Goal: Task Accomplishment & Management: Manage account settings

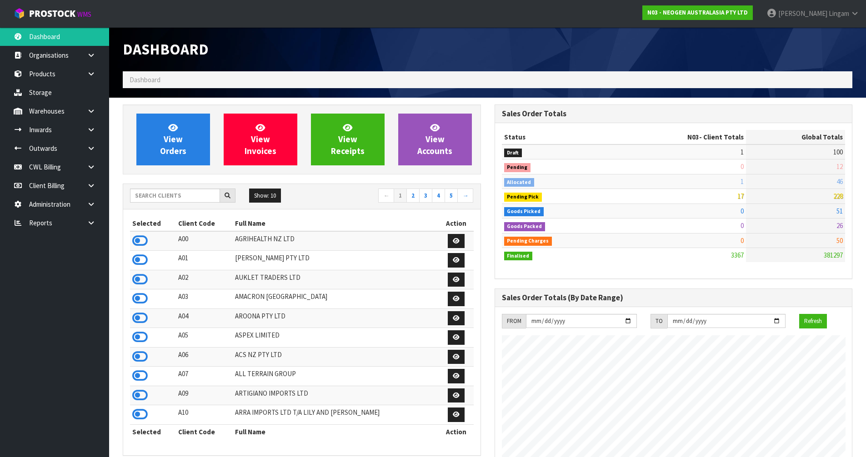
scroll to position [688, 371]
click at [190, 195] on input "text" at bounding box center [175, 196] width 90 height 14
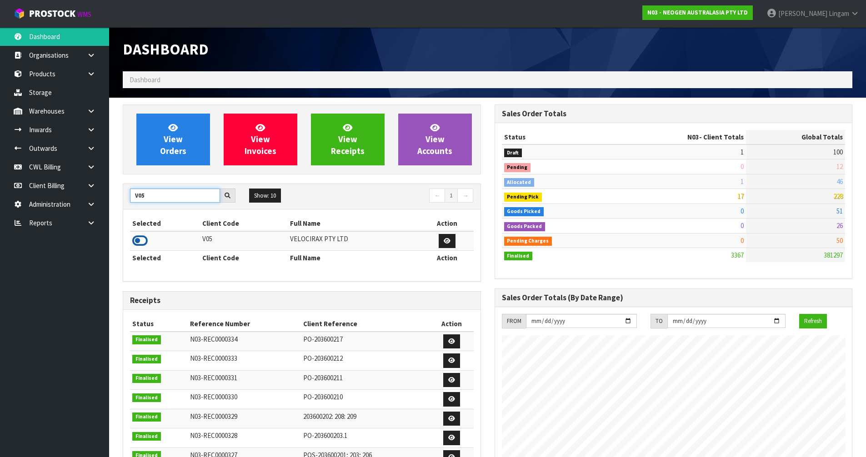
type input "V05"
click at [140, 240] on icon at bounding box center [139, 241] width 15 height 14
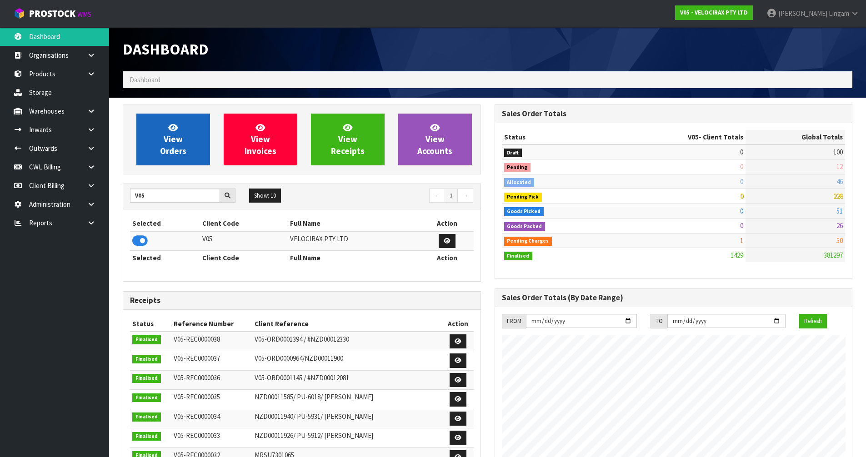
scroll to position [708, 371]
click at [168, 155] on span "View Orders" at bounding box center [173, 139] width 26 height 34
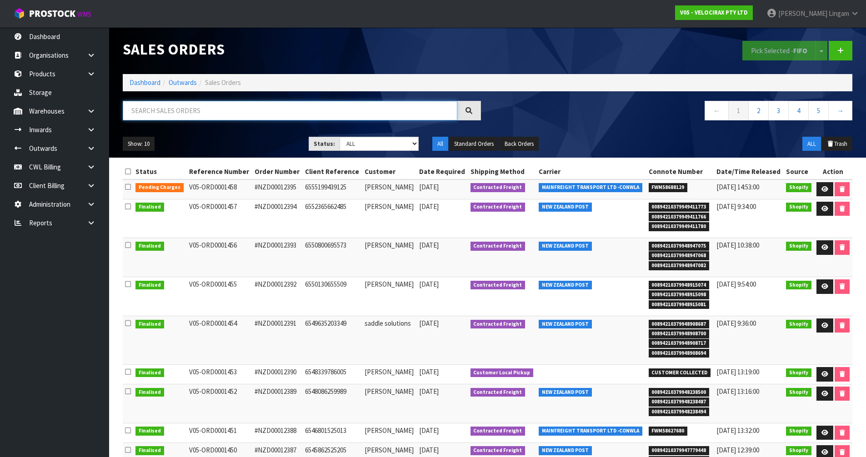
click at [338, 110] on input "text" at bounding box center [290, 111] width 334 height 20
paste input "ORD0001458"
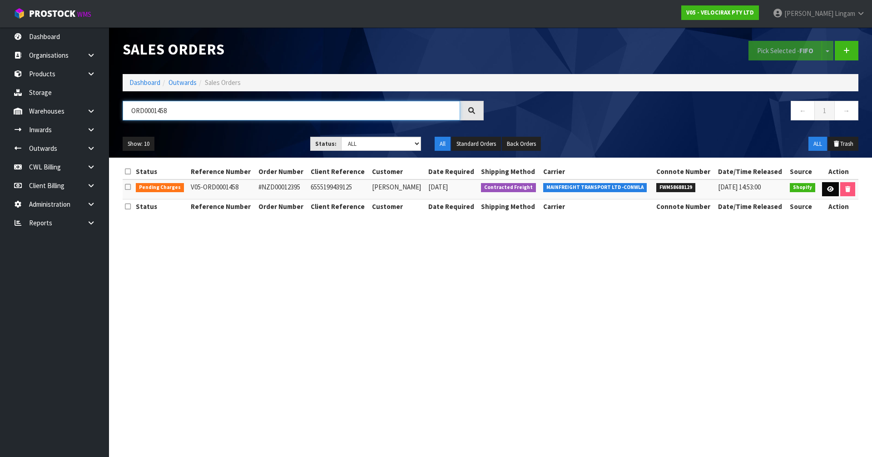
type input "ORD0001458"
click at [823, 186] on link at bounding box center [830, 189] width 17 height 15
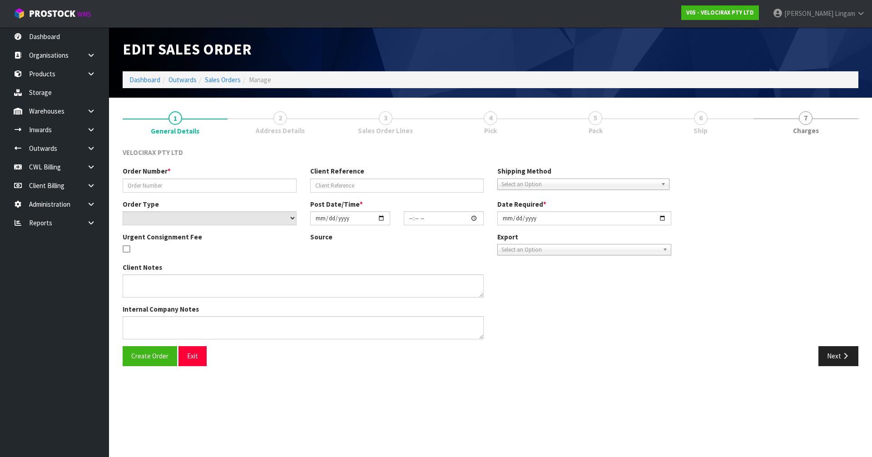
type input "#NZD00012395"
type input "6555199439125"
select select "number:0"
type input "2025-09-15"
type input "12:50:58.000"
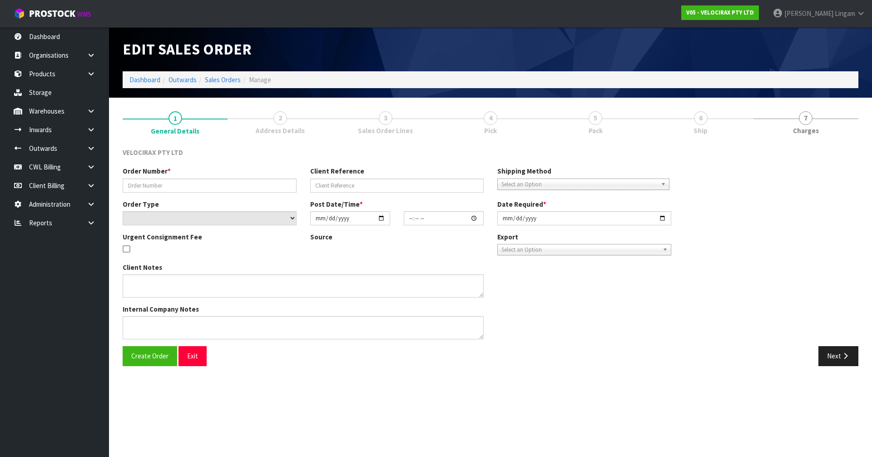
type input "[DATE]"
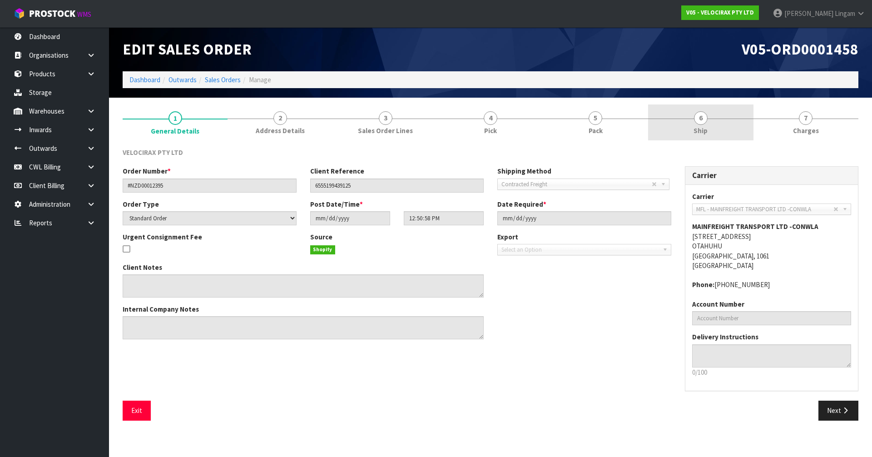
click at [717, 136] on link "6 Ship" at bounding box center [700, 123] width 105 height 36
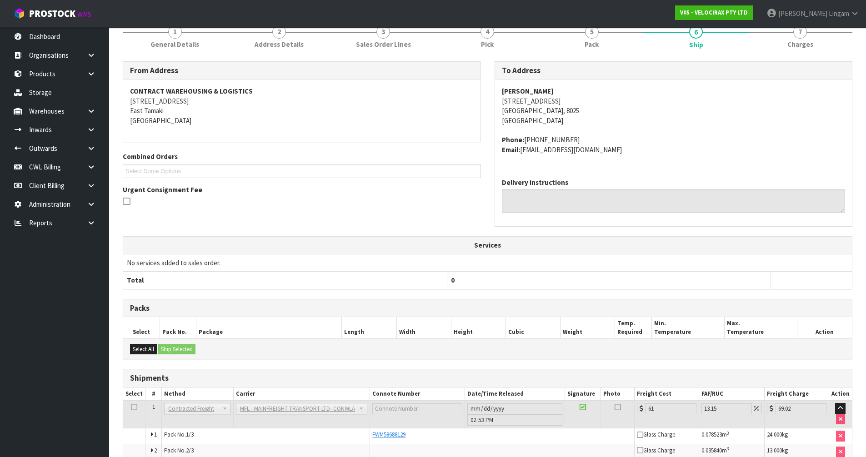
scroll to position [148, 0]
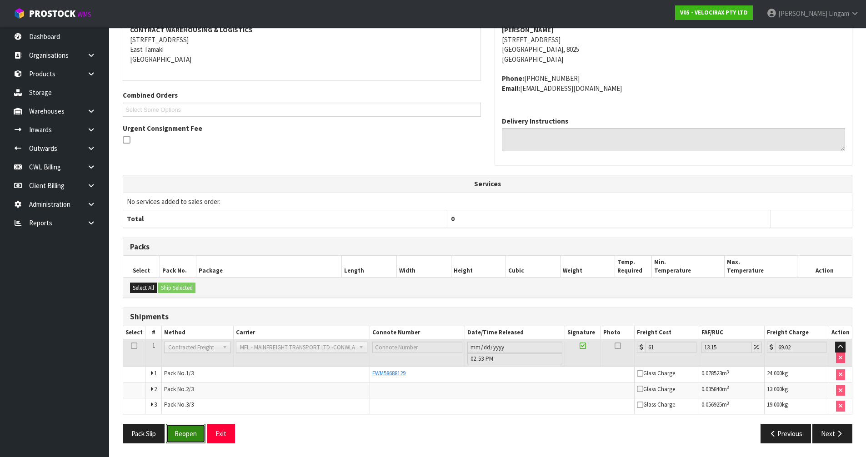
click at [195, 436] on button "Reopen" at bounding box center [186, 434] width 40 height 20
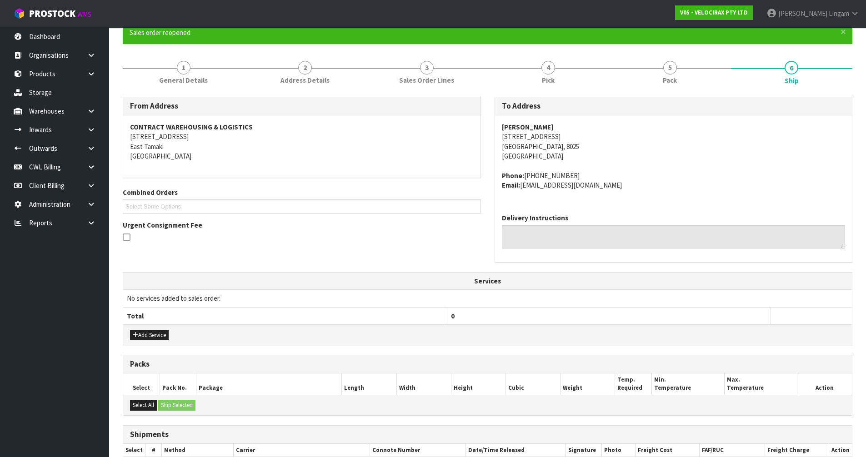
scroll to position [205, 0]
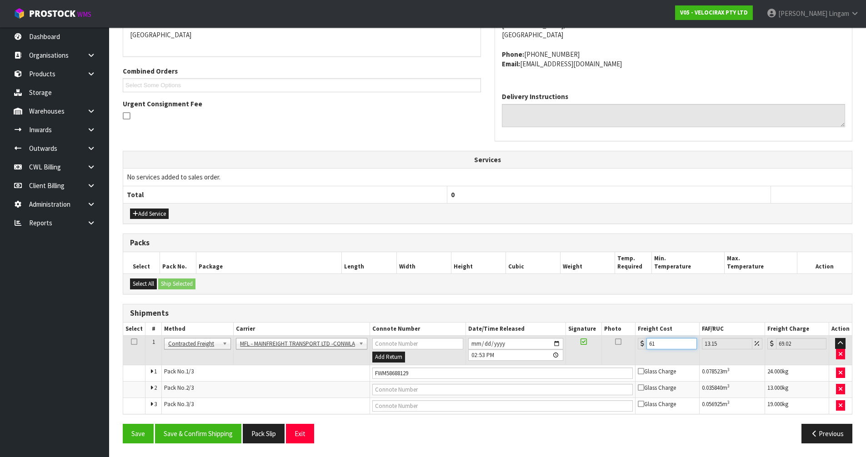
drag, startPoint x: 664, startPoint y: 345, endPoint x: 631, endPoint y: 345, distance: 33.2
click at [631, 345] on tr "1 Client Local Pickup Customer Local Pickup Company Freight Contracted Freight …" at bounding box center [487, 351] width 728 height 30
type input "9"
type input "10.18"
type input "96"
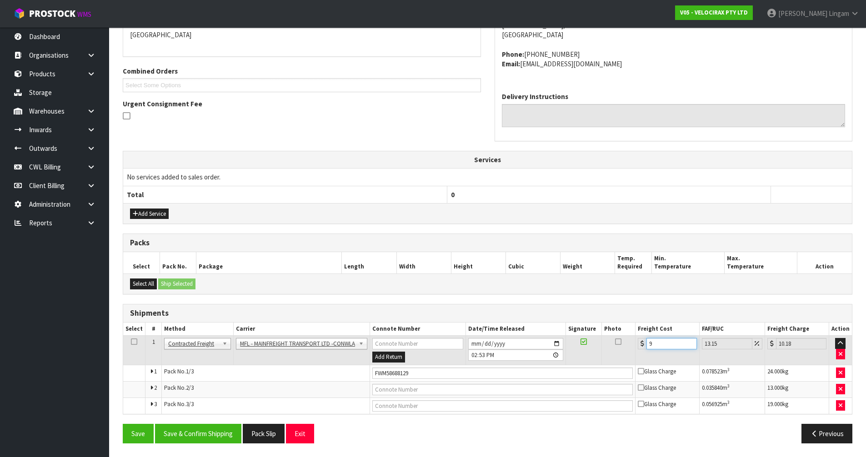
type input "108.62"
type input "96"
click at [222, 433] on button "Save & Confirm Shipping" at bounding box center [198, 434] width 86 height 20
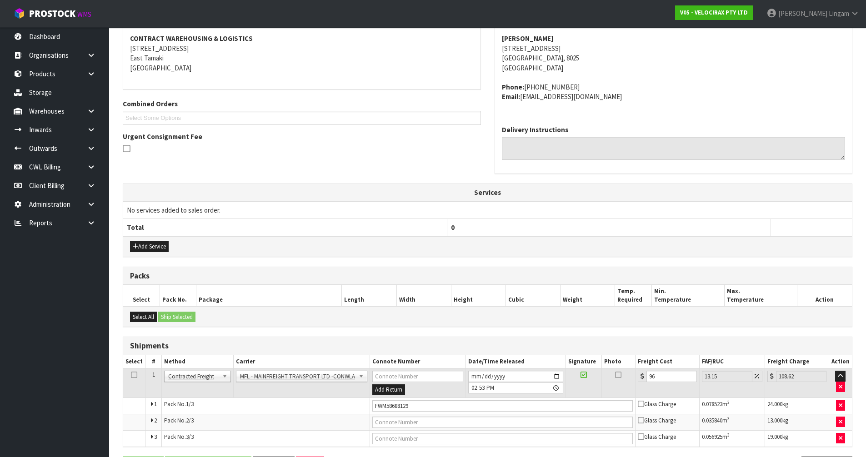
scroll to position [0, 0]
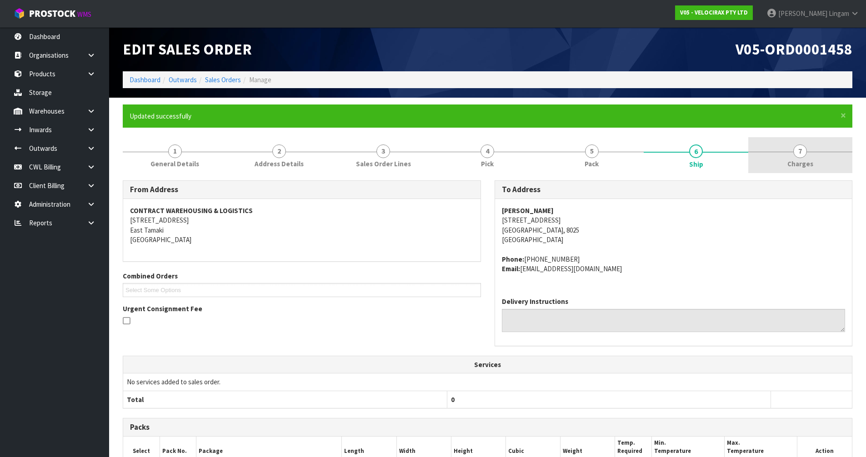
click at [824, 164] on link "7 Charges" at bounding box center [800, 155] width 104 height 36
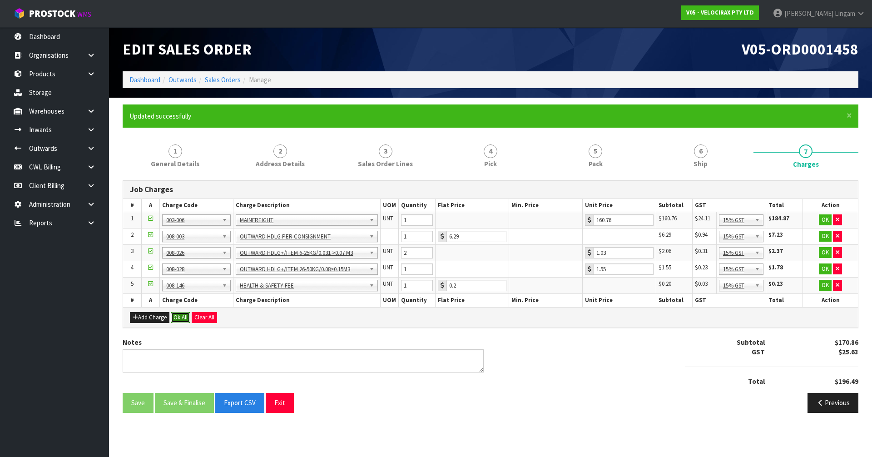
click at [183, 316] on button "Ok All" at bounding box center [181, 317] width 20 height 11
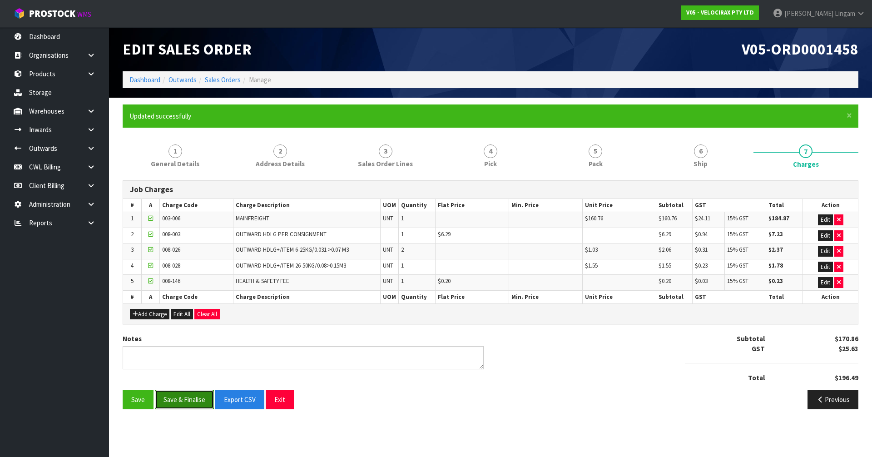
click at [184, 400] on button "Save & Finalise" at bounding box center [184, 400] width 59 height 20
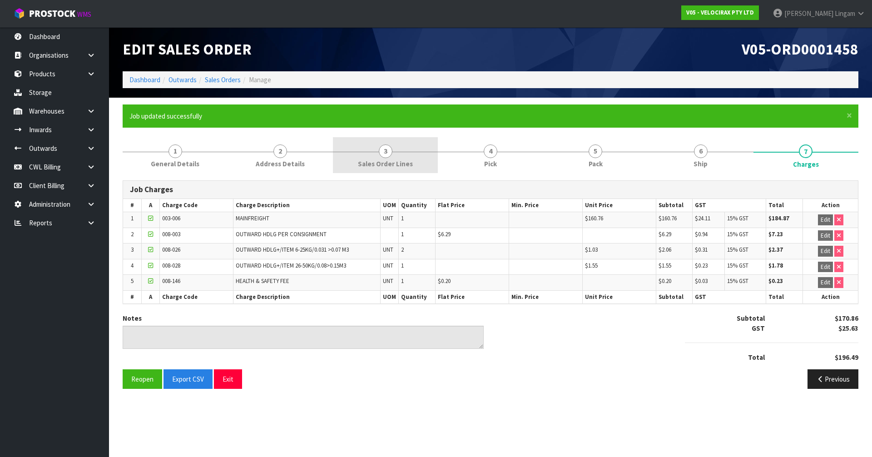
click at [430, 166] on link "3 Sales Order Lines" at bounding box center [385, 155] width 105 height 36
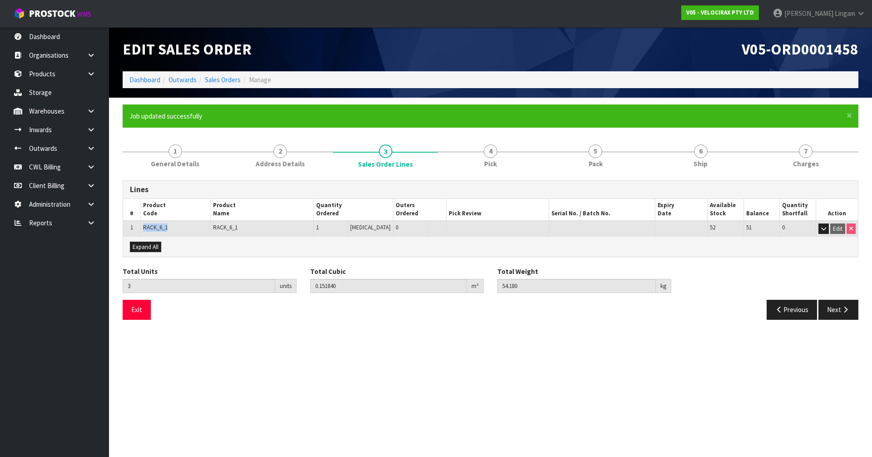
drag, startPoint x: 176, startPoint y: 228, endPoint x: 135, endPoint y: 225, distance: 40.5
click at [135, 225] on tr "1 RACK_6_1 RACK_6_1 1 PCE 0 52 51 0 Edit" at bounding box center [490, 229] width 735 height 16
copy tr "RACK_6_1"
click at [227, 82] on link "Sales Orders" at bounding box center [223, 79] width 36 height 9
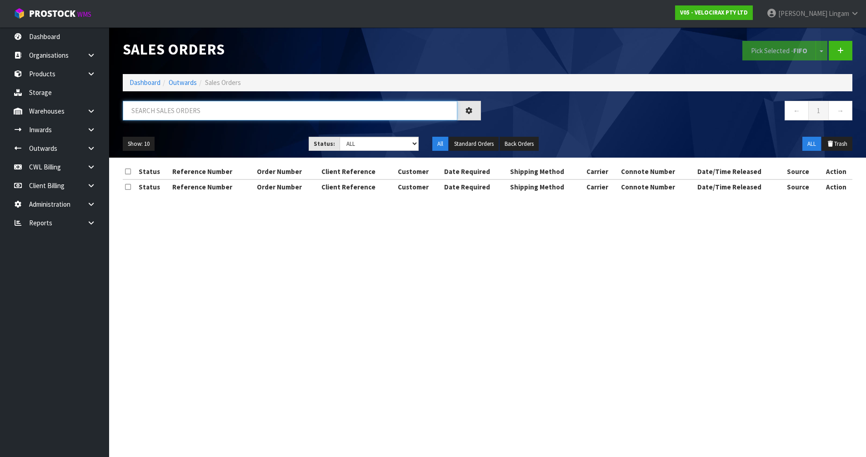
click at [281, 112] on input "text" at bounding box center [290, 111] width 334 height 20
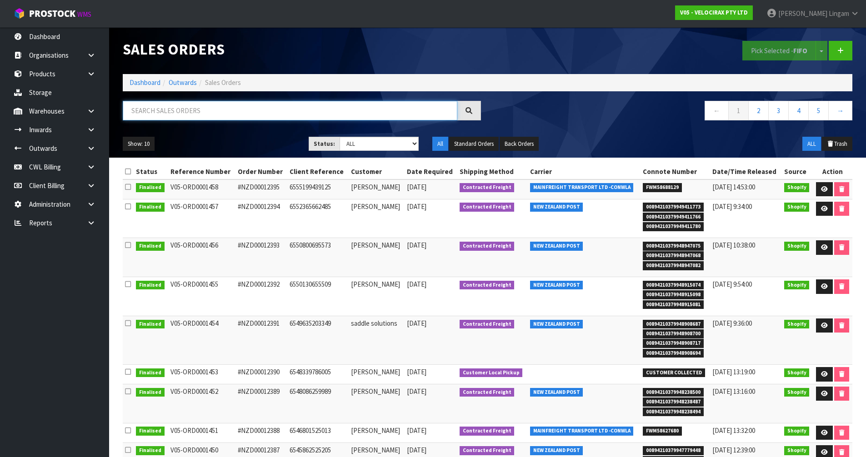
paste input "RACK_6_1"
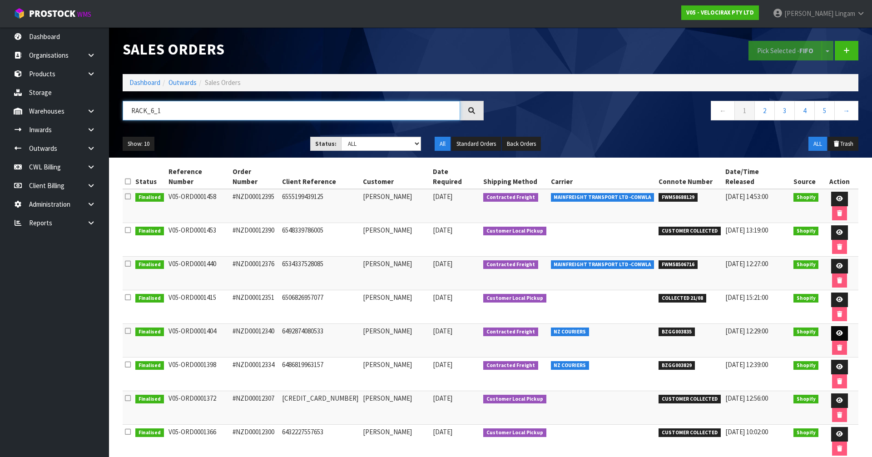
type input "RACK_6_1"
click at [832, 326] on link at bounding box center [840, 333] width 17 height 15
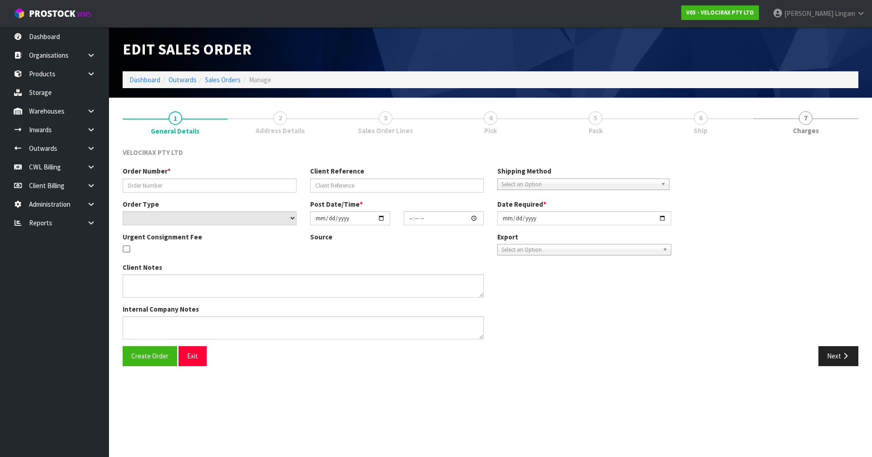
type input "#NZD00012340"
type input "6492874080533"
select select "number:0"
type input "2025-08-05"
type input "09:57:11.000"
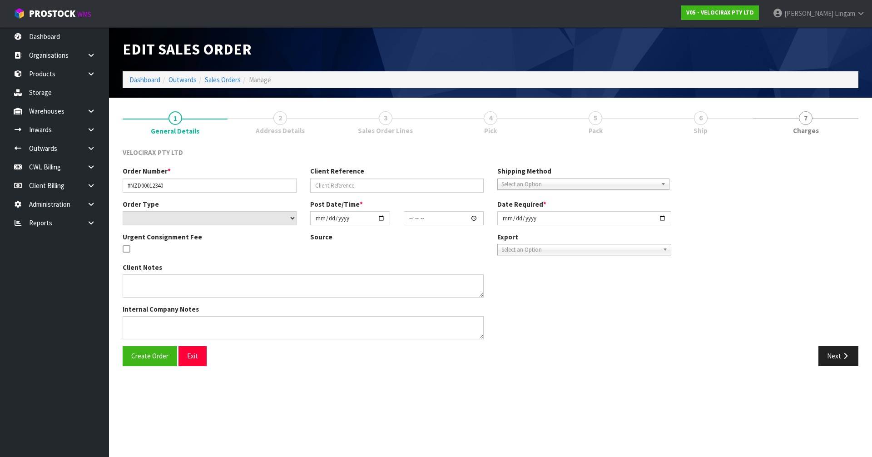
type input "2025-08-05"
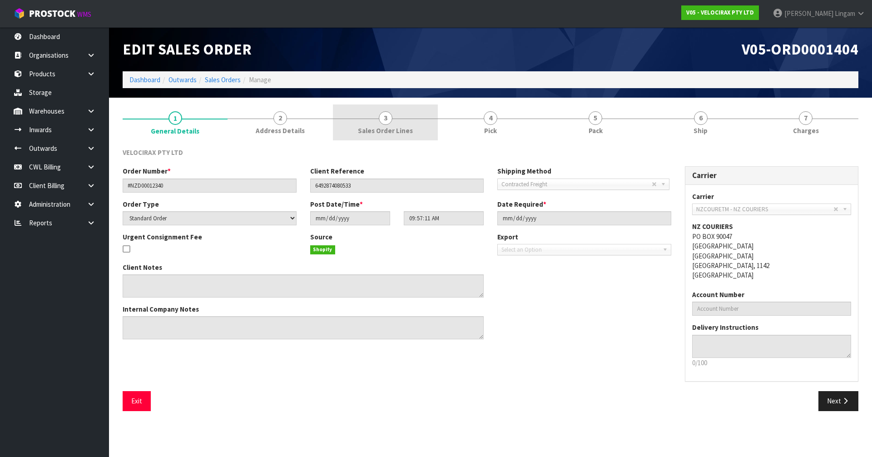
click at [420, 121] on link "3 Sales Order Lines" at bounding box center [385, 123] width 105 height 36
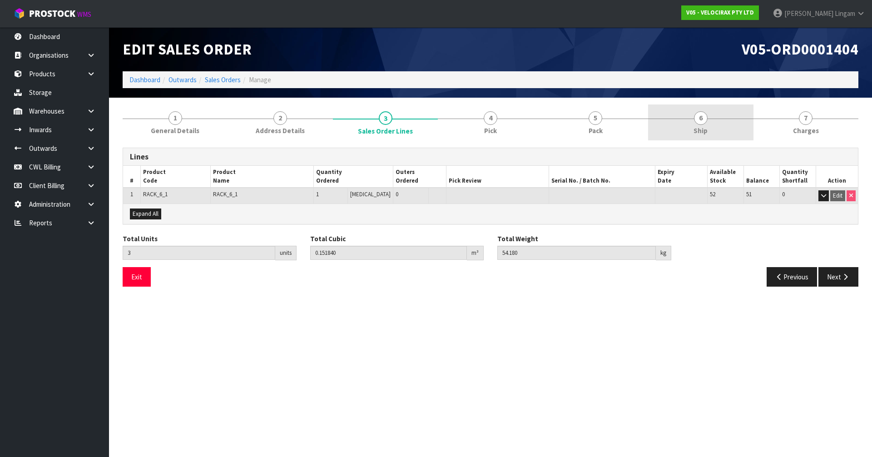
click at [710, 128] on link "6 Ship" at bounding box center [700, 123] width 105 height 36
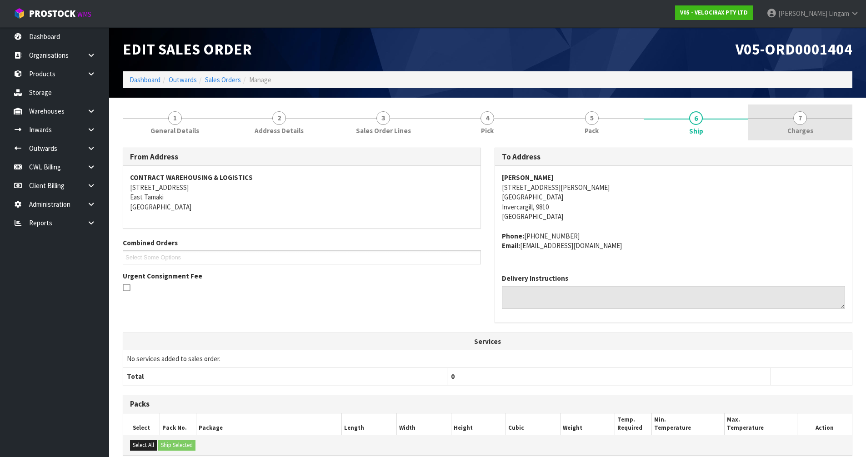
click at [812, 128] on link "7 Charges" at bounding box center [800, 123] width 104 height 36
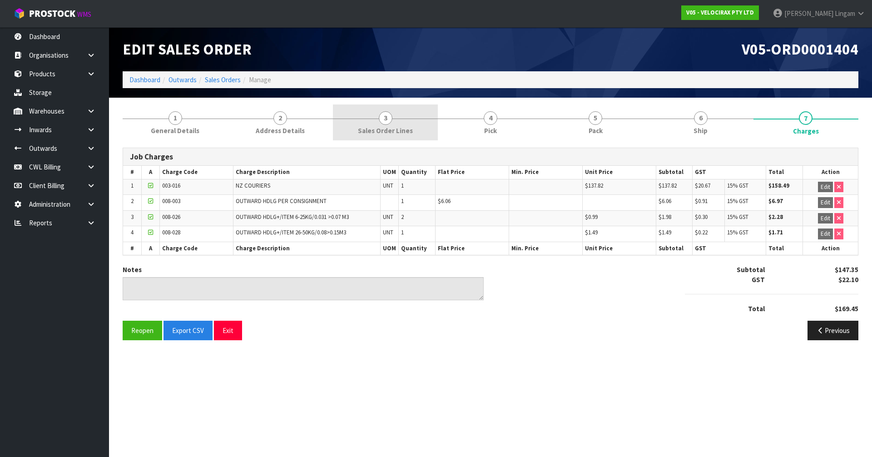
click at [368, 129] on span "Sales Order Lines" at bounding box center [385, 131] width 55 height 10
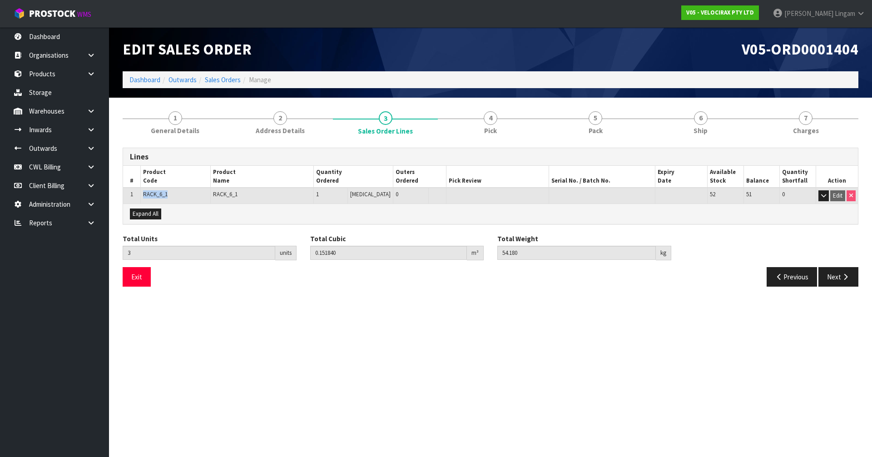
drag, startPoint x: 176, startPoint y: 197, endPoint x: 140, endPoint y: 199, distance: 35.5
click at [140, 199] on tr "1 RACK_6_1 RACK_6_1 1 PCE 0 52 51 0 Edit" at bounding box center [490, 196] width 735 height 16
copy tr "RACK_6_1"
click at [228, 82] on link "Sales Orders" at bounding box center [223, 79] width 36 height 9
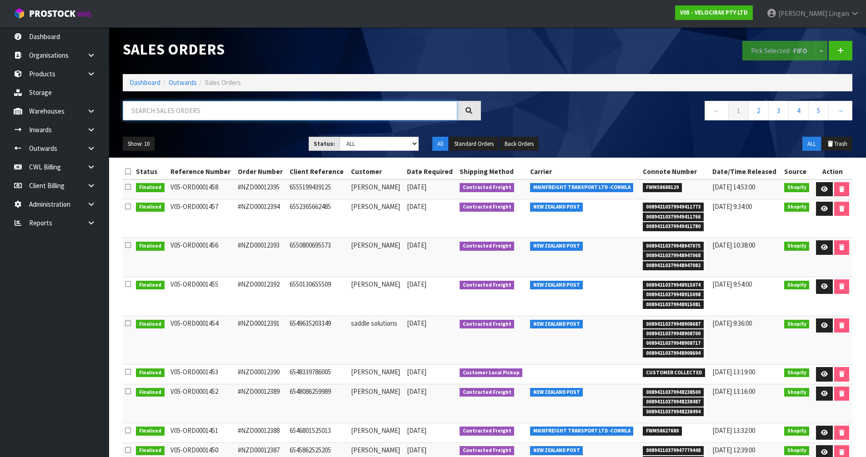
click at [359, 111] on input "text" at bounding box center [290, 111] width 334 height 20
paste input "RACK_6_1"
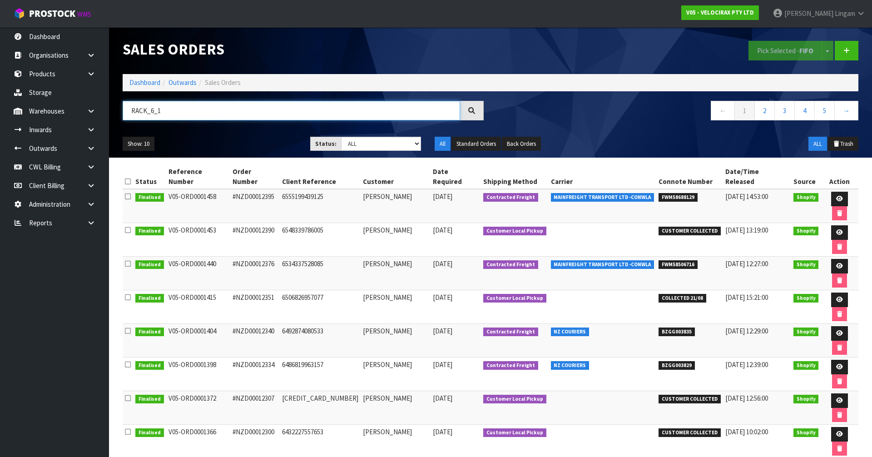
type input "RACK_6_1"
click at [837, 263] on icon at bounding box center [840, 266] width 7 height 6
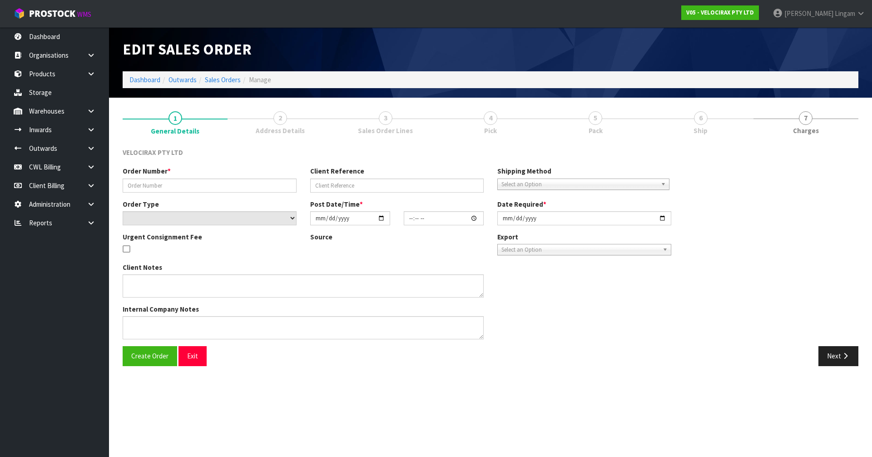
type input "#NZD00012376"
type input "6534337528085"
select select "number:0"
type input "[DATE]"
type input "12:02:42.000"
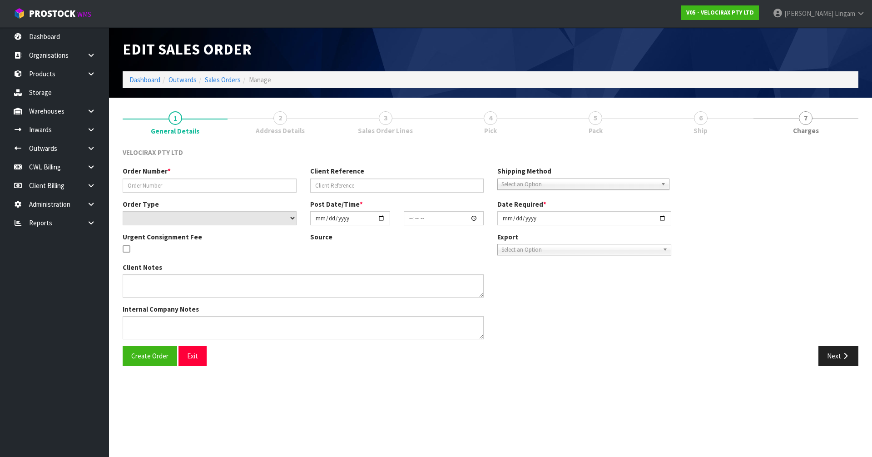
type input "[DATE]"
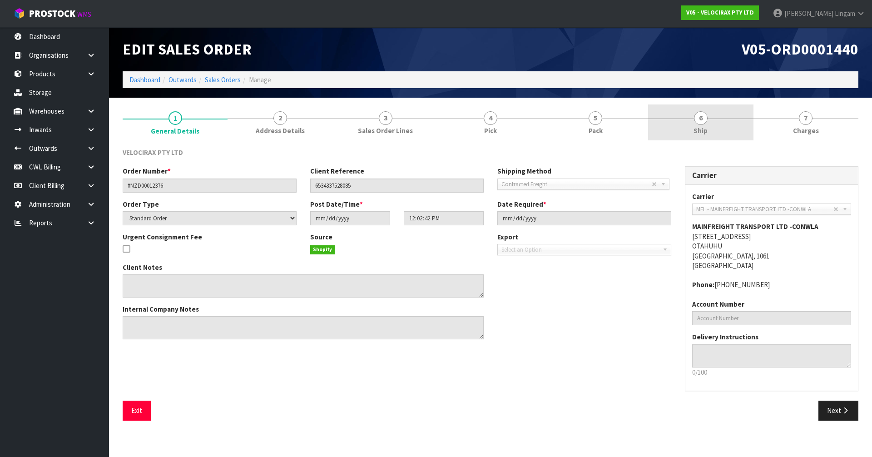
click at [701, 133] on span "Ship" at bounding box center [701, 131] width 14 height 10
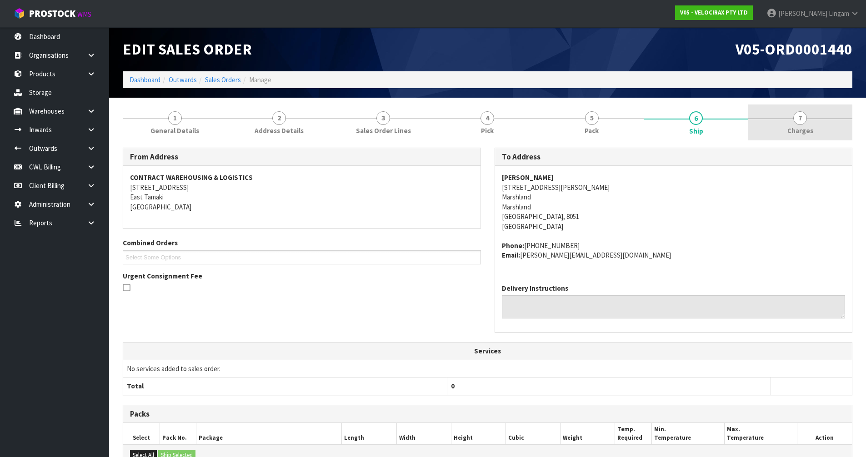
click at [780, 122] on link "7 Charges" at bounding box center [800, 123] width 104 height 36
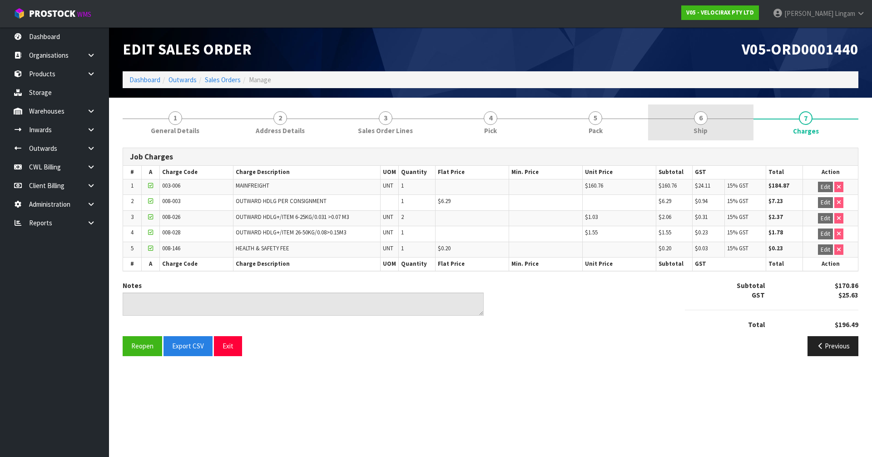
click at [705, 126] on span "Ship" at bounding box center [701, 131] width 14 height 10
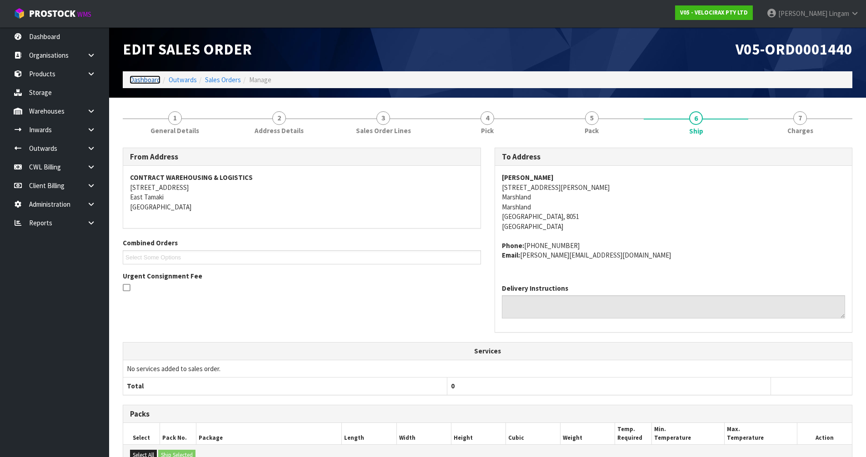
click at [150, 79] on link "Dashboard" at bounding box center [145, 79] width 31 height 9
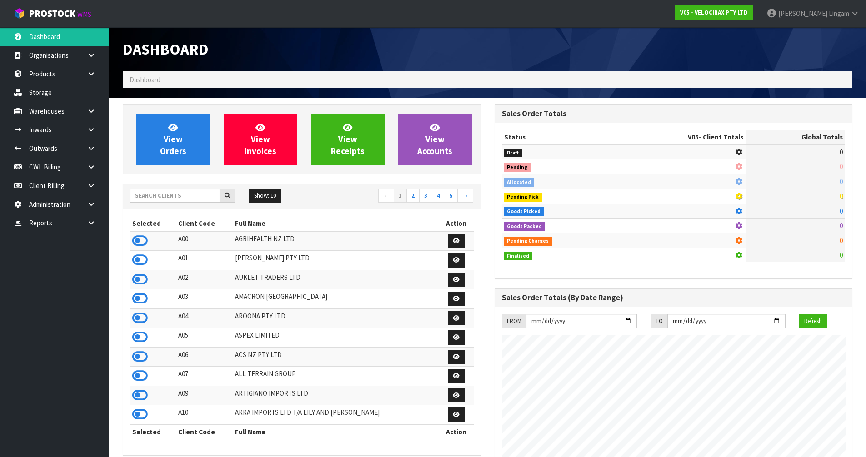
scroll to position [708, 371]
click at [191, 196] on input "text" at bounding box center [175, 196] width 90 height 14
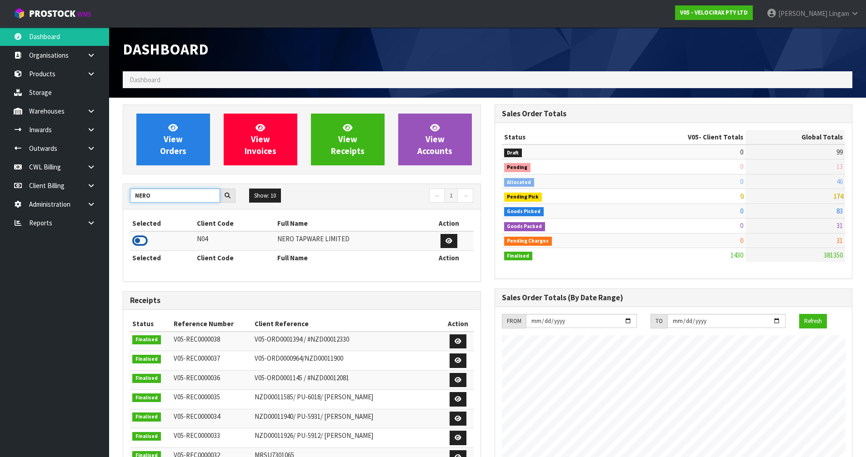
type input "NERO"
click at [135, 244] on icon at bounding box center [139, 241] width 15 height 14
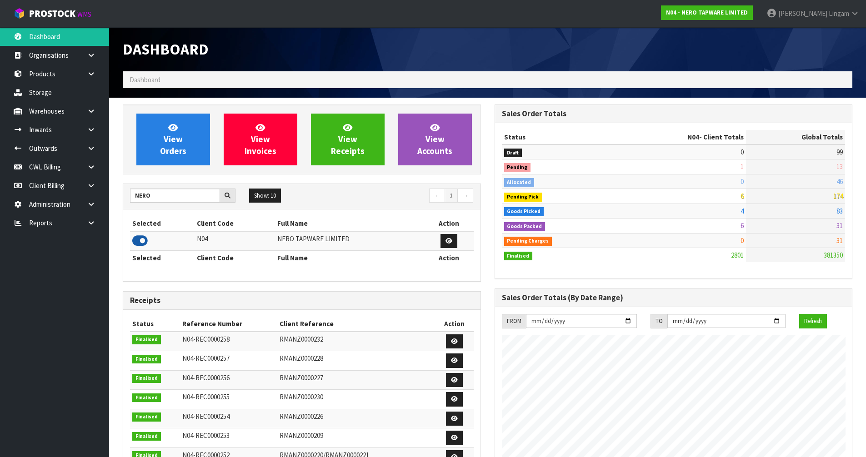
scroll to position [718, 371]
click at [171, 147] on span "View Orders" at bounding box center [173, 139] width 26 height 34
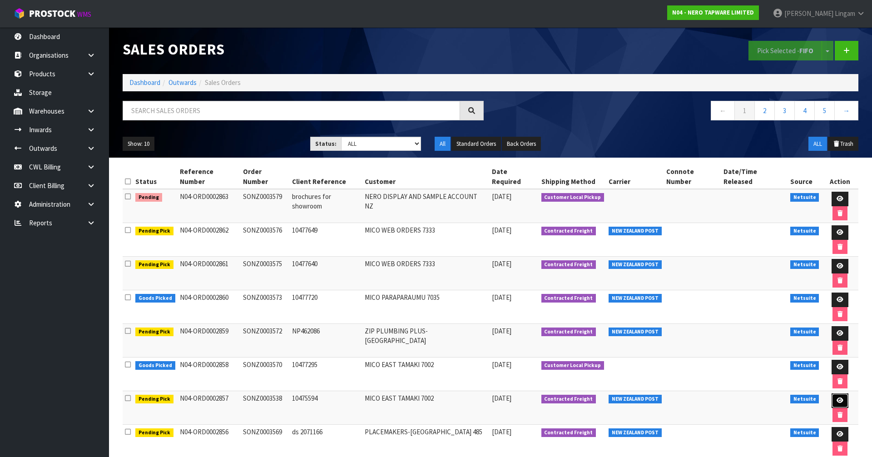
click at [837, 398] on icon at bounding box center [840, 401] width 7 height 6
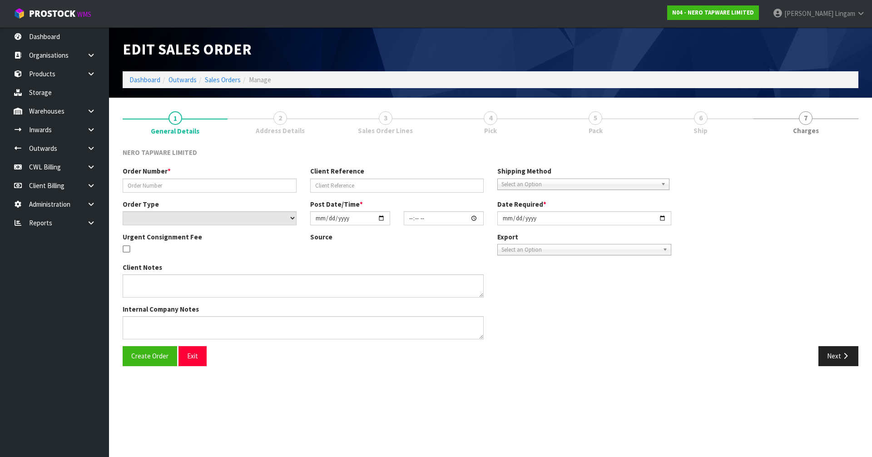
type input "SONZ0003538"
type input "10475594"
select select "number:0"
type input "[DATE]"
type input "06:00:07.000"
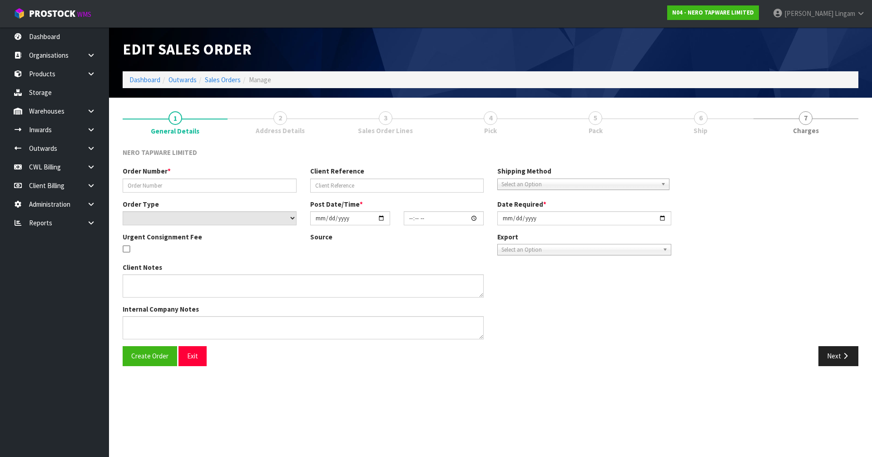
type input "[DATE]"
type textarea "internal fulfill"
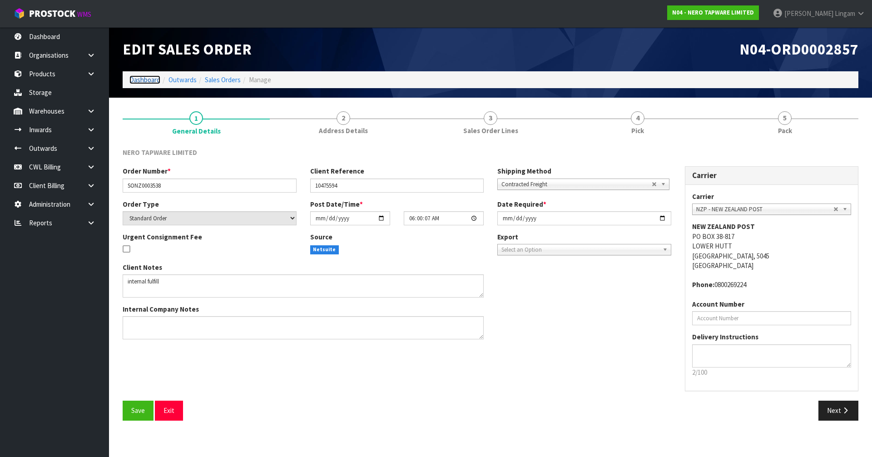
click at [141, 81] on link "Dashboard" at bounding box center [145, 79] width 31 height 9
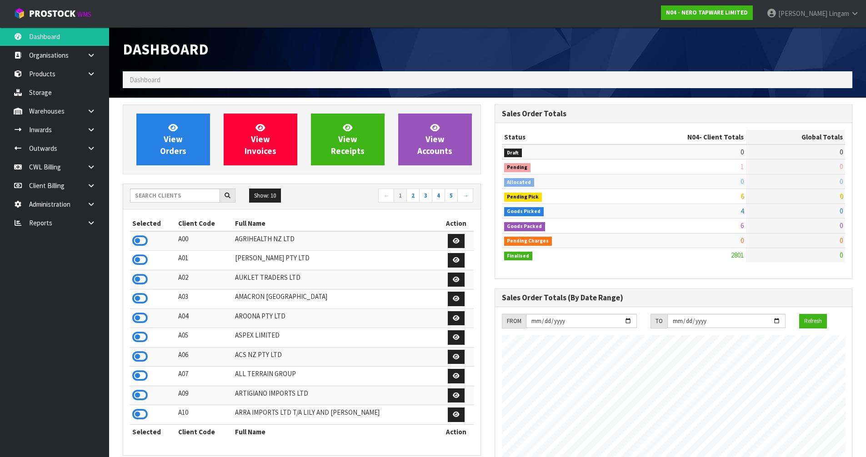
scroll to position [718, 371]
click at [200, 140] on link "View Orders" at bounding box center [173, 140] width 74 height 52
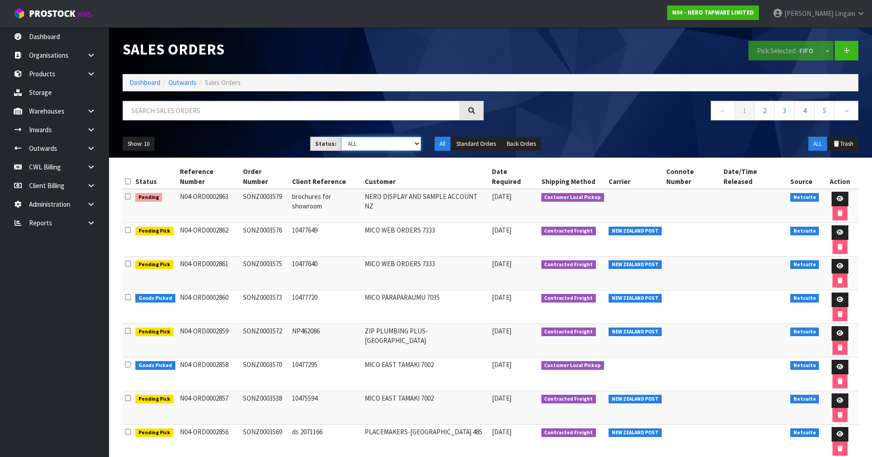
click at [389, 145] on select "Draft Pending Allocated Pending Pick Goods Picked Goods Packed Pending Charges …" at bounding box center [381, 144] width 80 height 14
click at [341, 137] on select "Draft Pending Allocated Pending Pick Goods Picked Goods Packed Pending Charges …" at bounding box center [381, 144] width 80 height 14
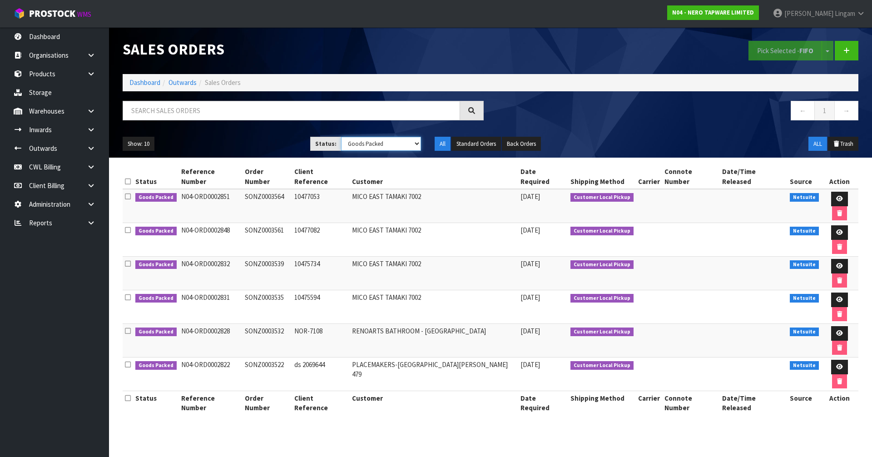
click at [398, 143] on select "Draft Pending Allocated Pending Pick Goods Picked Goods Packed Pending Charges …" at bounding box center [381, 144] width 80 height 14
click at [341, 137] on select "Draft Pending Allocated Pending Pick Goods Picked Goods Packed Pending Charges …" at bounding box center [381, 144] width 80 height 14
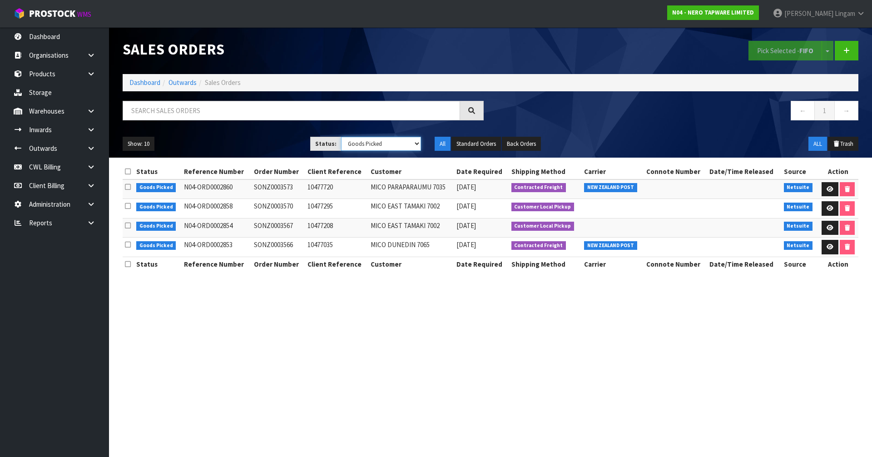
click at [395, 146] on select "Draft Pending Allocated Pending Pick Goods Picked Goods Packed Pending Charges …" at bounding box center [381, 144] width 80 height 14
select select "string:3"
click at [341, 137] on select "Draft Pending Allocated Pending Pick Goods Picked Goods Packed Pending Charges …" at bounding box center [381, 144] width 80 height 14
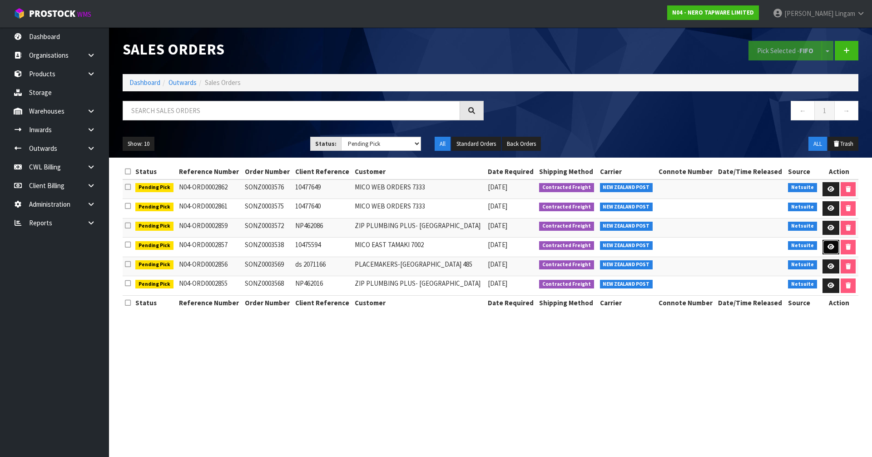
click at [828, 248] on icon at bounding box center [831, 247] width 7 height 6
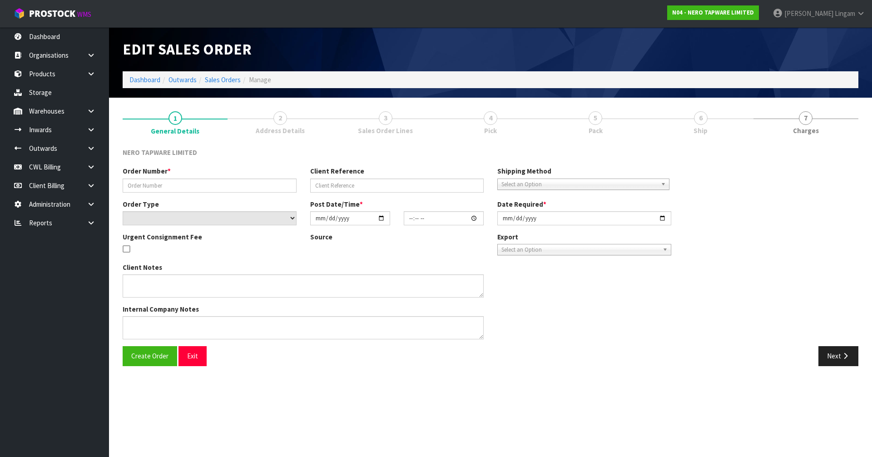
type input "SONZ0003538"
type input "10475594"
select select "number:0"
type input "[DATE]"
type input "06:00:07.000"
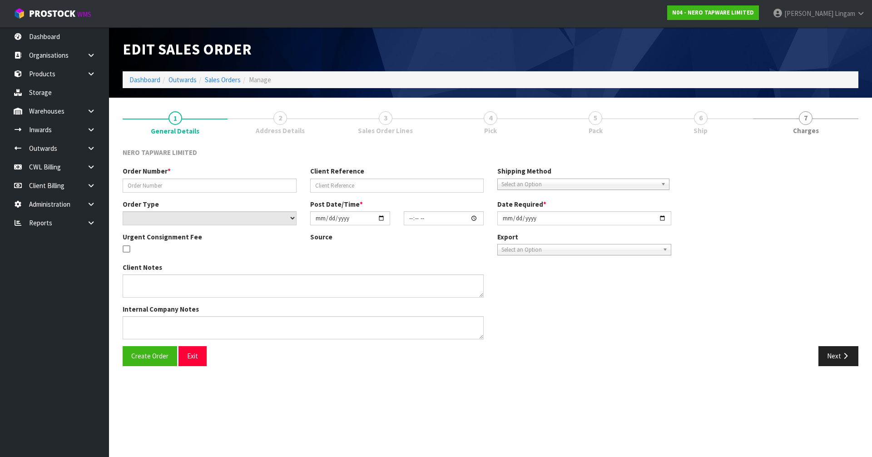
type input "[DATE]"
type textarea "internal fulfill"
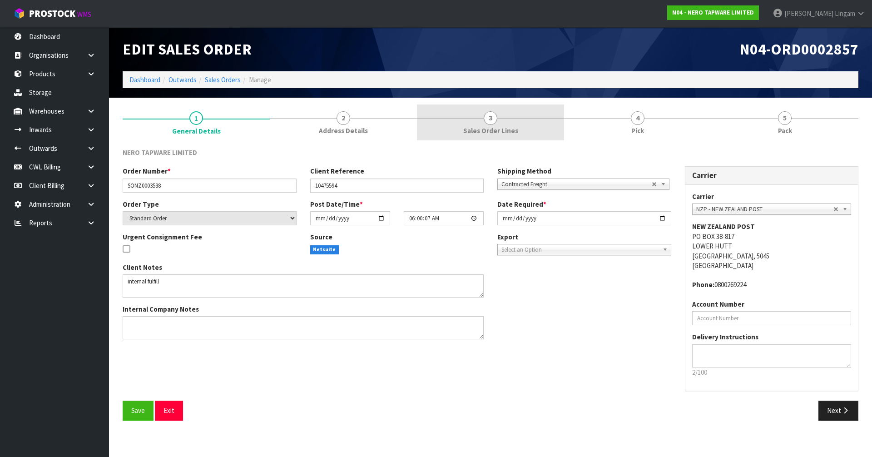
click at [496, 130] on span "Sales Order Lines" at bounding box center [490, 131] width 55 height 10
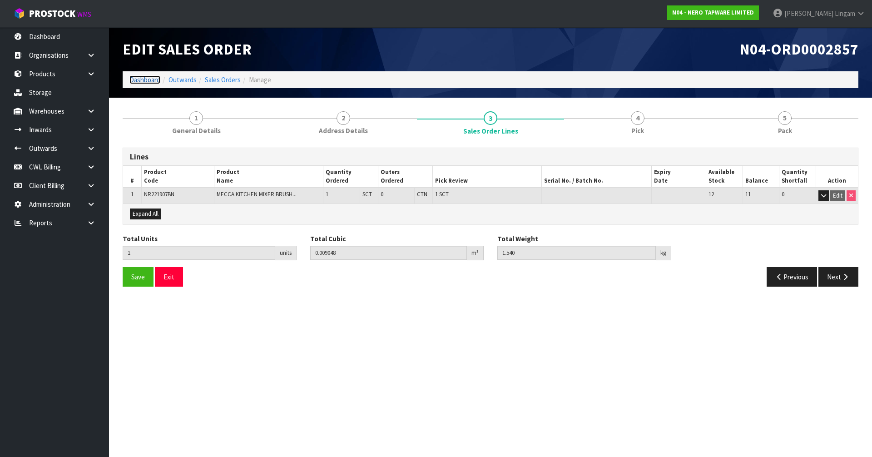
click at [143, 81] on link "Dashboard" at bounding box center [145, 79] width 31 height 9
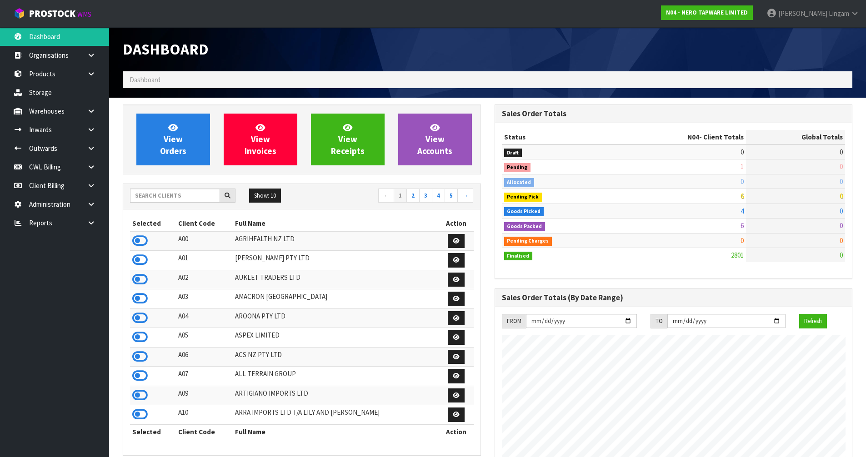
scroll to position [718, 371]
click at [158, 146] on link "View Orders" at bounding box center [173, 140] width 74 height 52
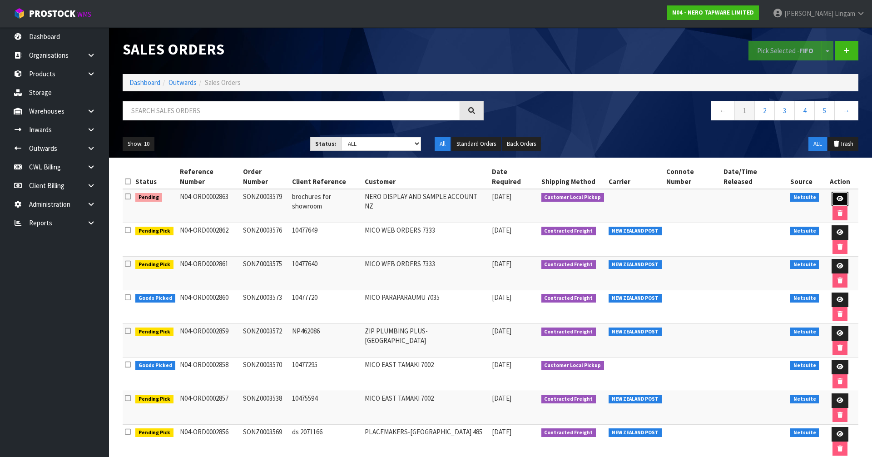
click at [837, 196] on icon at bounding box center [840, 199] width 7 height 6
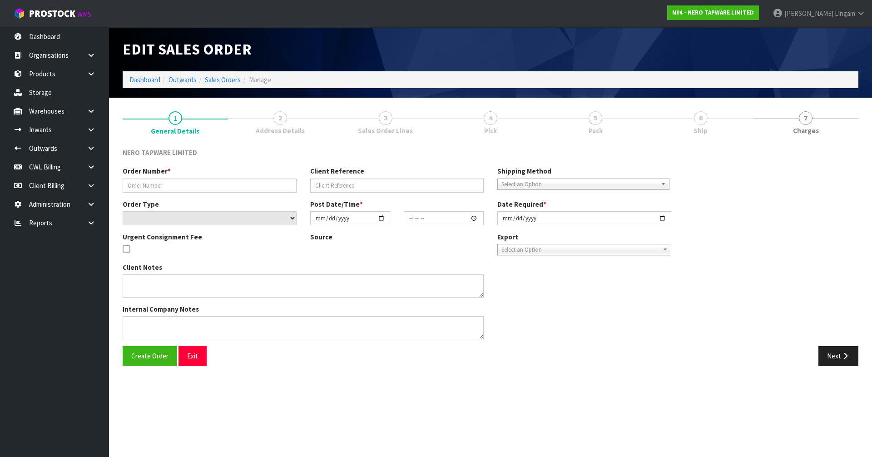
type input "SONZ0003579"
type input "brochures for showroom"
select select "number:0"
type input "[DATE]"
type input "10:30:05.000"
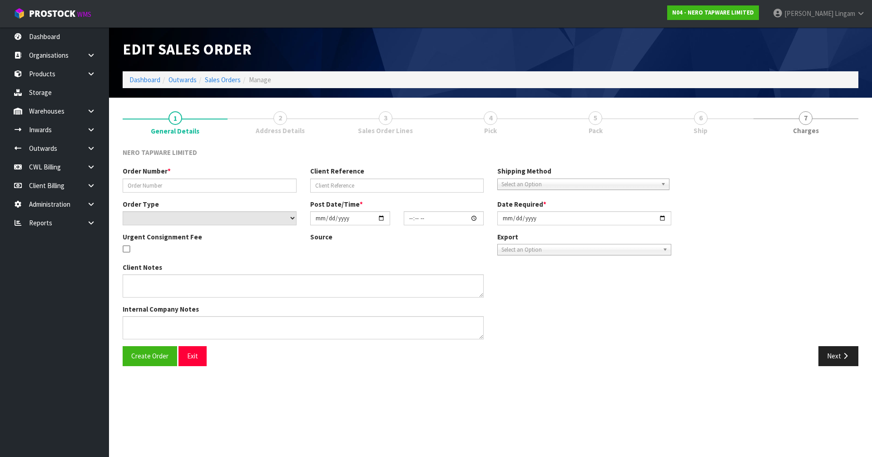
type input "[DATE]"
type textarea "Tony to pick up 16/09"
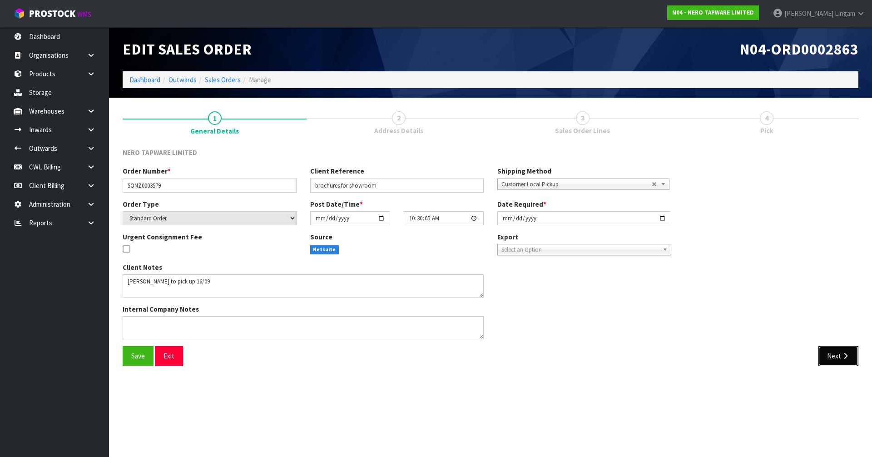
click at [833, 359] on button "Next" at bounding box center [839, 356] width 40 height 20
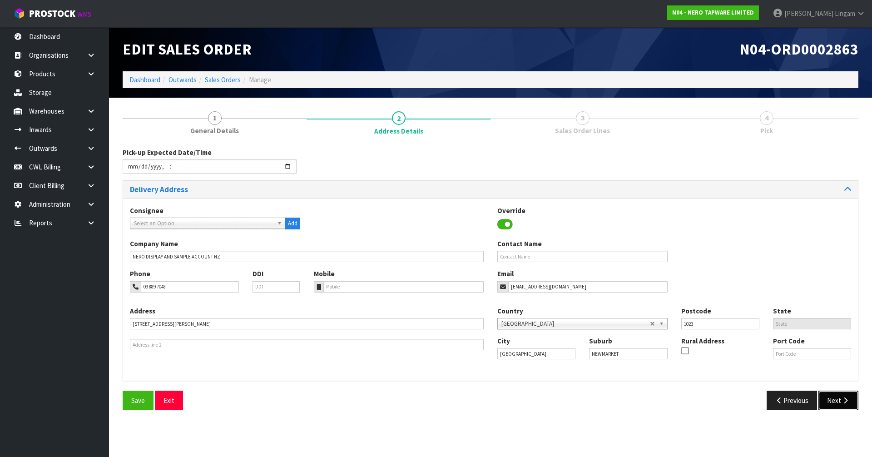
click at [832, 400] on button "Next" at bounding box center [839, 401] width 40 height 20
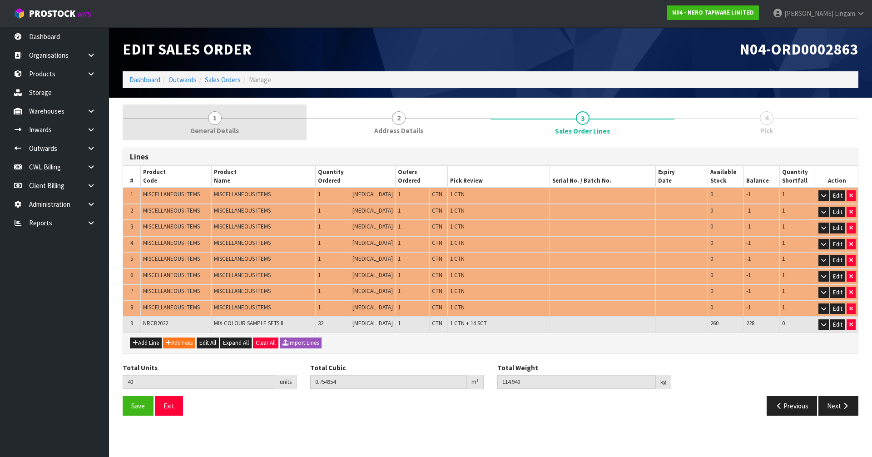
click at [238, 129] on link "1 General Details" at bounding box center [215, 123] width 184 height 36
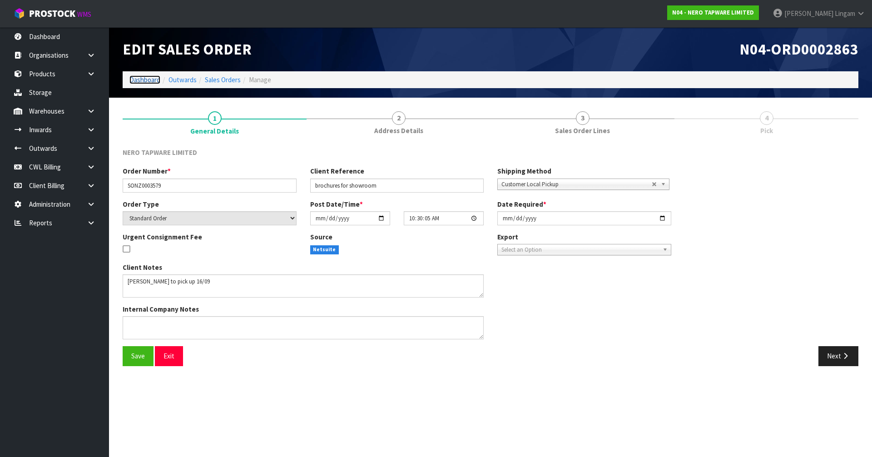
click at [152, 79] on link "Dashboard" at bounding box center [145, 79] width 31 height 9
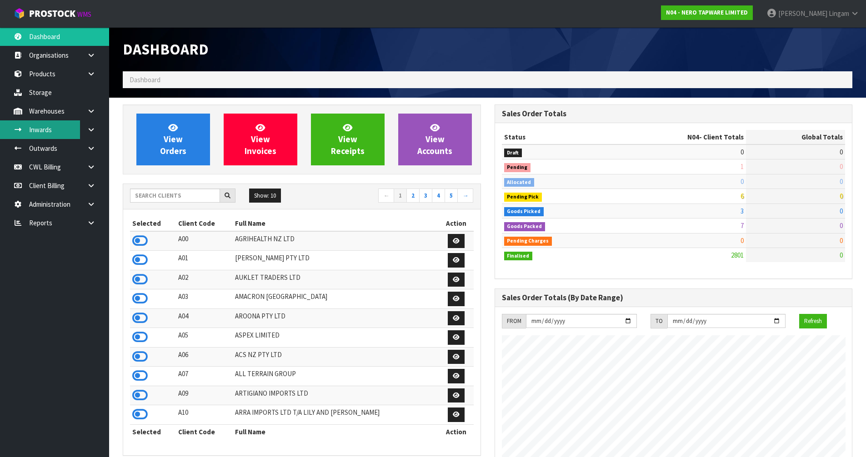
scroll to position [718, 371]
click at [144, 195] on input "text" at bounding box center [175, 196] width 90 height 14
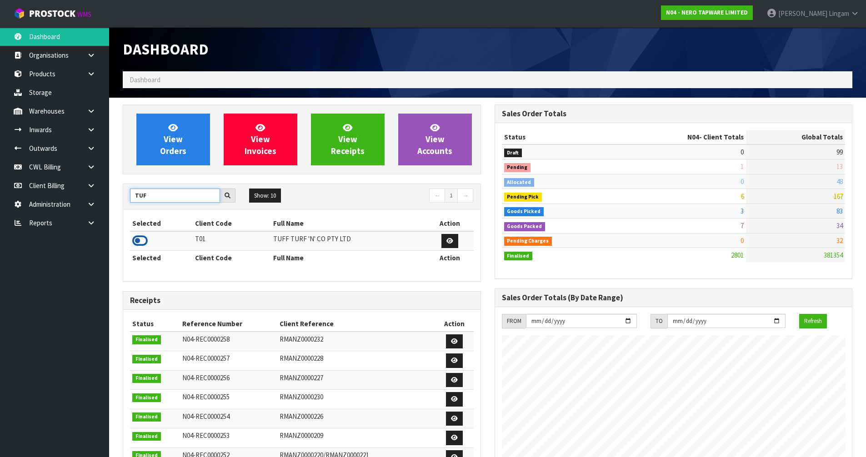
type input "TUF"
click at [142, 243] on icon at bounding box center [139, 241] width 15 height 14
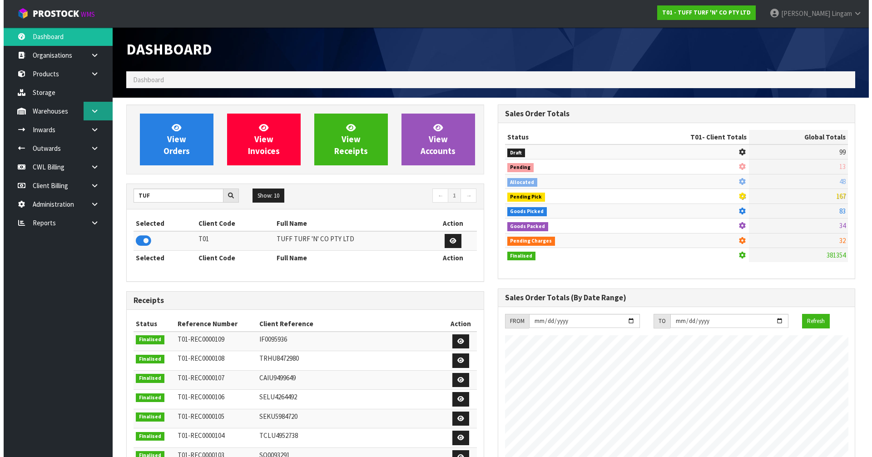
scroll to position [688, 371]
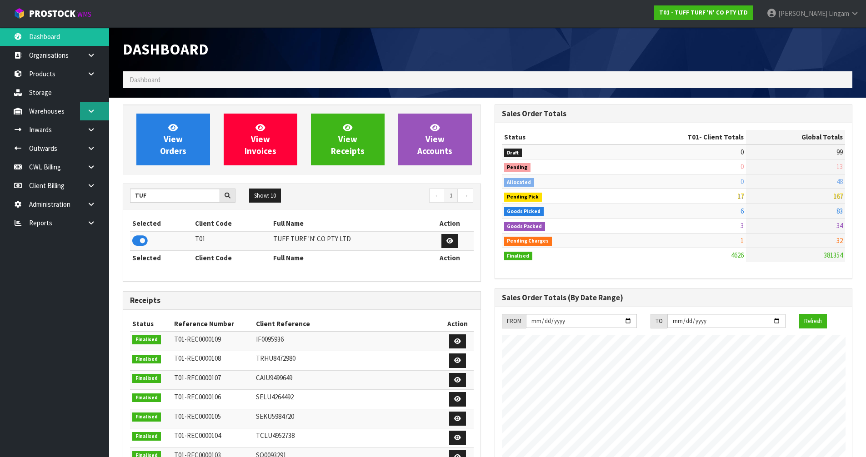
click at [95, 112] on icon at bounding box center [91, 111] width 9 height 7
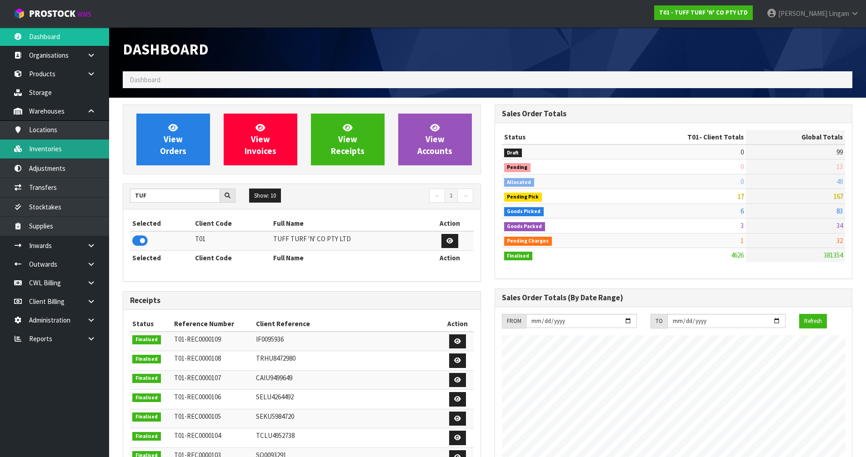
click at [62, 154] on link "Inventories" at bounding box center [54, 148] width 109 height 19
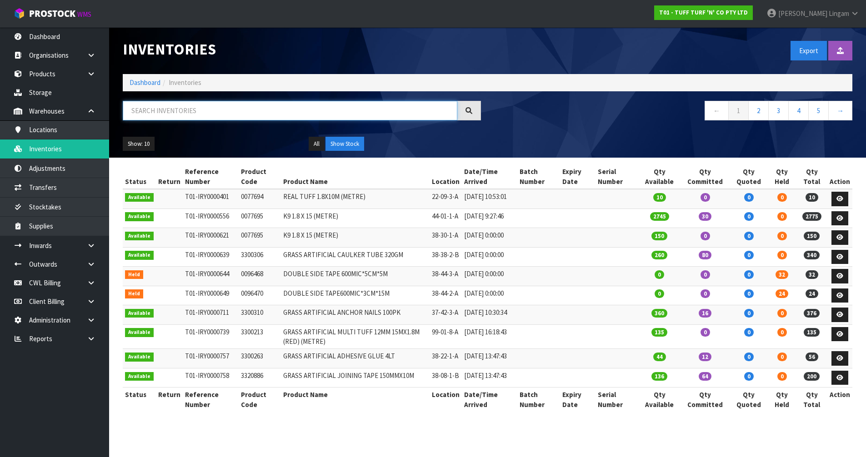
click at [229, 109] on input "text" at bounding box center [290, 111] width 334 height 20
paste input "0077694"
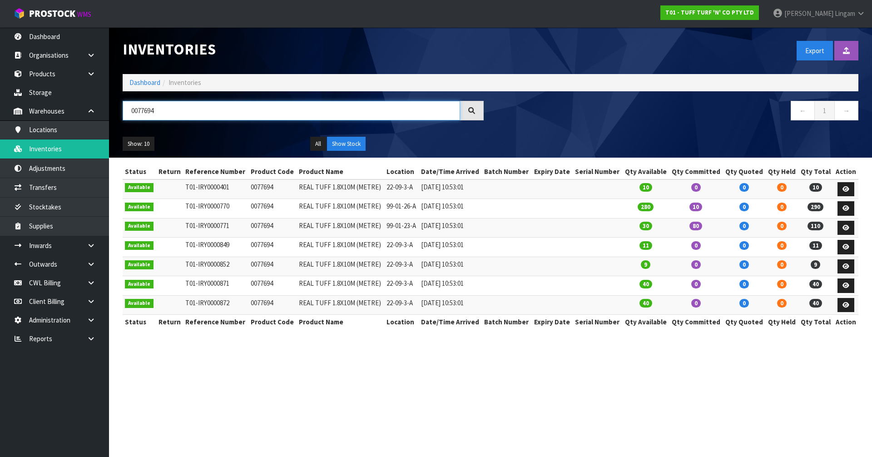
click at [151, 109] on input "0077694" at bounding box center [292, 111] width 338 height 20
click at [264, 189] on td "0077694" at bounding box center [273, 189] width 48 height 20
copy td "0077694"
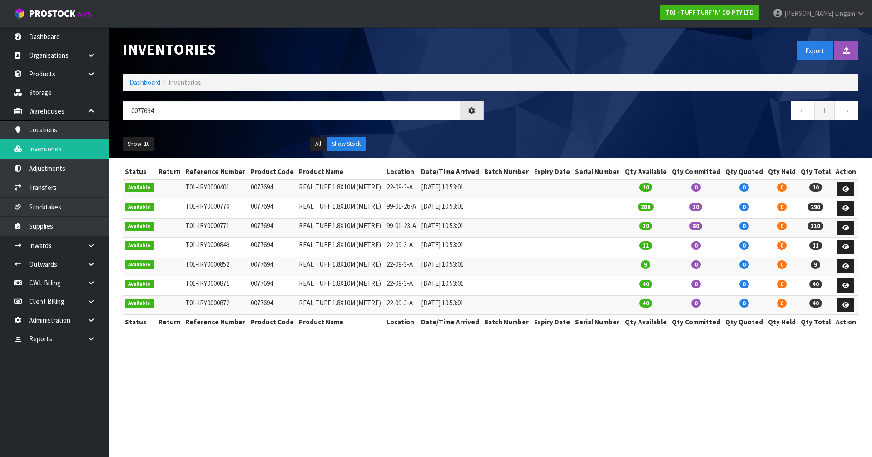
click at [261, 226] on td "0077694" at bounding box center [273, 228] width 48 height 20
copy td "0077694"
drag, startPoint x: 174, startPoint y: 110, endPoint x: 112, endPoint y: 117, distance: 63.1
click at [112, 117] on header "Inventories Export Import Inventory Drop file here to import csv template Dashb…" at bounding box center [490, 92] width 763 height 130
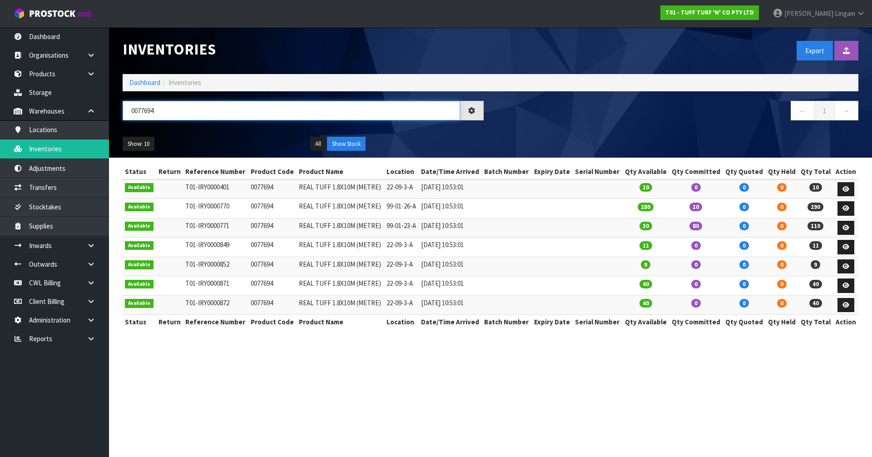
paste input "text"
type input "0077694"
click at [445, 44] on h1 "Inventories" at bounding box center [303, 49] width 361 height 17
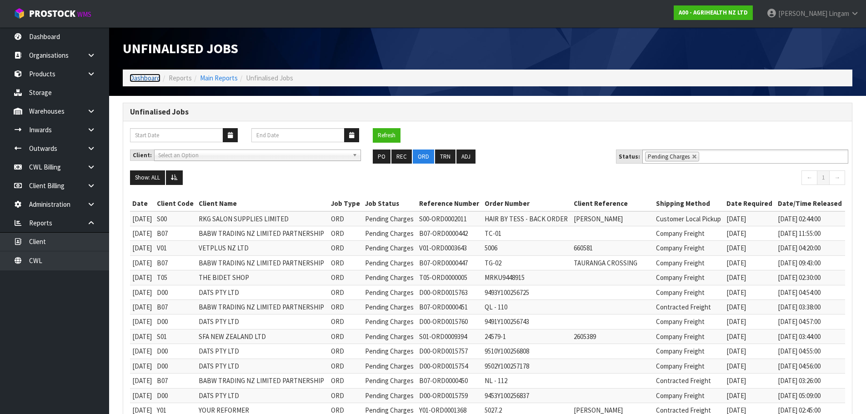
click at [142, 78] on link "Dashboard" at bounding box center [145, 78] width 31 height 9
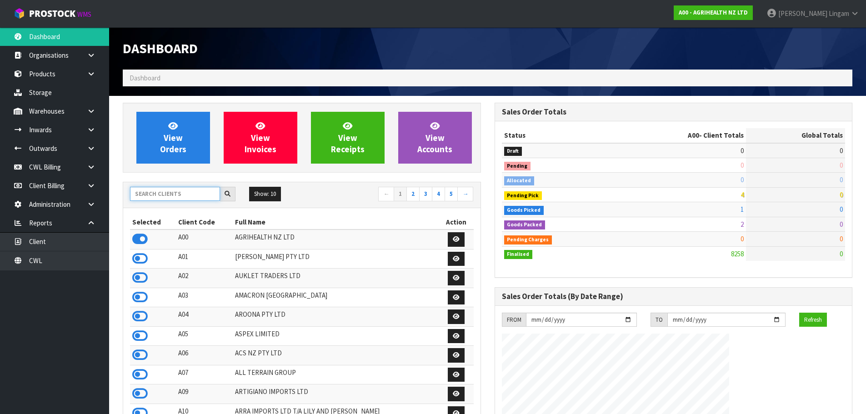
click at [179, 194] on input "text" at bounding box center [175, 194] width 90 height 14
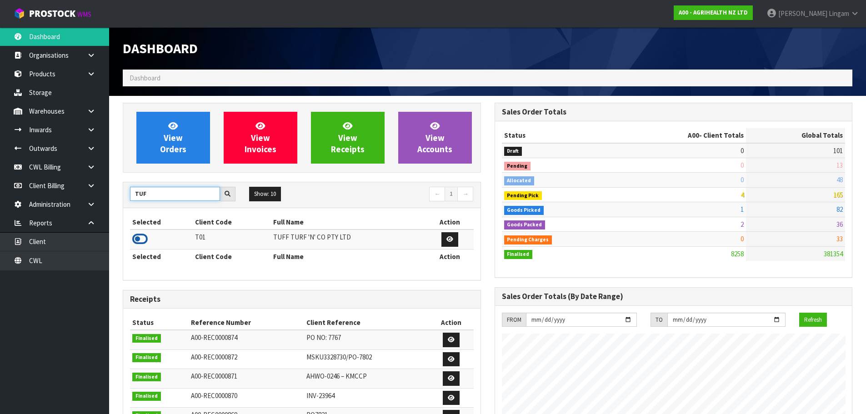
type input "TUF"
click at [142, 239] on icon at bounding box center [139, 239] width 15 height 14
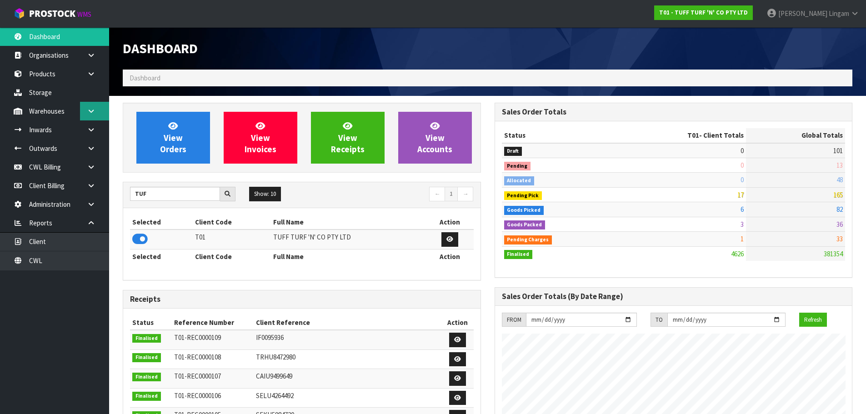
click at [98, 114] on link at bounding box center [94, 111] width 29 height 19
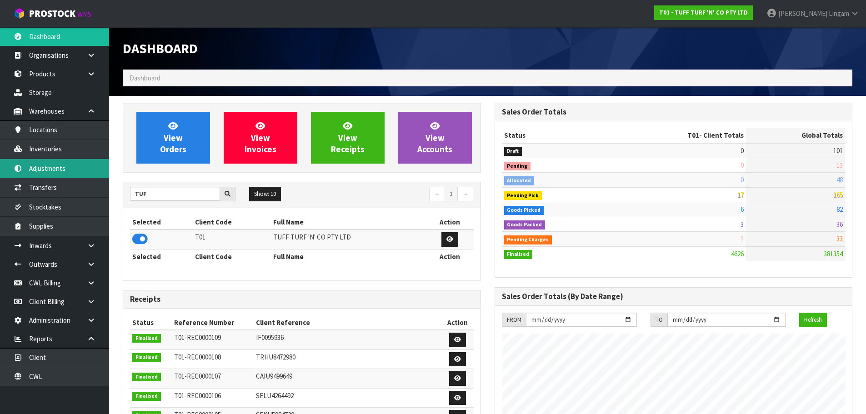
click at [39, 174] on link "Adjustments" at bounding box center [54, 168] width 109 height 19
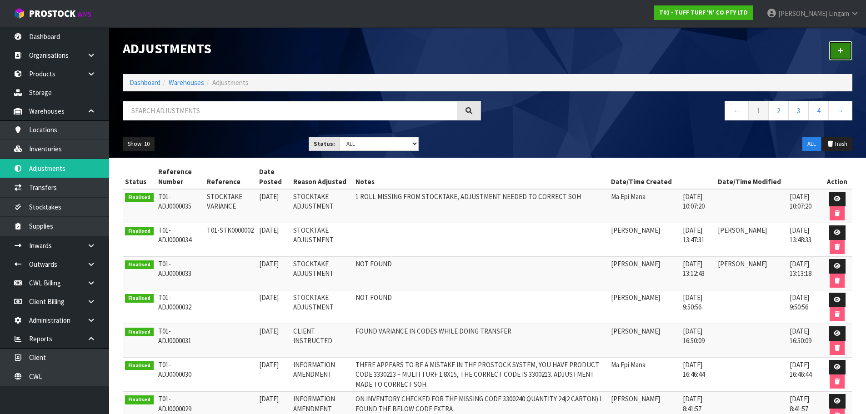
click at [835, 51] on link at bounding box center [840, 51] width 24 height 20
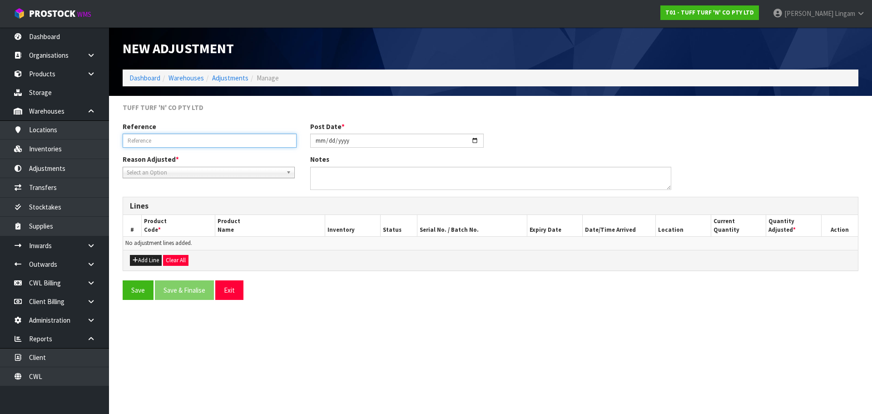
click at [179, 139] on input "text" at bounding box center [210, 141] width 174 height 14
paste input "0077694"
type input "0077694"
click at [171, 174] on span "Select an Option" at bounding box center [205, 172] width 156 height 11
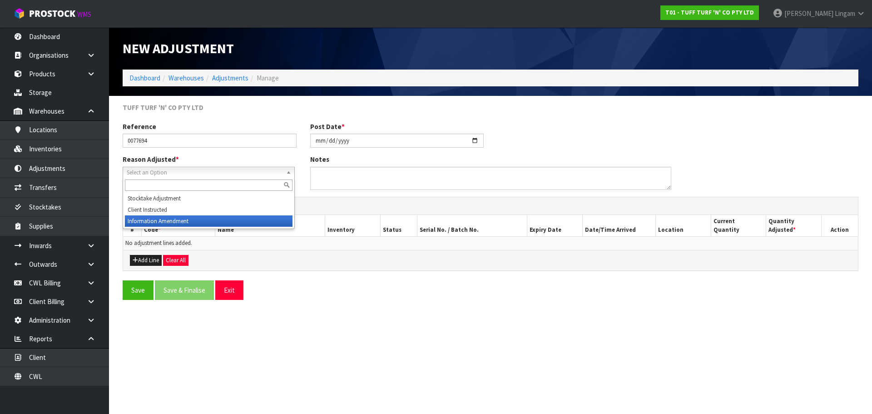
drag, startPoint x: 159, startPoint y: 223, endPoint x: 293, endPoint y: 214, distance: 133.9
click at [164, 222] on li "Information Amendment" at bounding box center [209, 220] width 168 height 11
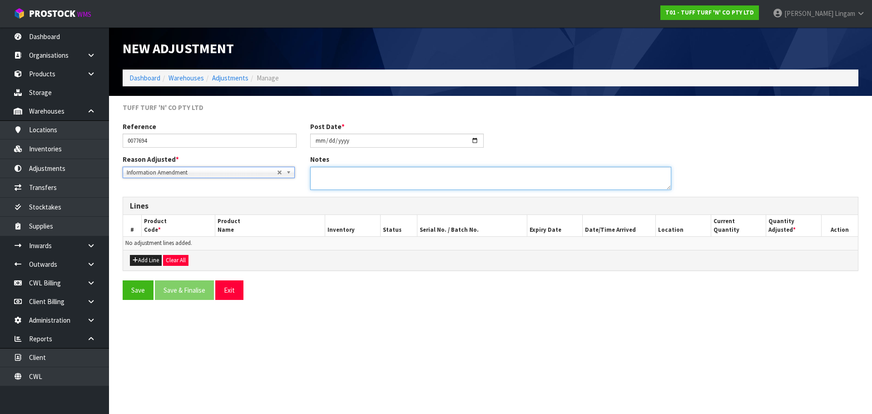
click at [338, 181] on textarea at bounding box center [490, 178] width 361 height 23
type textarea "MERGING THE METRES INVENTORY TO FULL ROLL"
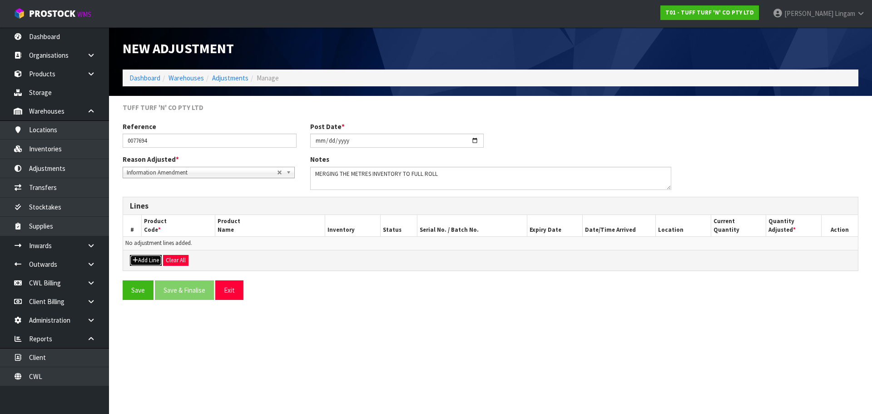
click at [154, 259] on button "Add Line" at bounding box center [146, 260] width 32 height 11
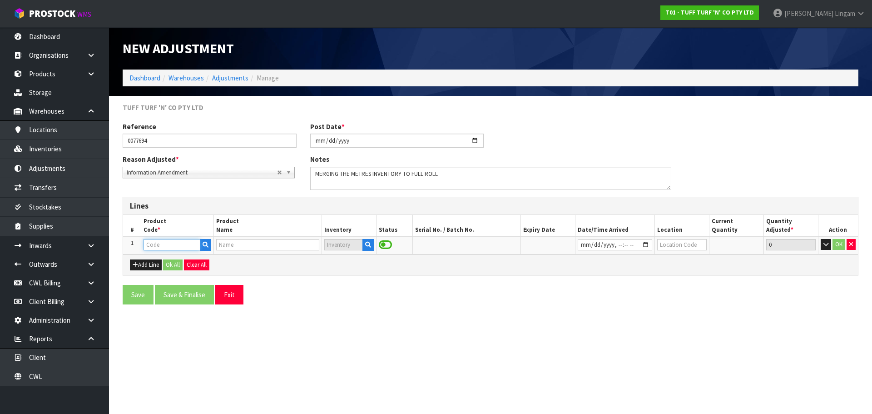
click at [163, 243] on input "text" at bounding box center [172, 244] width 56 height 11
paste input "0077694"
type input "0077694"
type input "REAL TUFF 1.8X10M (METRE)"
type input "0077694"
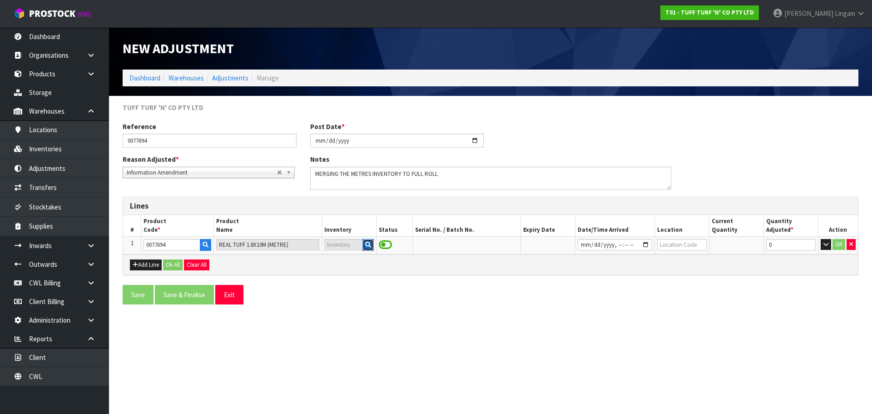
click at [370, 245] on icon "button" at bounding box center [368, 245] width 6 height 6
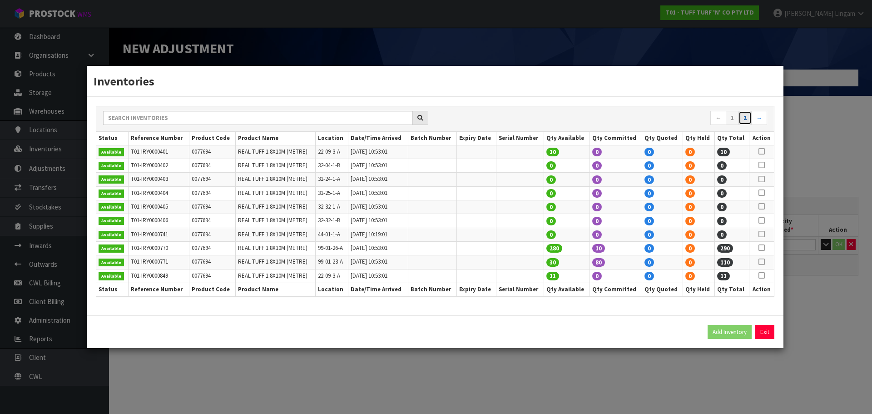
click at [745, 122] on link "2" at bounding box center [745, 118] width 13 height 15
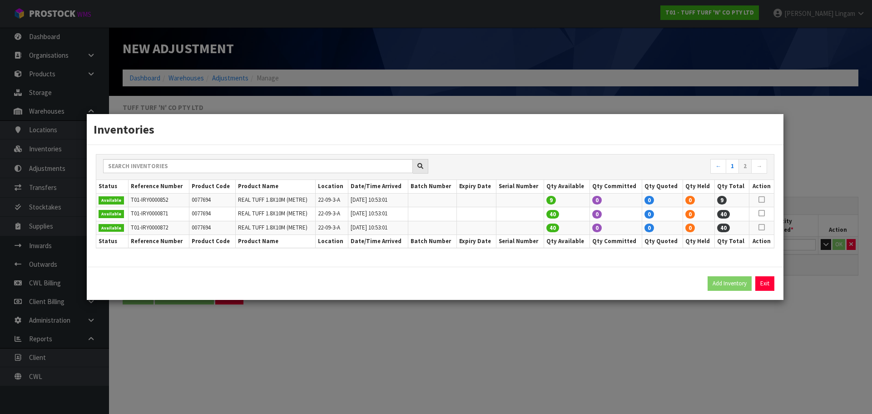
click at [761, 199] on icon at bounding box center [762, 199] width 6 height 0
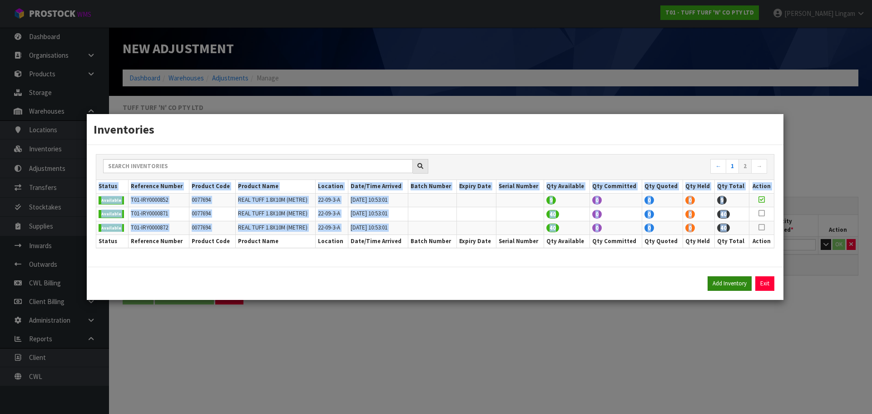
drag, startPoint x: 743, startPoint y: 274, endPoint x: 742, endPoint y: 286, distance: 12.3
click at [742, 286] on div "Inventories ← 1 2 → Status Reference Number Product Code Product Name Location …" at bounding box center [435, 207] width 698 height 187
click at [740, 284] on button "Add Inventory" at bounding box center [730, 283] width 44 height 15
type input "T01-IRY0000852"
type input "2022-06-16T10:53:01"
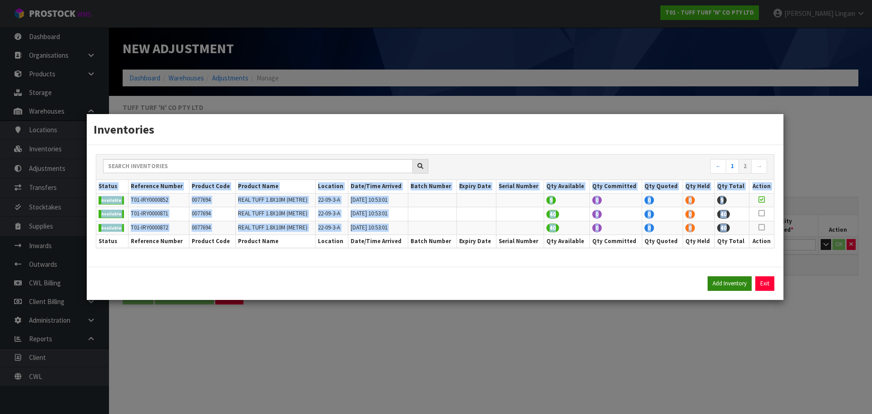
type input "22-09-3-A"
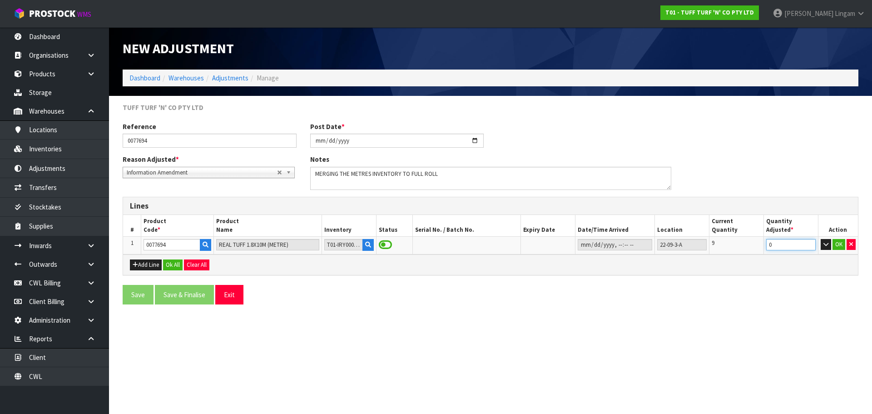
click at [717, 251] on tr "1 0077694 REAL TUFF 1.8X10M (METRE) T01-IRY0000852 22-09-3-A 9 0 OK" at bounding box center [490, 245] width 735 height 17
type input "-9"
click at [157, 264] on button "Add Line" at bounding box center [146, 264] width 32 height 11
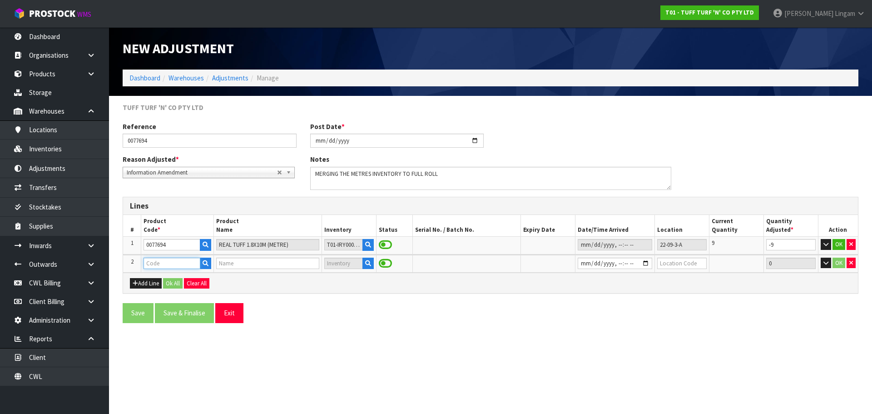
click at [163, 261] on input "text" at bounding box center [172, 263] width 56 height 11
paste input "0077694"
type input "0077694"
type input "REAL TUFF 1.8X10M (METRE)"
type input "0077694"
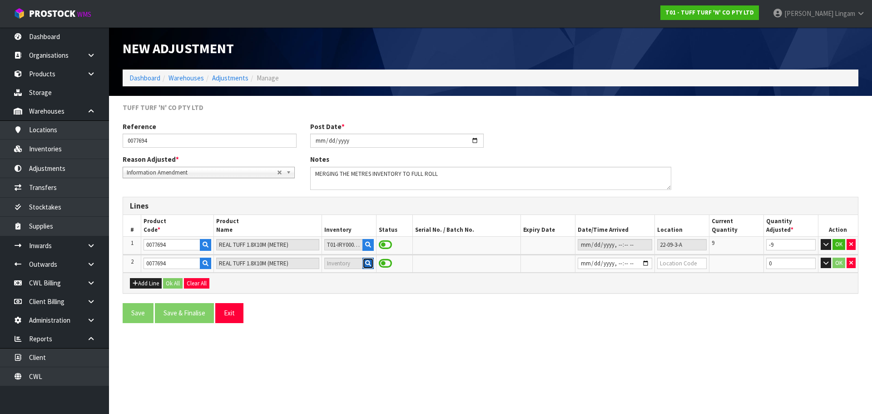
click at [365, 264] on icon "button" at bounding box center [368, 263] width 6 height 6
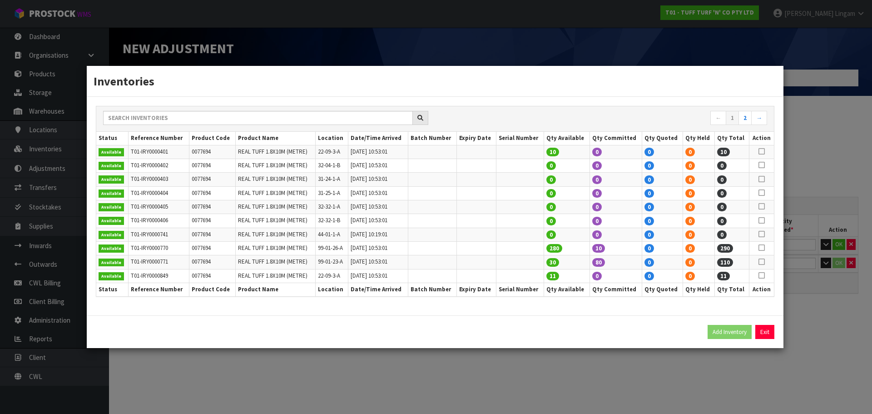
click at [762, 275] on icon at bounding box center [762, 275] width 6 height 0
click at [732, 329] on button "Add Inventory" at bounding box center [730, 332] width 44 height 15
type input "T01-IRY0000849"
type input "2022-06-16T10:53:01"
type input "22-09-3-A"
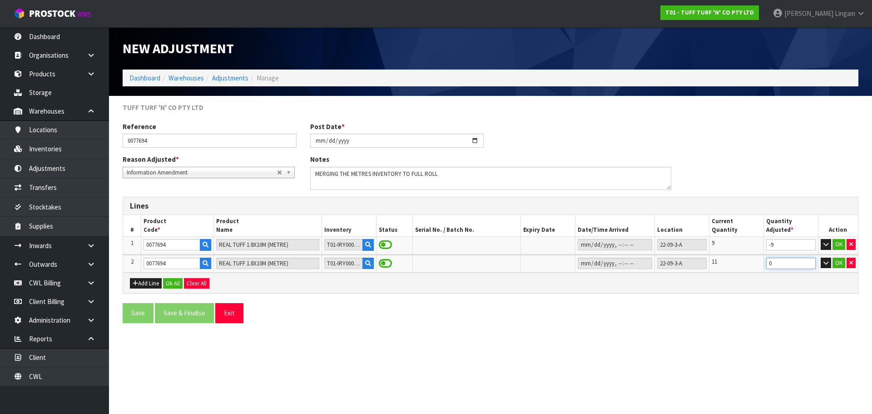
drag, startPoint x: 777, startPoint y: 262, endPoint x: 767, endPoint y: 264, distance: 9.6
click at [767, 264] on input "0" at bounding box center [792, 263] width 50 height 11
type input "9"
click at [170, 281] on button "Ok All" at bounding box center [173, 283] width 20 height 11
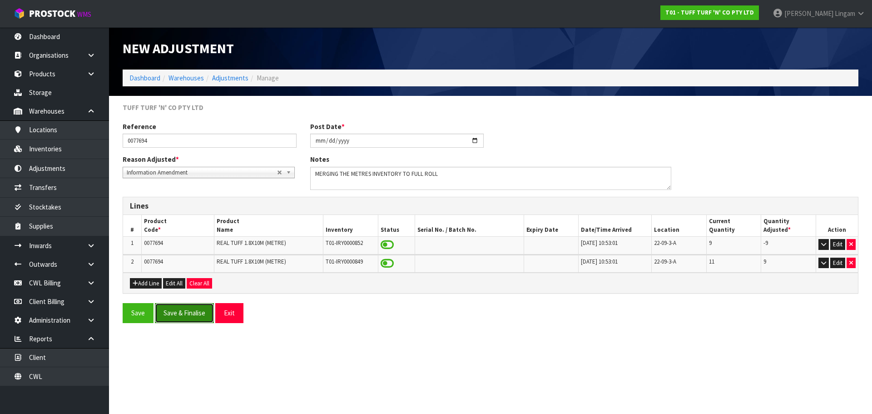
click at [193, 312] on button "Save & Finalise" at bounding box center [184, 313] width 59 height 20
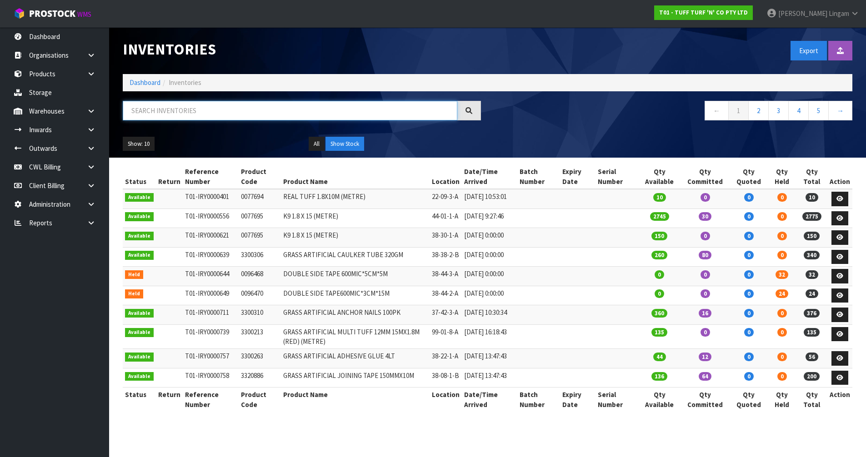
click at [206, 115] on input "text" at bounding box center [290, 111] width 334 height 20
paste input "0077694"
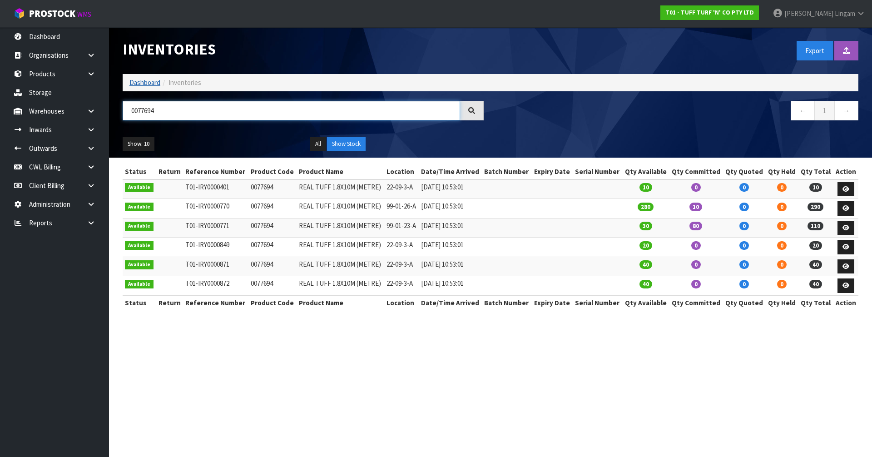
type input "0077694"
click at [145, 82] on link "Dashboard" at bounding box center [145, 82] width 31 height 9
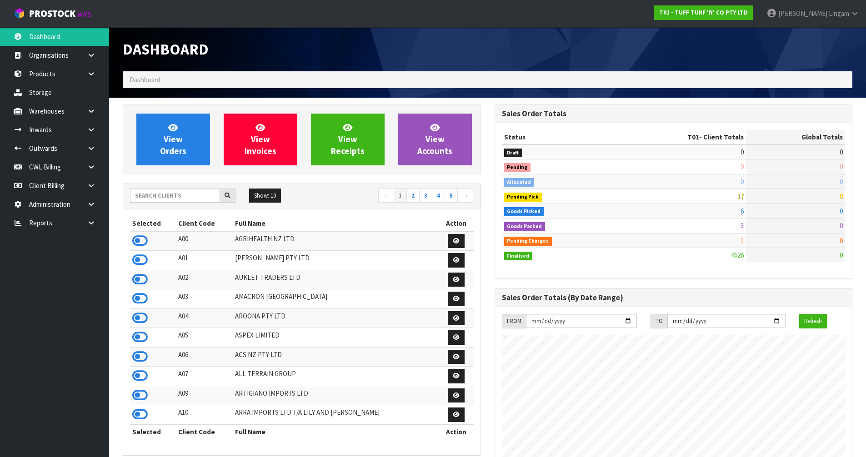
scroll to position [688, 371]
click at [196, 196] on input "text" at bounding box center [175, 196] width 90 height 14
click at [179, 159] on link "View Orders" at bounding box center [173, 140] width 74 height 52
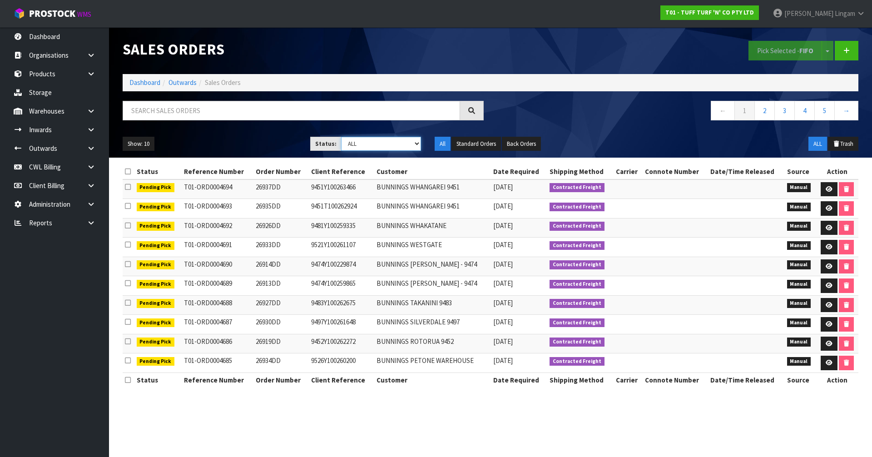
click at [403, 144] on select "Draft Pending Allocated Pending Pick Goods Picked Goods Packed Pending Charges …" at bounding box center [381, 144] width 80 height 14
select select "string:6"
click at [341, 137] on select "Draft Pending Allocated Pending Pick Goods Picked Goods Packed Pending Charges …" at bounding box center [381, 144] width 80 height 14
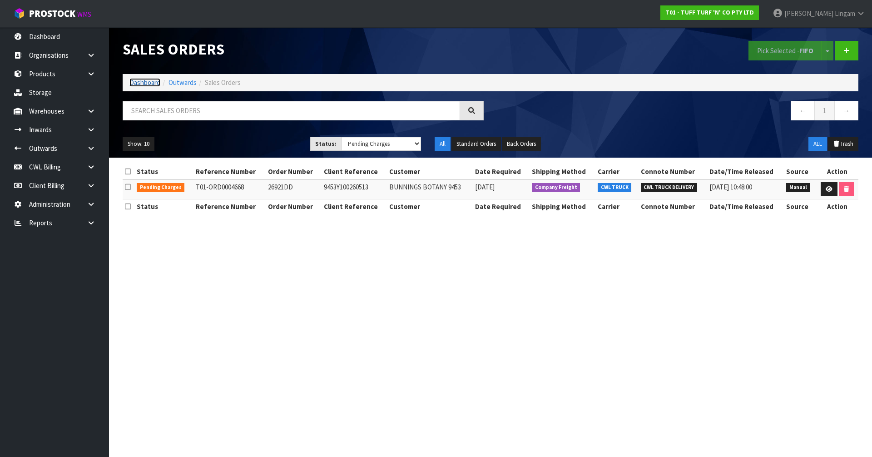
click at [145, 82] on link "Dashboard" at bounding box center [145, 82] width 31 height 9
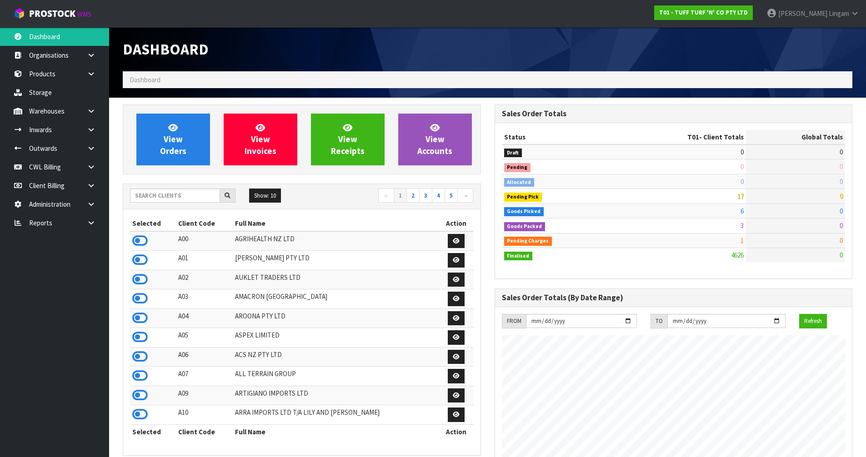
scroll to position [688, 371]
click at [154, 194] on input "text" at bounding box center [175, 196] width 90 height 14
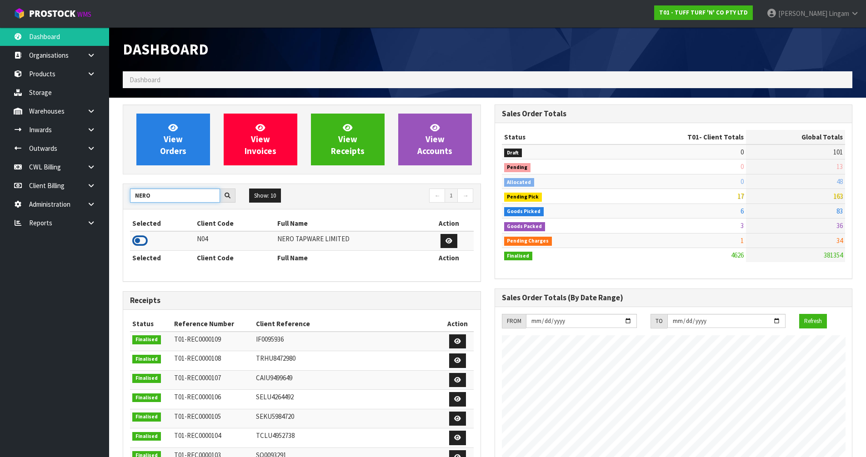
type input "NERO"
drag, startPoint x: 137, startPoint y: 240, endPoint x: 163, endPoint y: 196, distance: 51.5
click at [138, 240] on icon at bounding box center [139, 241] width 15 height 14
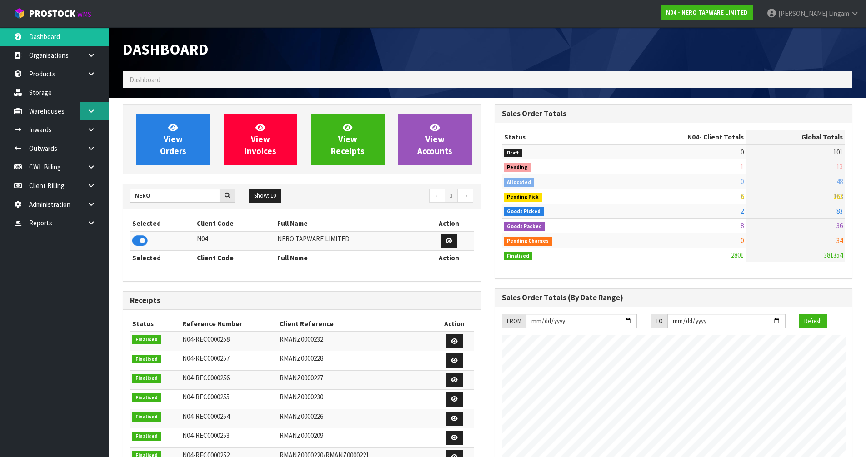
scroll to position [718, 371]
click at [95, 113] on icon at bounding box center [91, 111] width 9 height 7
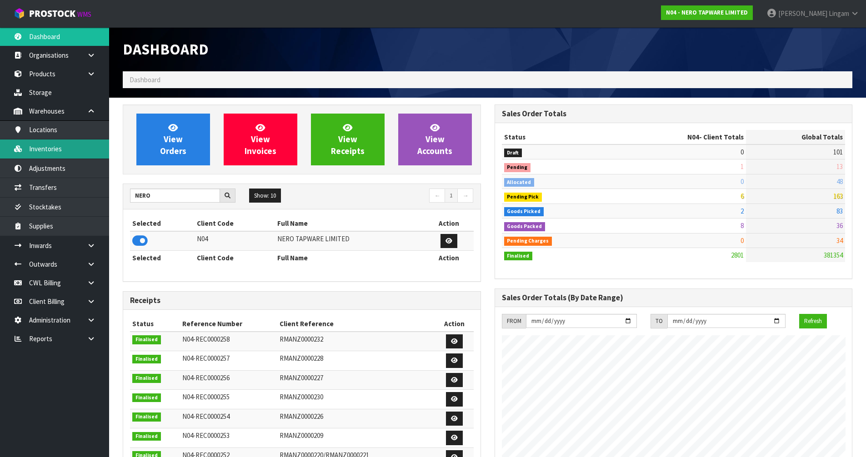
click at [62, 149] on link "Inventories" at bounding box center [54, 148] width 109 height 19
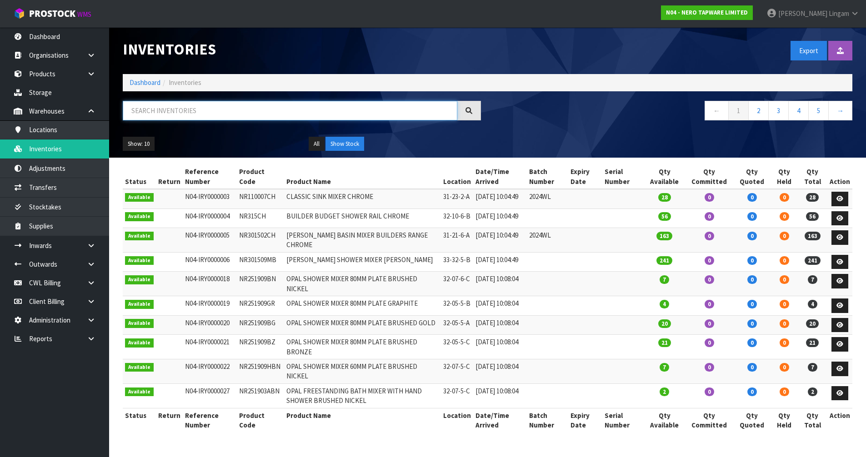
click at [217, 116] on input "text" at bounding box center [290, 111] width 334 height 20
paste input "NR250811TBN"
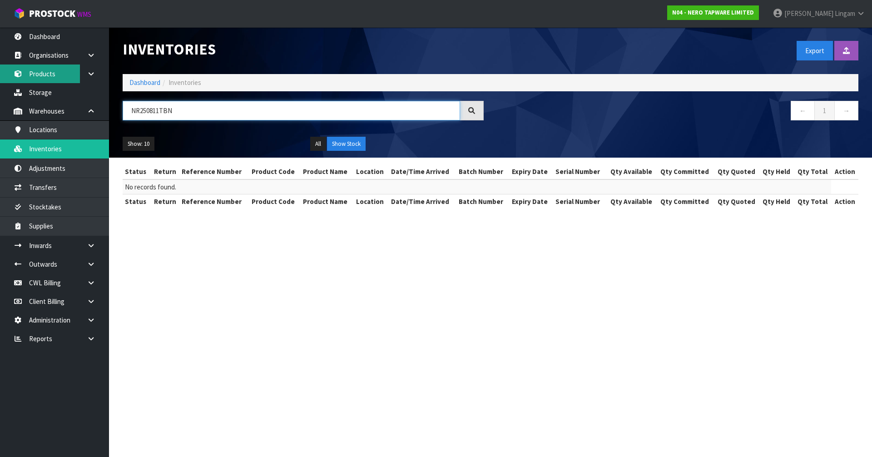
type input "NR250811TBN"
click at [39, 75] on link "Products" at bounding box center [54, 74] width 109 height 19
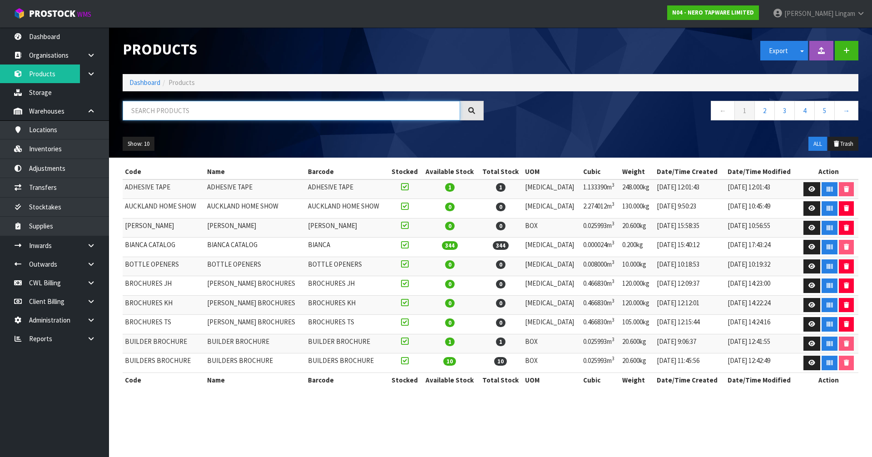
click at [165, 111] on input "text" at bounding box center [292, 111] width 338 height 20
paste input "NR250811TBN"
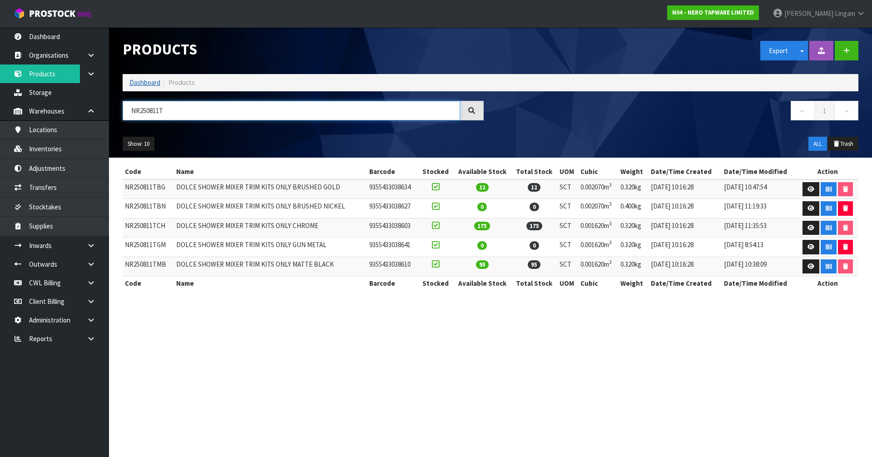
type input "NR250811T"
click at [144, 85] on link "Dashboard" at bounding box center [145, 82] width 31 height 9
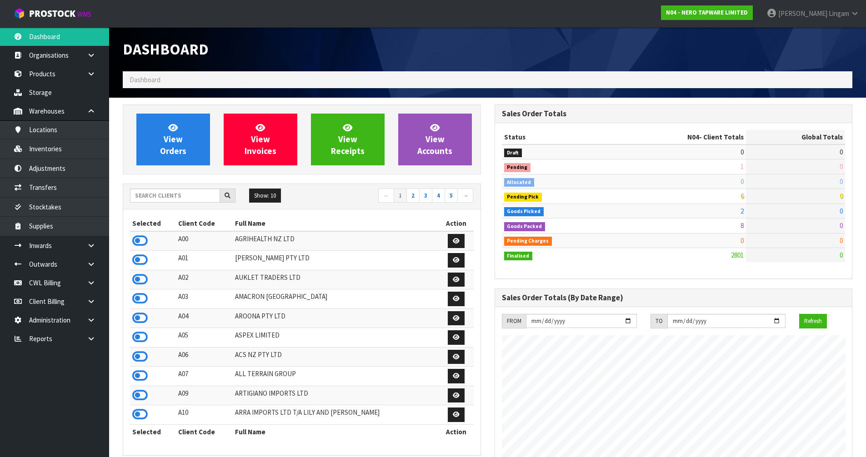
scroll to position [718, 371]
click at [166, 197] on input "text" at bounding box center [175, 196] width 90 height 14
click at [174, 196] on input "text" at bounding box center [175, 196] width 90 height 14
drag, startPoint x: 181, startPoint y: 197, endPoint x: 180, endPoint y: 192, distance: 5.5
click at [181, 197] on input "text" at bounding box center [175, 196] width 90 height 14
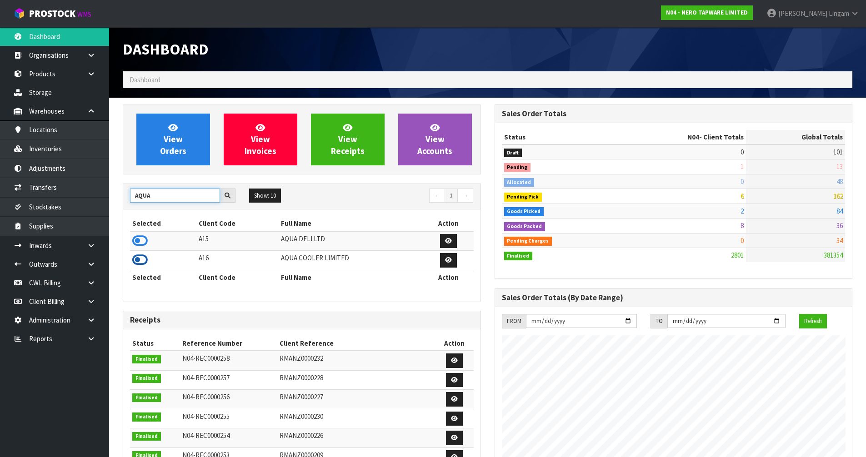
type input "AQUA"
click at [138, 259] on icon at bounding box center [139, 260] width 15 height 14
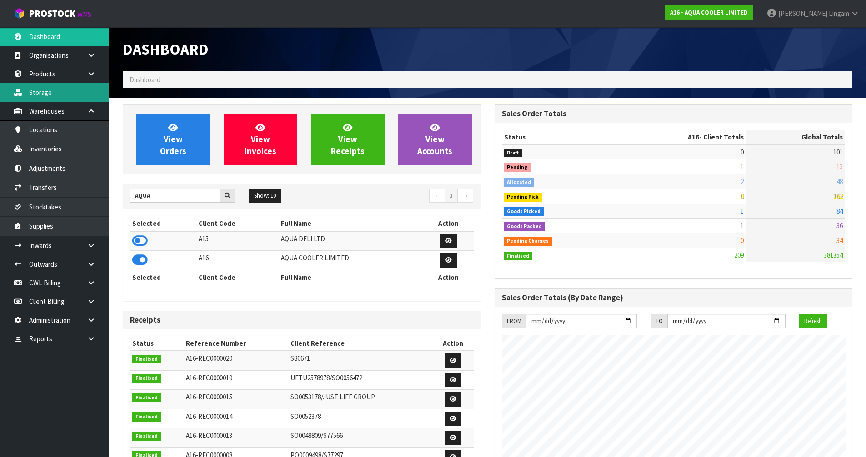
scroll to position [747, 371]
click at [46, 79] on link "Products" at bounding box center [54, 74] width 109 height 19
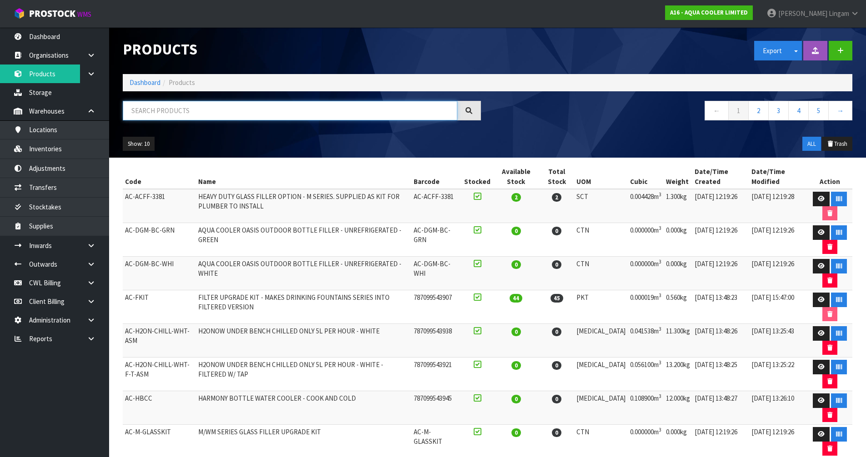
click at [254, 108] on input "text" at bounding box center [290, 111] width 334 height 20
paste input "SO0060286"
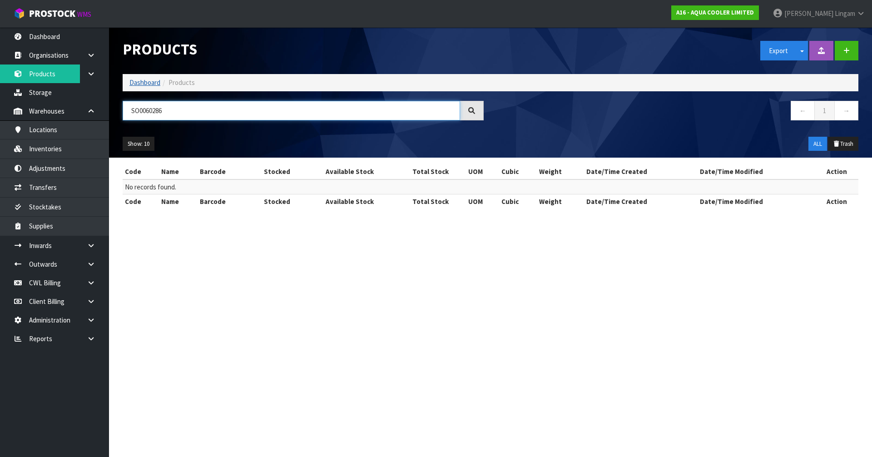
type input "SO0060286"
click at [148, 82] on link "Dashboard" at bounding box center [145, 82] width 31 height 9
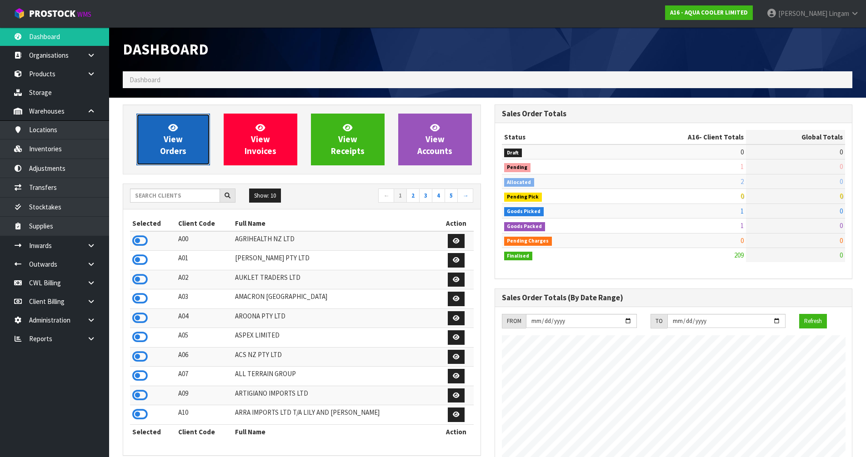
click at [155, 151] on link "View Orders" at bounding box center [173, 140] width 74 height 52
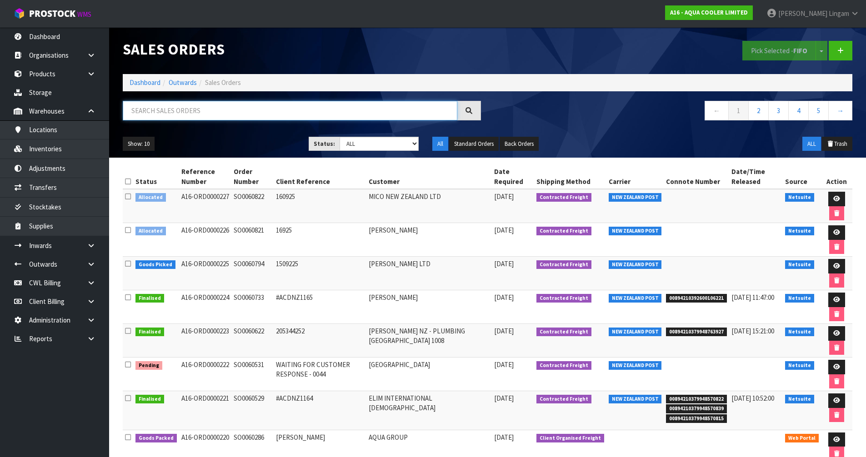
click at [233, 110] on input "text" at bounding box center [290, 111] width 334 height 20
paste input "SO0060286"
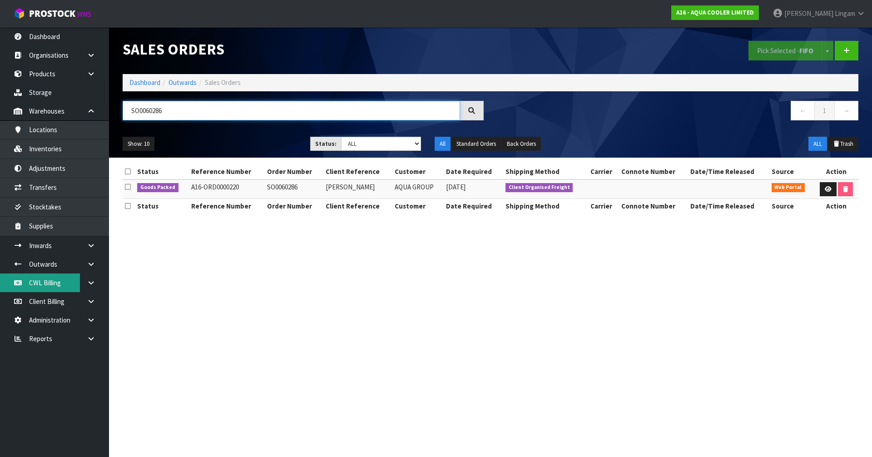
type input "SO0060286"
click at [148, 81] on link "Dashboard" at bounding box center [145, 82] width 31 height 9
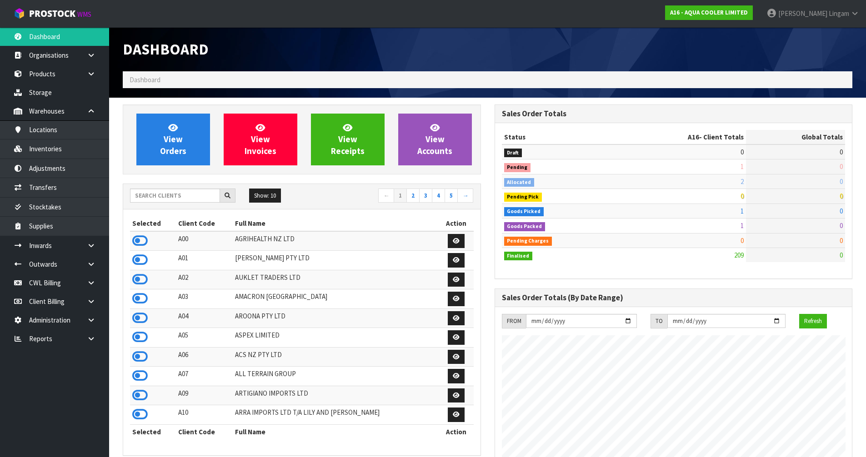
scroll to position [757, 371]
click at [165, 143] on span "View Orders" at bounding box center [173, 139] width 26 height 34
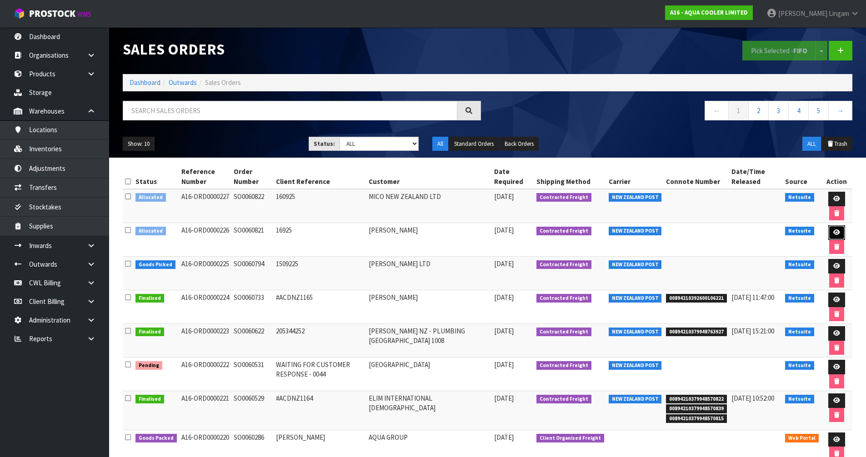
click at [831, 231] on link at bounding box center [836, 232] width 17 height 15
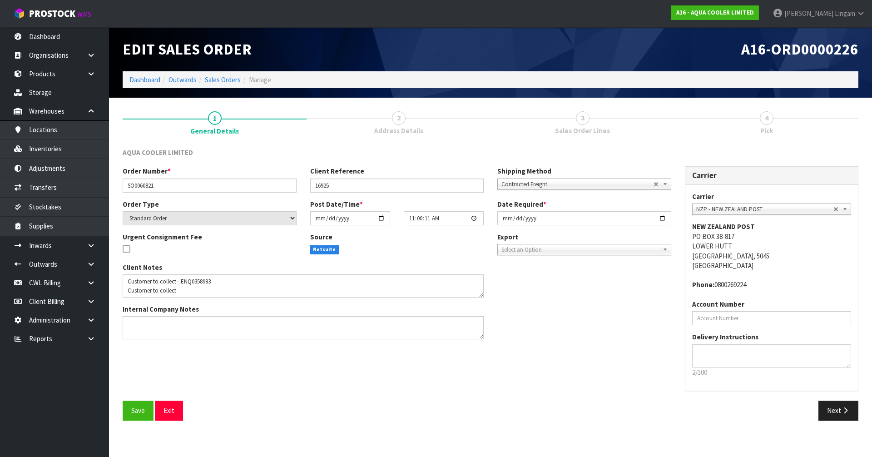
click at [524, 184] on span "Contracted Freight" at bounding box center [578, 184] width 152 height 11
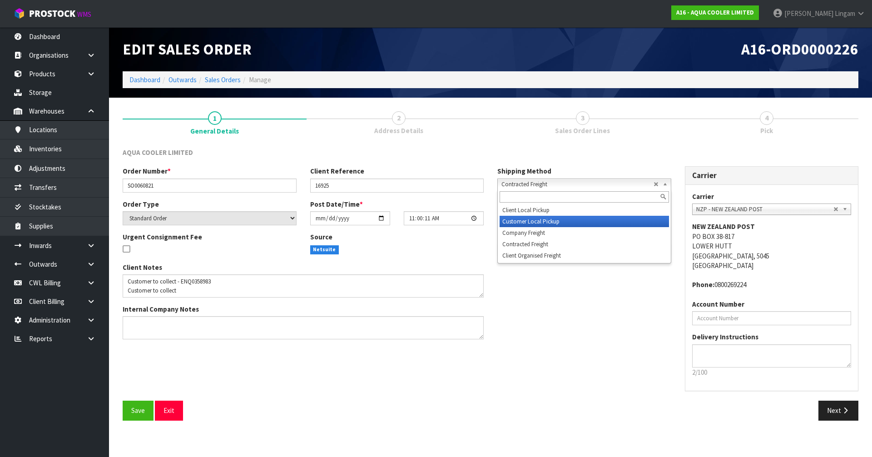
click at [525, 222] on li "Customer Local Pickup" at bounding box center [584, 221] width 169 height 11
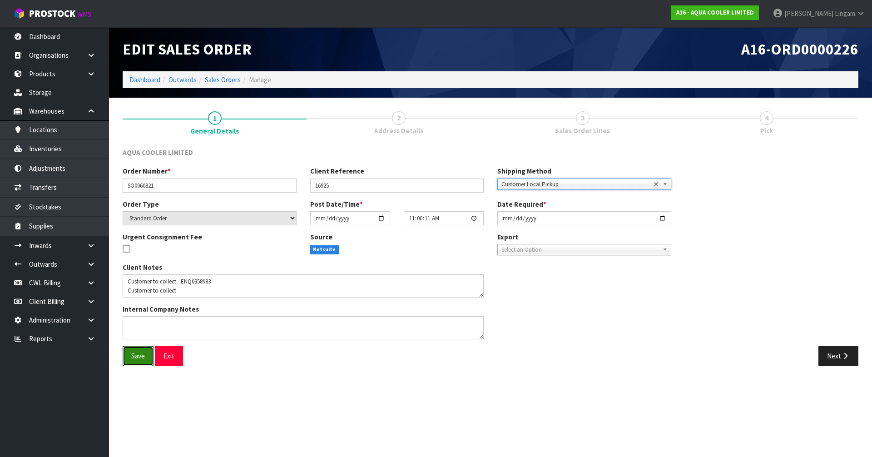
drag, startPoint x: 135, startPoint y: 354, endPoint x: 399, endPoint y: 329, distance: 265.6
click at [136, 354] on span "Save" at bounding box center [138, 356] width 14 height 9
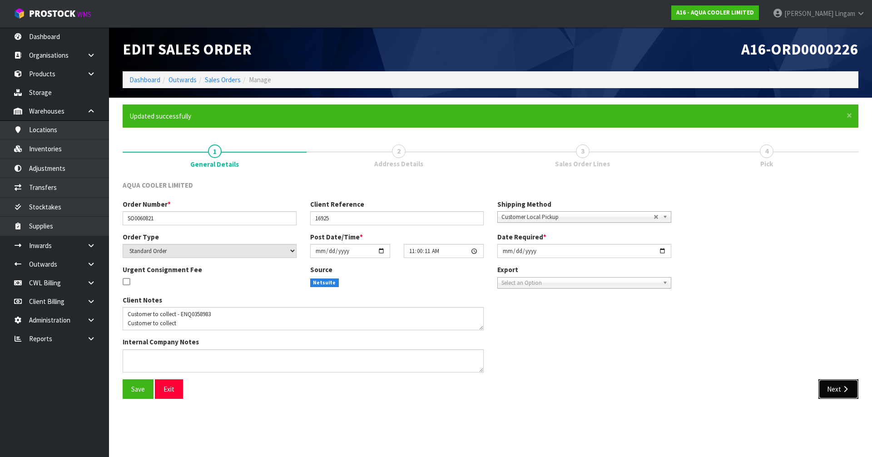
click at [835, 387] on button "Next" at bounding box center [839, 389] width 40 height 20
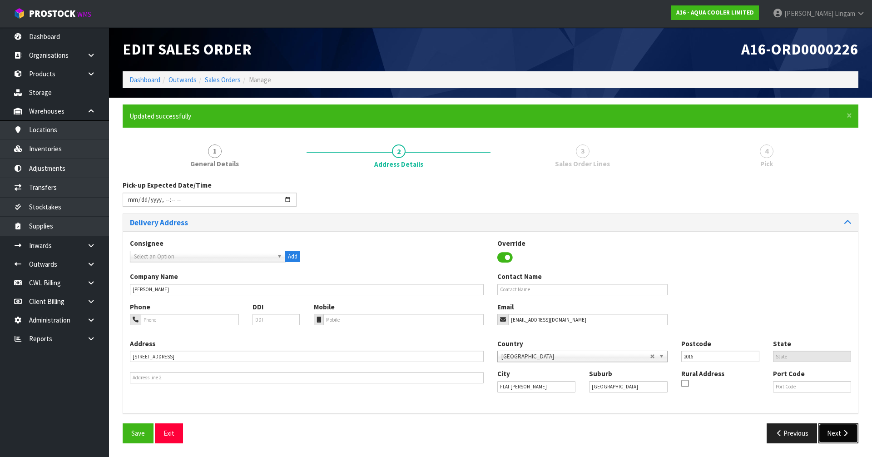
click at [838, 438] on button "Next" at bounding box center [839, 433] width 40 height 20
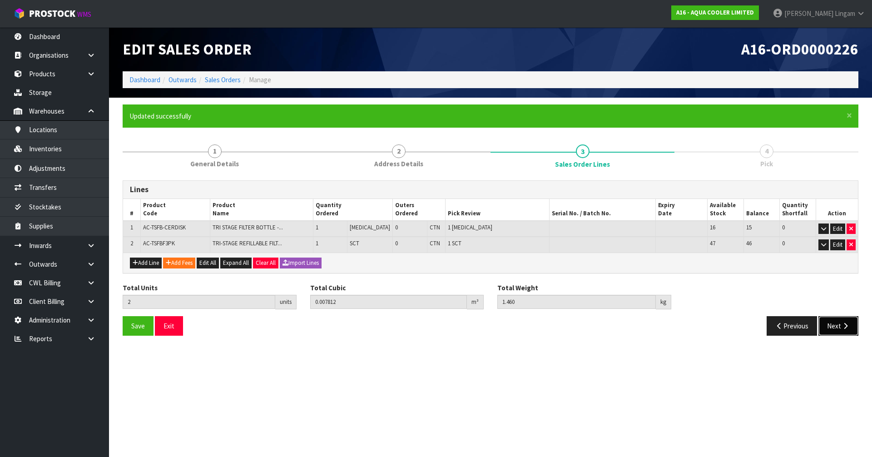
click at [837, 330] on button "Next" at bounding box center [839, 326] width 40 height 20
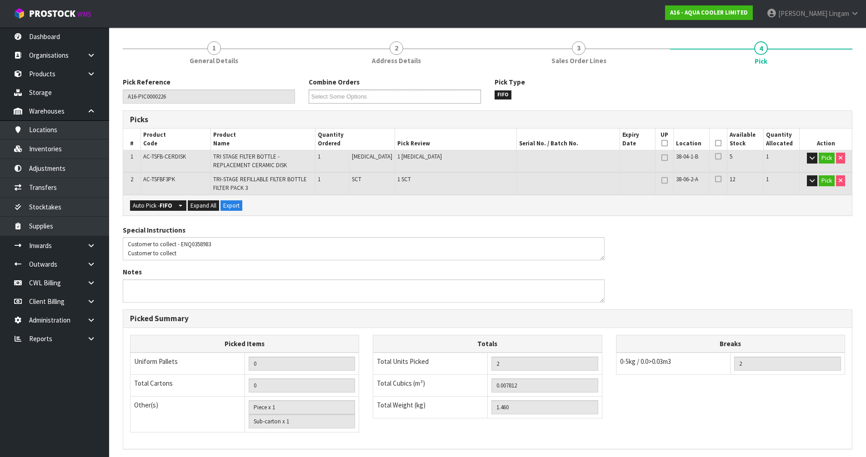
scroll to position [220, 0]
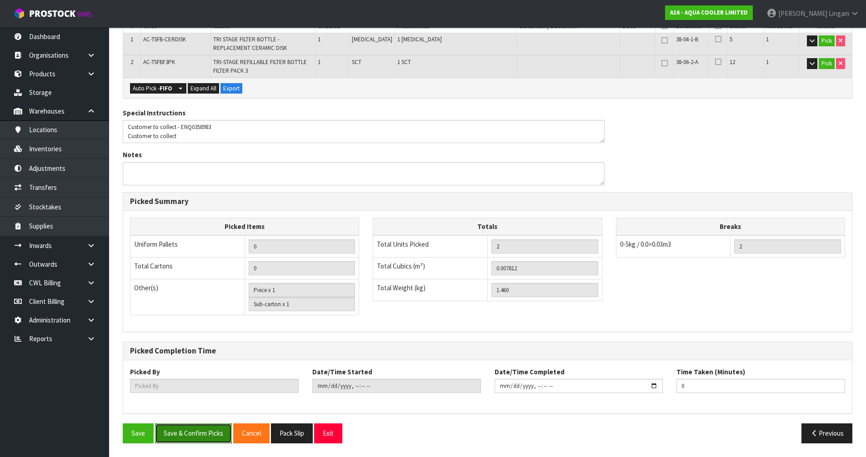
click at [187, 438] on button "Save & Confirm Picks" at bounding box center [193, 433] width 77 height 20
type input "[PERSON_NAME]"
type input "[DATE]T11:12:13"
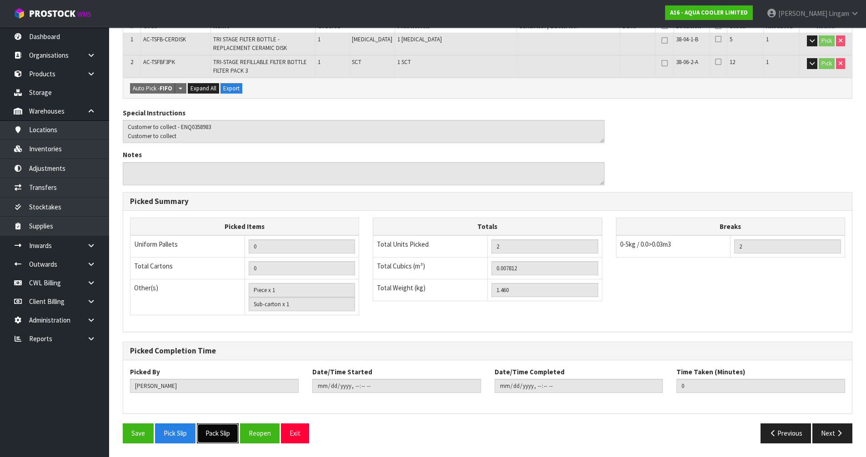
drag, startPoint x: 214, startPoint y: 437, endPoint x: 220, endPoint y: 436, distance: 5.5
click at [219, 436] on button "Pack Slip" at bounding box center [218, 433] width 42 height 20
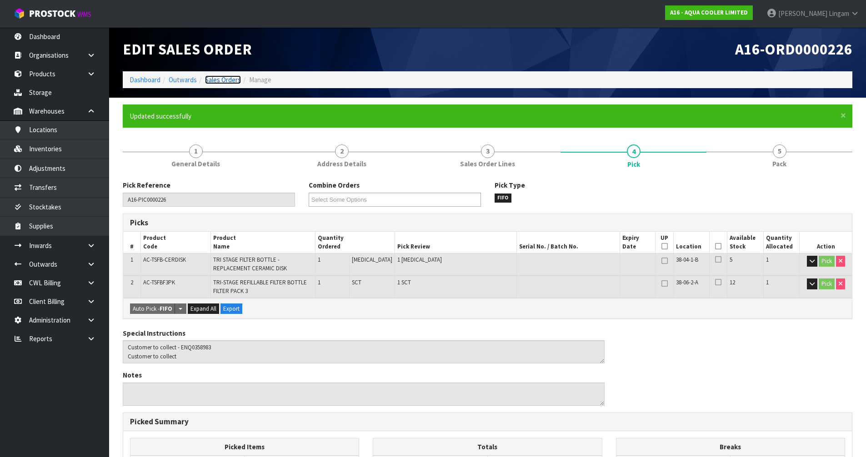
click at [228, 80] on link "Sales Orders" at bounding box center [223, 79] width 36 height 9
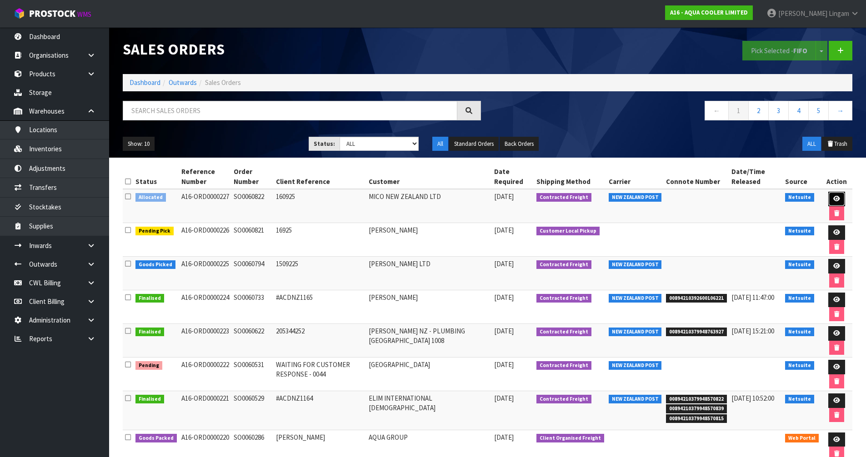
click at [831, 196] on link at bounding box center [836, 199] width 17 height 15
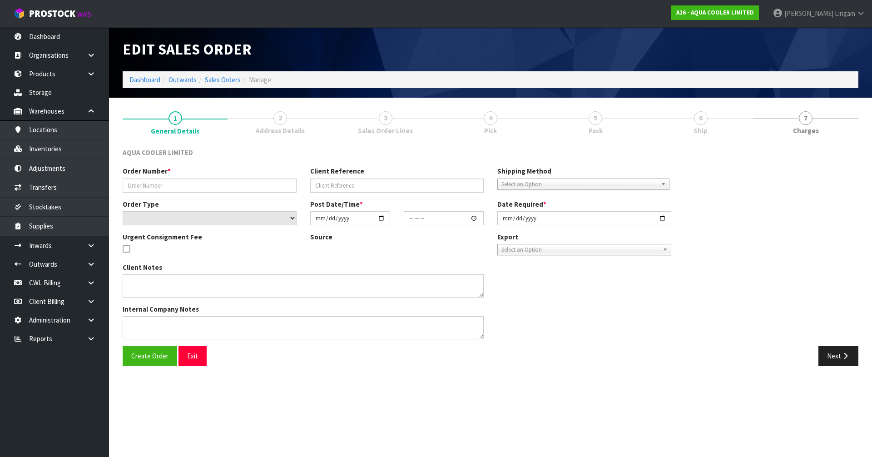
type input "SO0060822"
type input "160925"
select select "number:0"
type input "[DATE]"
type input "11:00:13.000"
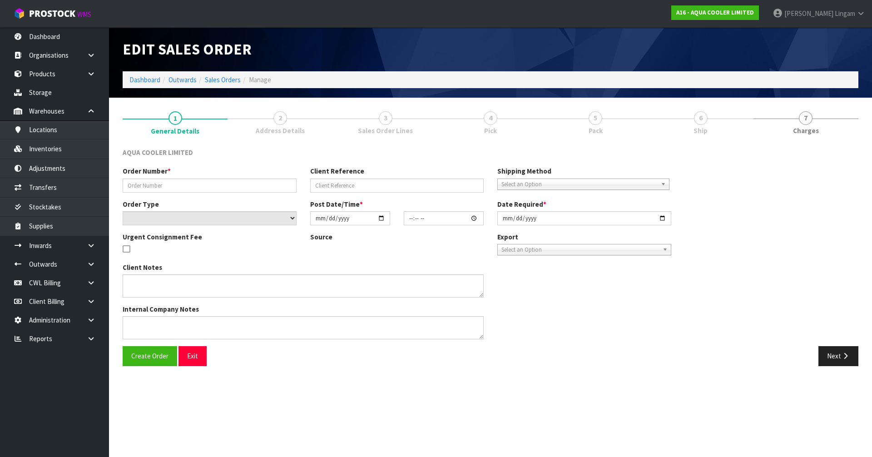
type input "[DATE]"
type textarea "ENQ0358195"
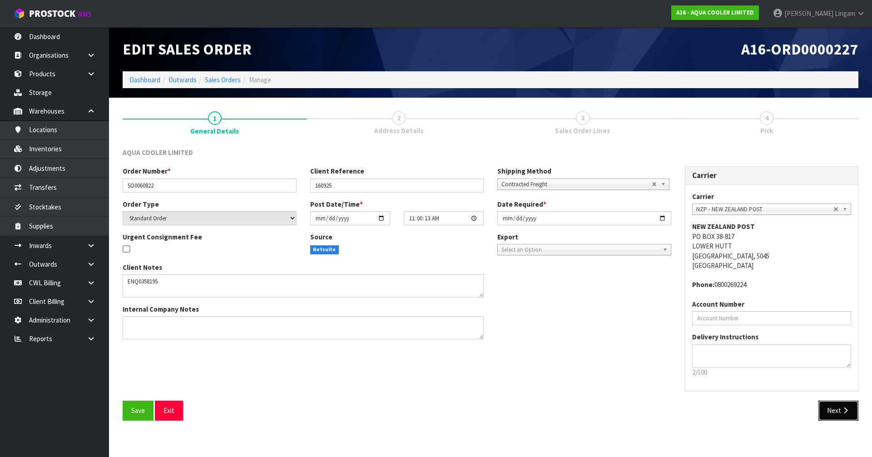
drag, startPoint x: 838, startPoint y: 404, endPoint x: 844, endPoint y: 402, distance: 5.9
click at [838, 404] on button "Next" at bounding box center [839, 411] width 40 height 20
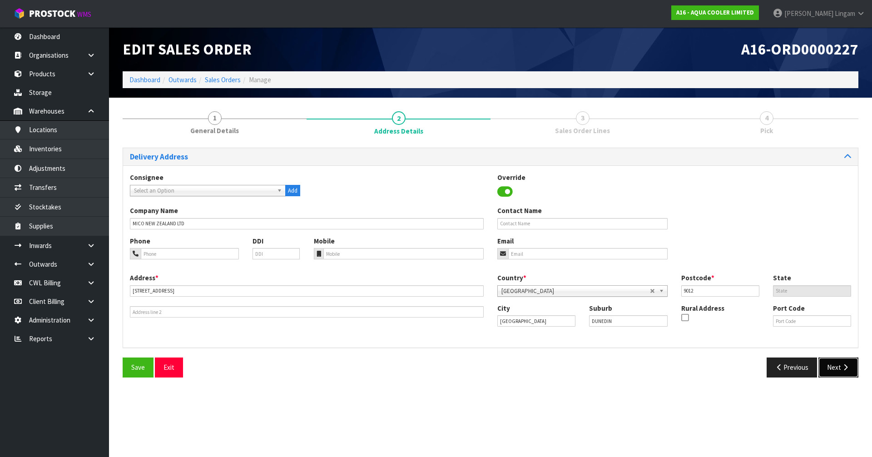
click at [834, 370] on button "Next" at bounding box center [839, 368] width 40 height 20
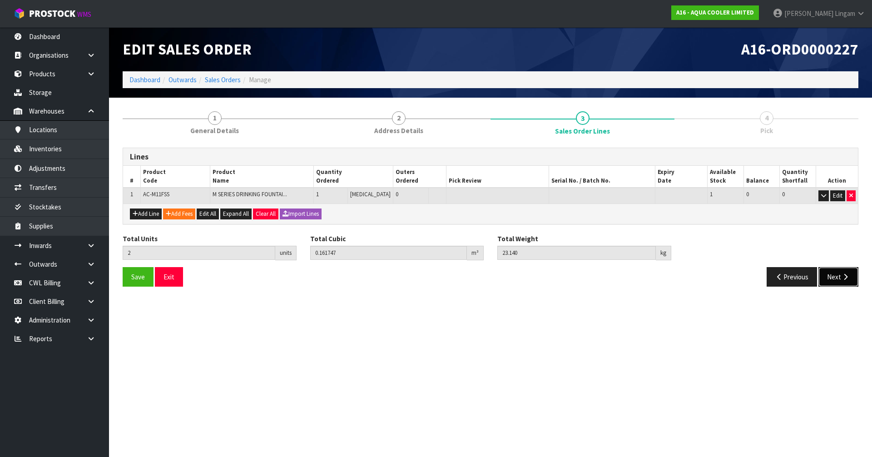
click at [827, 278] on button "Next" at bounding box center [839, 277] width 40 height 20
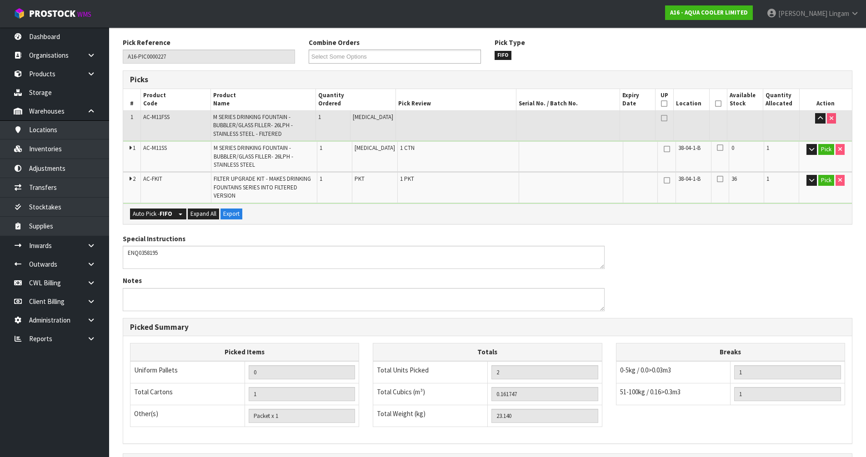
scroll to position [221, 0]
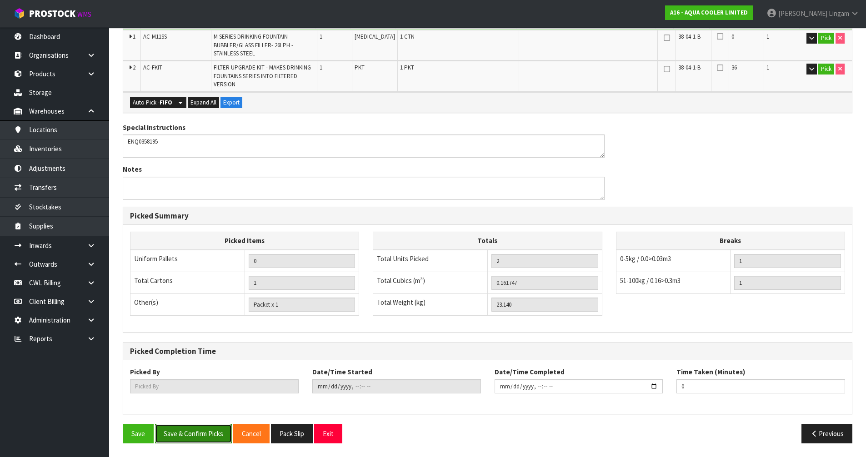
click at [215, 433] on button "Save & Confirm Picks" at bounding box center [193, 434] width 77 height 20
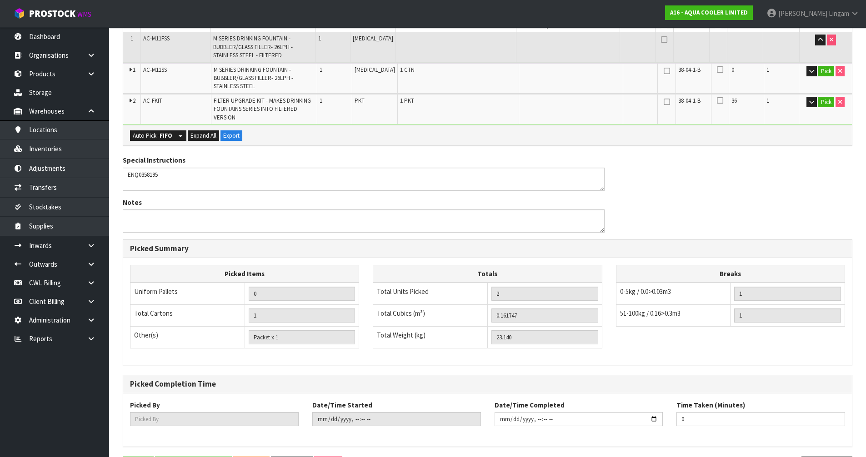
scroll to position [0, 0]
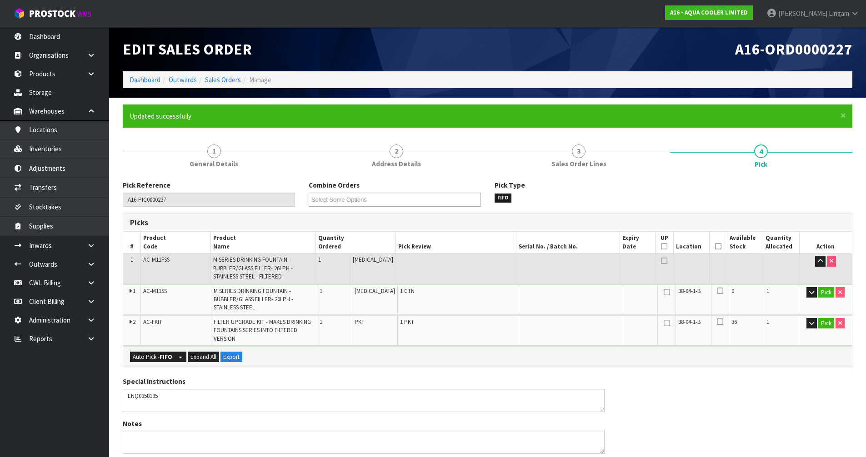
type input "[PERSON_NAME]"
type input "[DATE]T11:13:04"
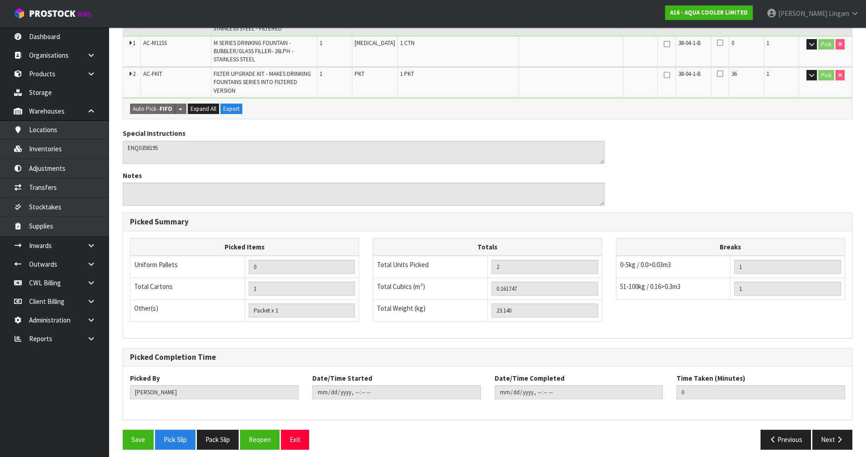
scroll to position [254, 0]
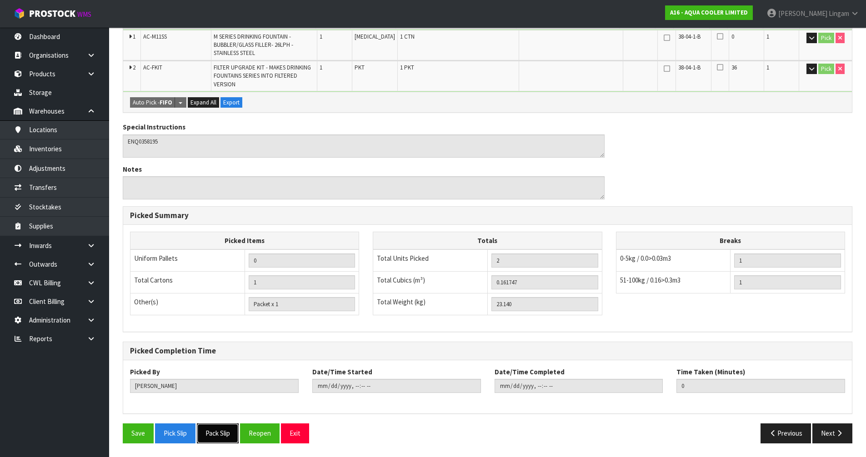
click at [223, 433] on button "Pack Slip" at bounding box center [218, 433] width 42 height 20
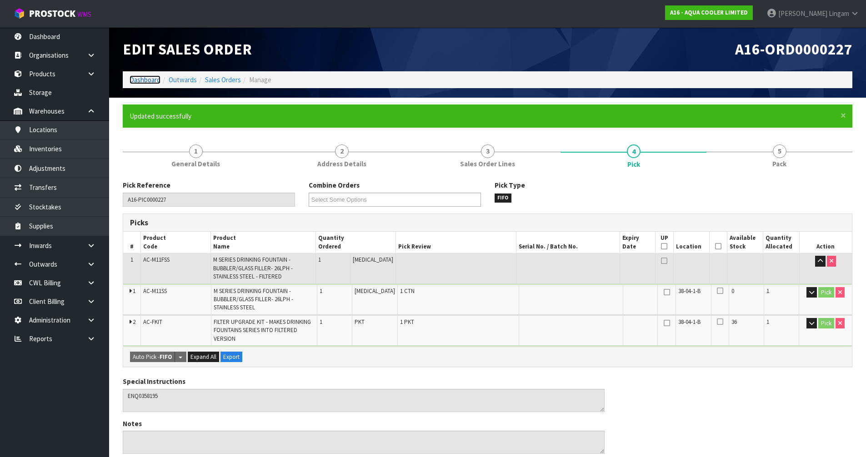
click at [145, 83] on link "Dashboard" at bounding box center [145, 79] width 31 height 9
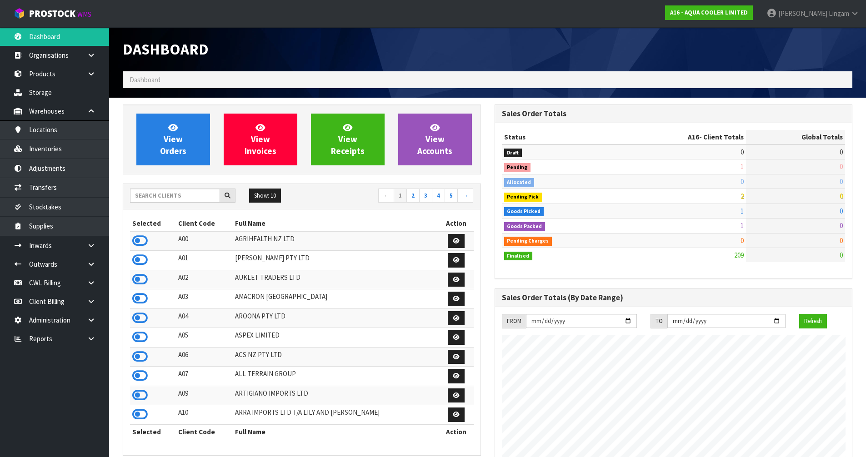
scroll to position [757, 371]
click at [182, 139] on span "View Orders" at bounding box center [173, 139] width 26 height 34
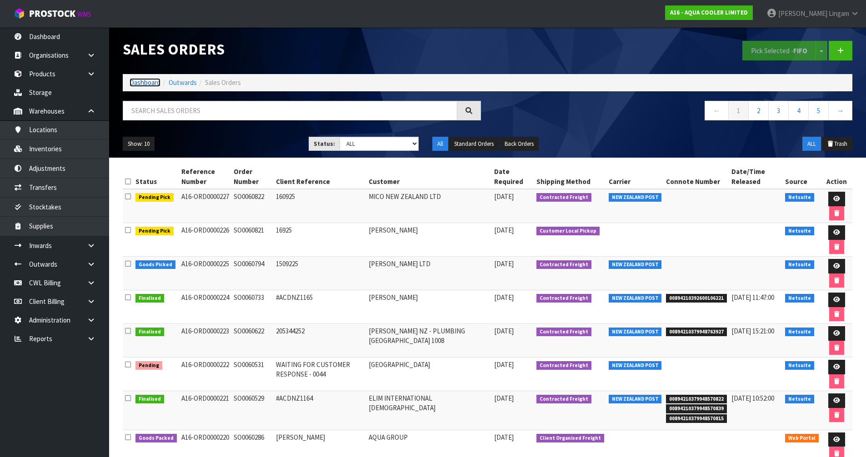
click at [151, 81] on link "Dashboard" at bounding box center [145, 82] width 31 height 9
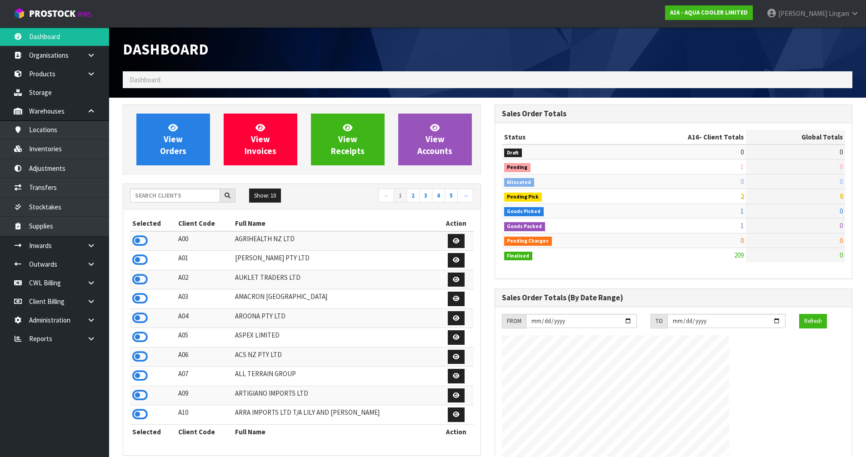
scroll to position [747, 371]
click at [160, 199] on input "text" at bounding box center [175, 196] width 90 height 14
type input "JGB"
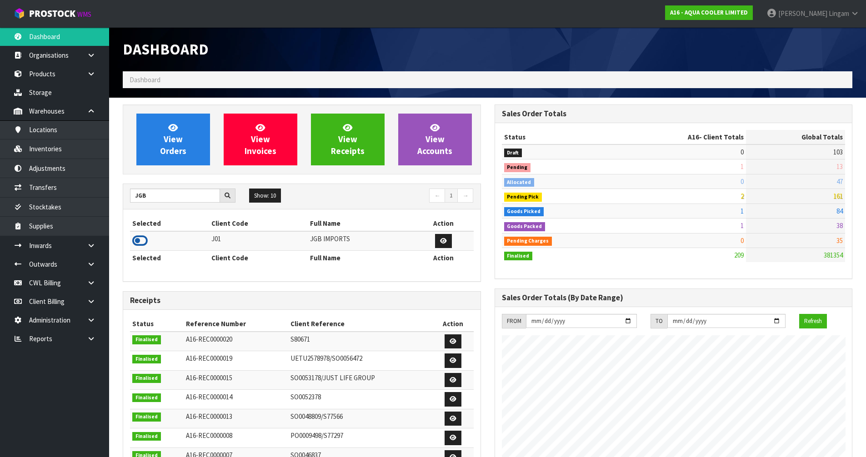
click at [139, 241] on icon at bounding box center [139, 241] width 15 height 14
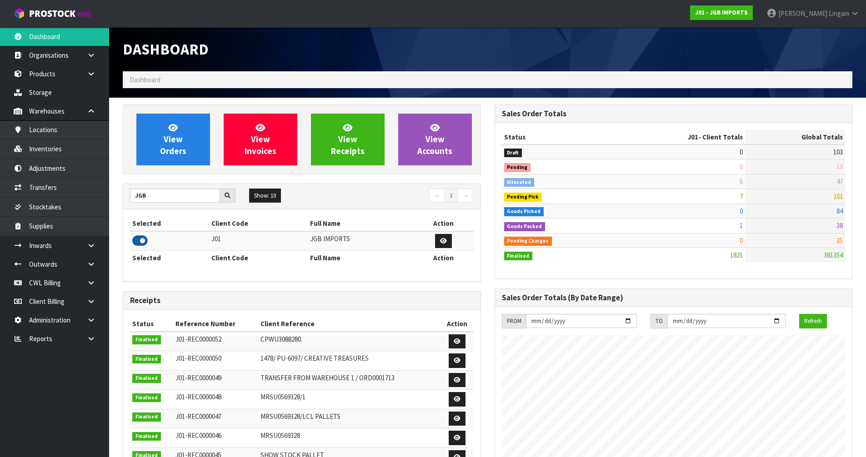
scroll to position [688, 371]
click at [173, 142] on span "View Orders" at bounding box center [173, 139] width 26 height 34
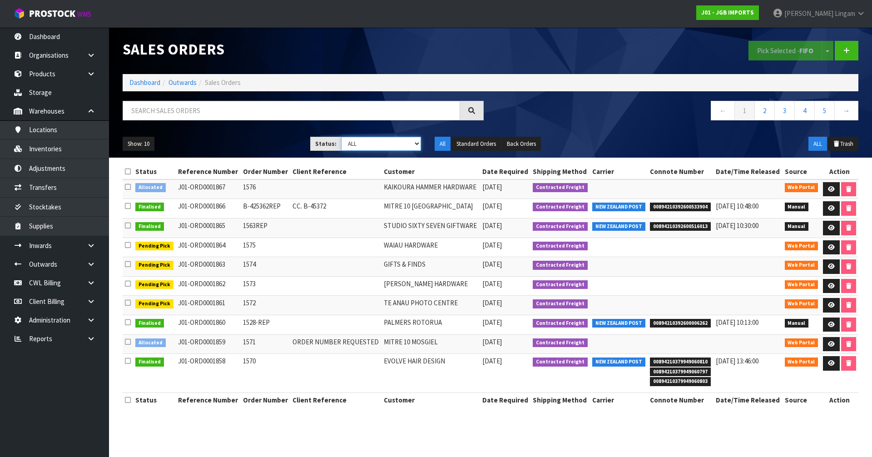
click at [408, 142] on select "Draft Pending Allocated Pending Pick Goods Picked Goods Packed Pending Charges …" at bounding box center [381, 144] width 80 height 14
select select "string:3"
click at [341, 137] on select "Draft Pending Allocated Pending Pick Goods Picked Goods Packed Pending Charges …" at bounding box center [381, 144] width 80 height 14
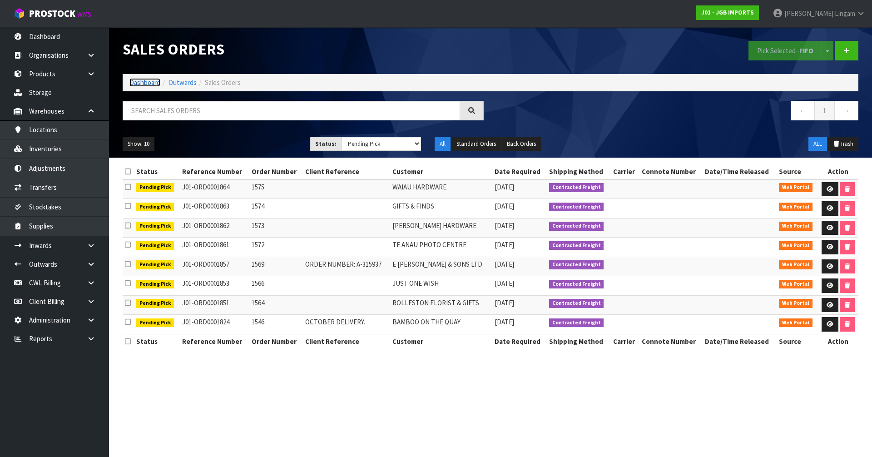
click at [149, 82] on link "Dashboard" at bounding box center [145, 82] width 31 height 9
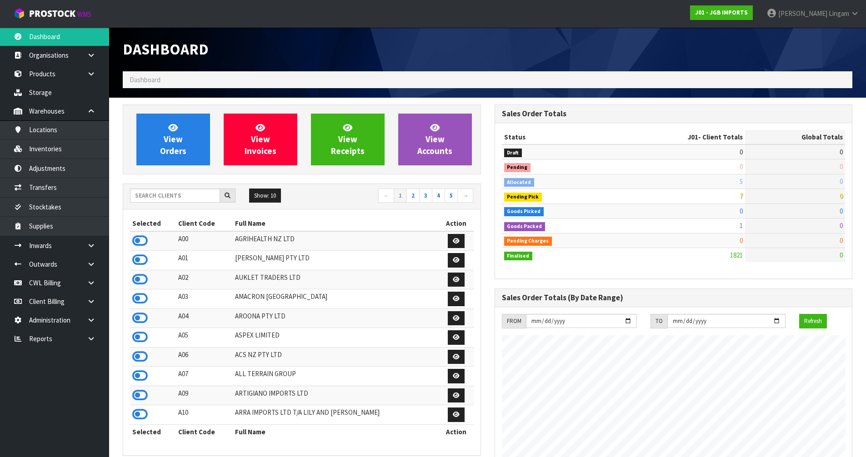
scroll to position [688, 371]
click at [153, 198] on input "text" at bounding box center [175, 196] width 90 height 14
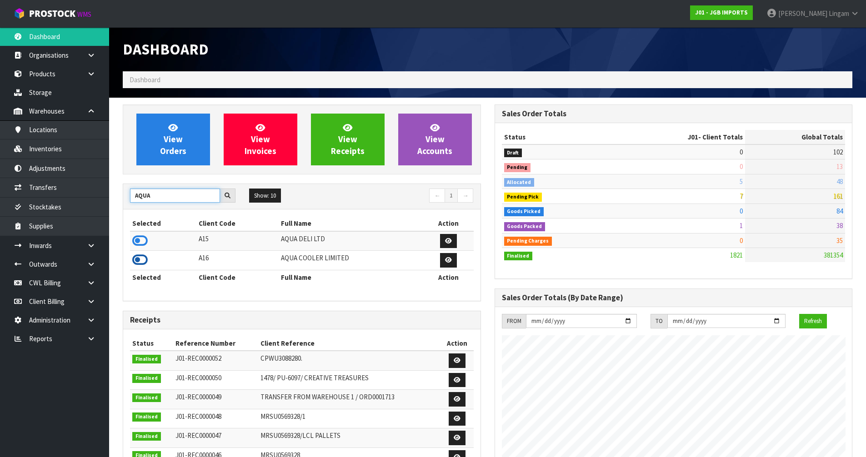
type input "AQUA"
click at [142, 261] on icon at bounding box center [139, 260] width 15 height 14
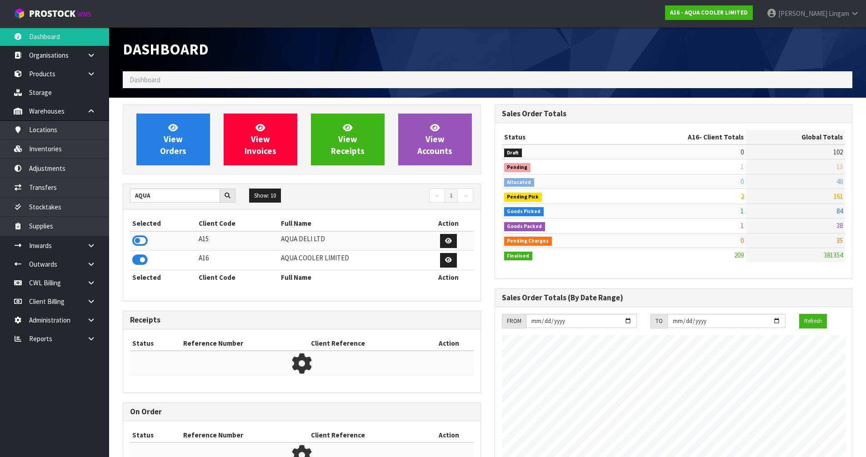
scroll to position [747, 371]
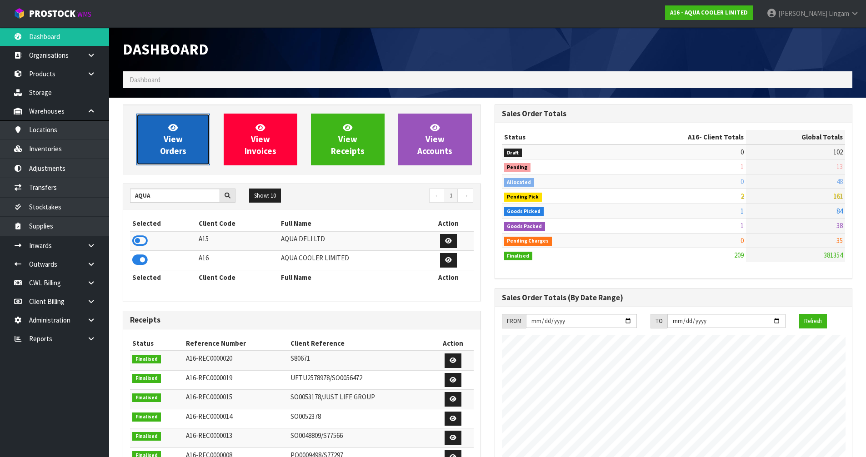
click at [174, 158] on link "View Orders" at bounding box center [173, 140] width 74 height 52
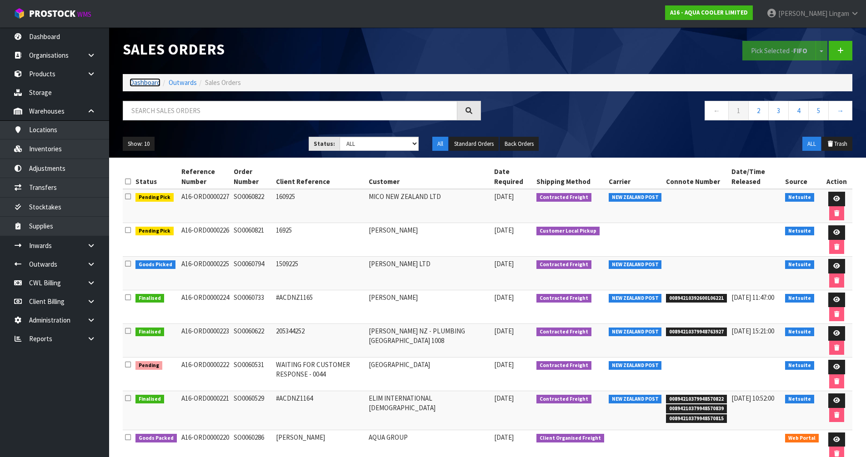
click at [144, 83] on link "Dashboard" at bounding box center [145, 82] width 31 height 9
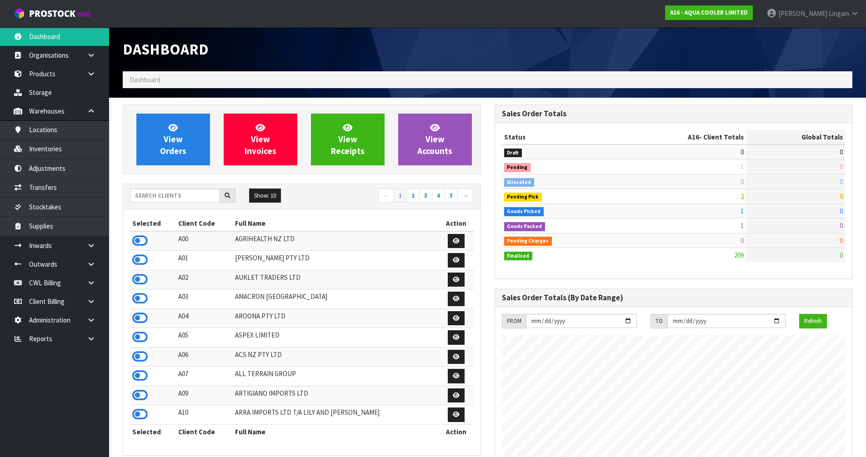
scroll to position [747, 371]
click at [157, 194] on input "text" at bounding box center [175, 196] width 90 height 14
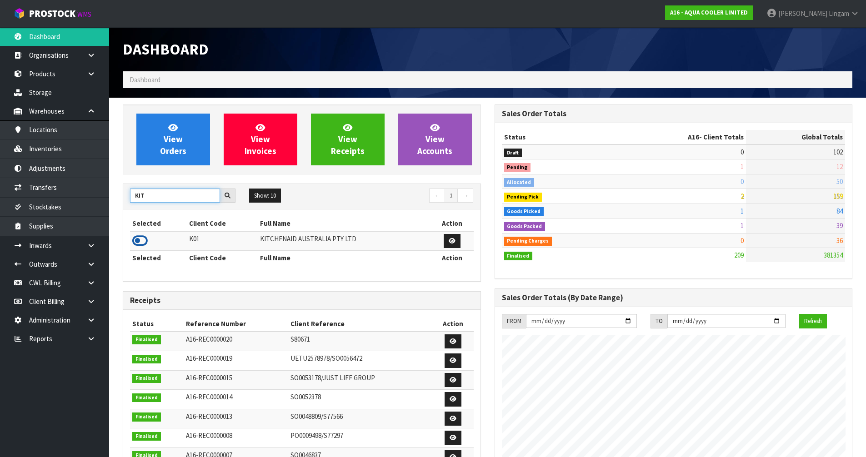
type input "KIT"
click at [140, 242] on icon at bounding box center [139, 241] width 15 height 14
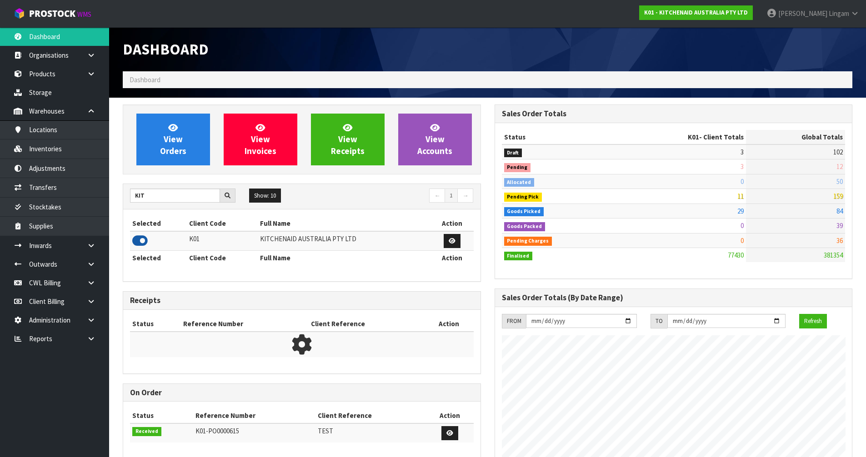
scroll to position [688, 371]
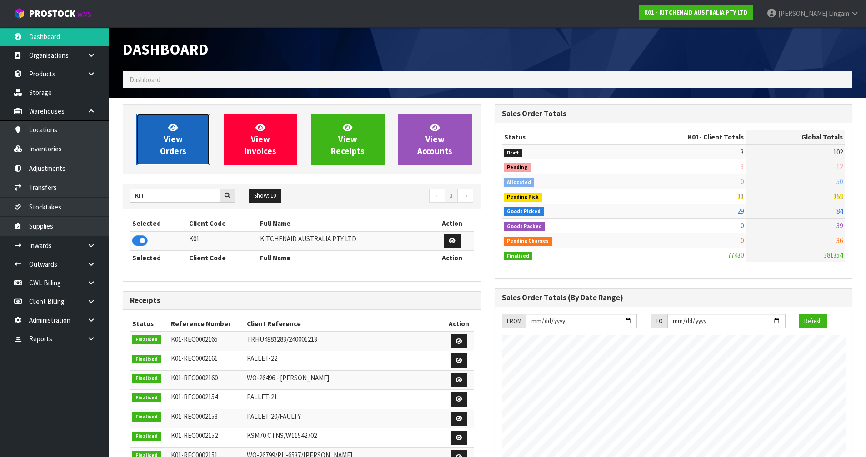
click at [185, 133] on link "View Orders" at bounding box center [173, 140] width 74 height 52
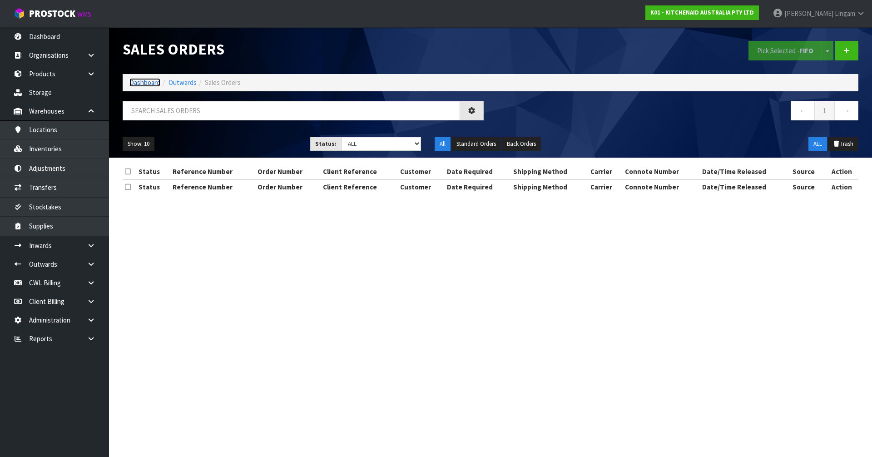
click at [141, 82] on link "Dashboard" at bounding box center [145, 82] width 31 height 9
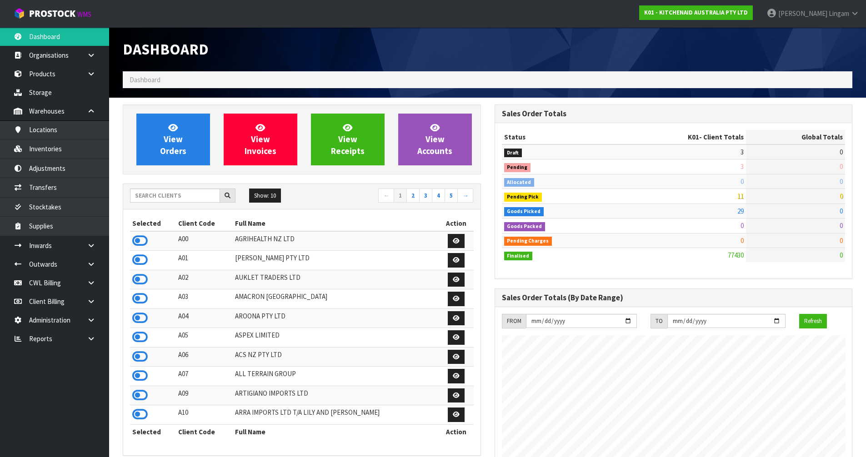
scroll to position [688, 371]
click at [175, 155] on span "View Orders" at bounding box center [173, 139] width 26 height 34
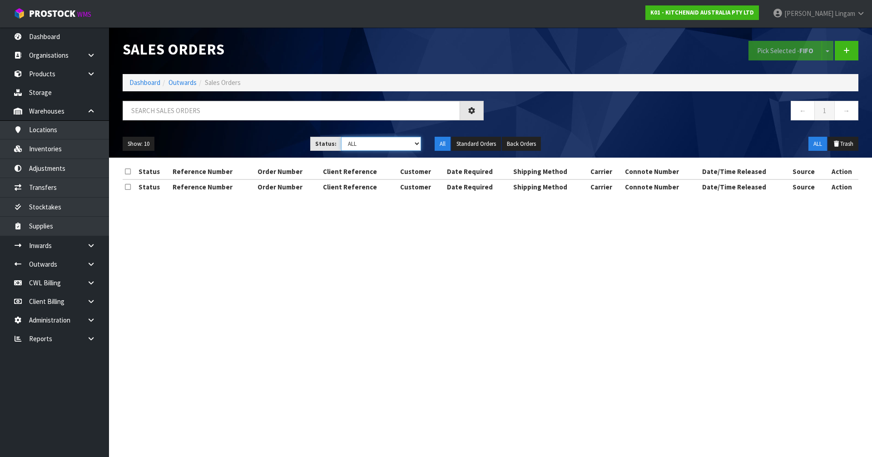
click at [400, 143] on select "Draft Pending Allocated Pending Pick Goods Picked Goods Packed Pending Charges …" at bounding box center [381, 144] width 80 height 14
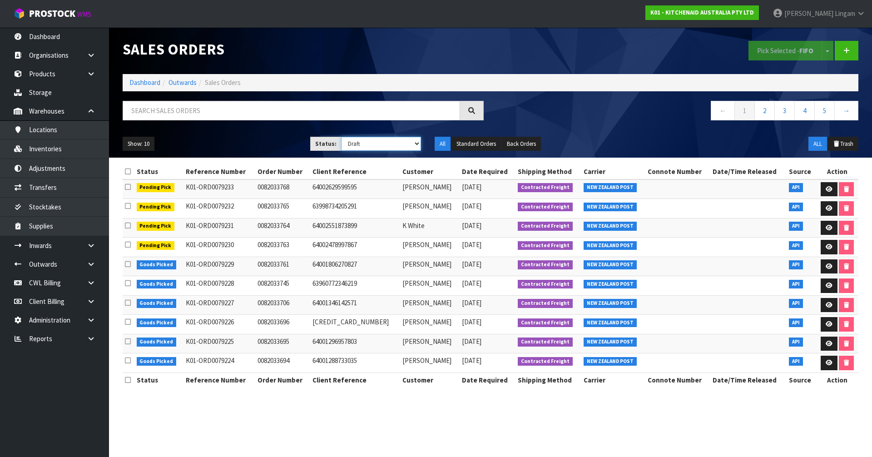
click at [341, 137] on select "Draft Pending Allocated Pending Pick Goods Picked Goods Packed Pending Charges …" at bounding box center [381, 144] width 80 height 14
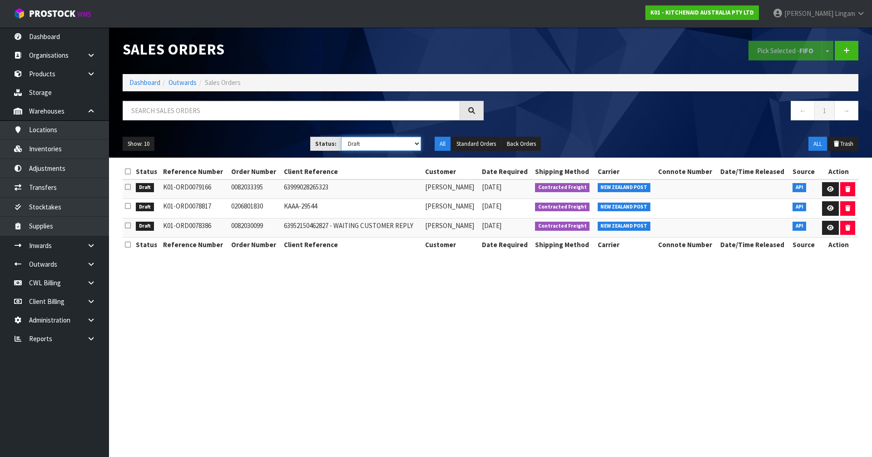
click at [409, 144] on select "Draft Pending Allocated Pending Pick Goods Picked Goods Packed Pending Charges …" at bounding box center [381, 144] width 80 height 14
select select "string:1"
click at [341, 137] on select "Draft Pending Allocated Pending Pick Goods Picked Goods Packed Pending Charges …" at bounding box center [381, 144] width 80 height 14
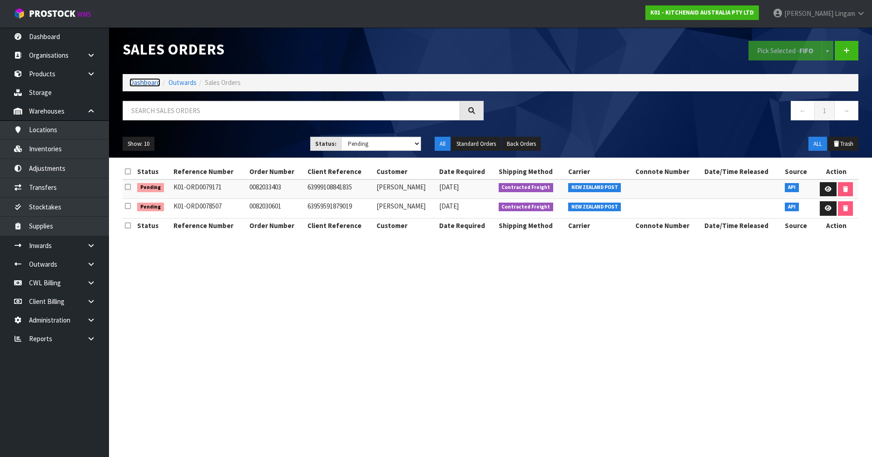
click at [144, 84] on link "Dashboard" at bounding box center [145, 82] width 31 height 9
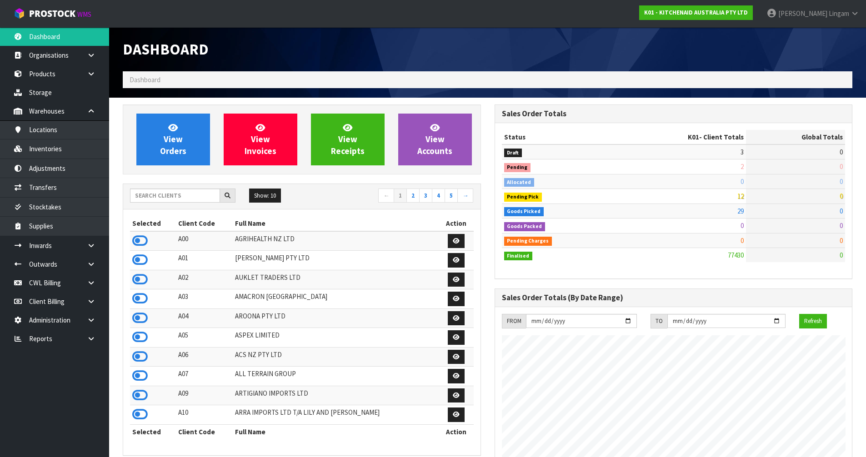
scroll to position [688, 371]
click at [413, 197] on link "2" at bounding box center [412, 196] width 13 height 15
click at [139, 283] on icon at bounding box center [139, 280] width 15 height 14
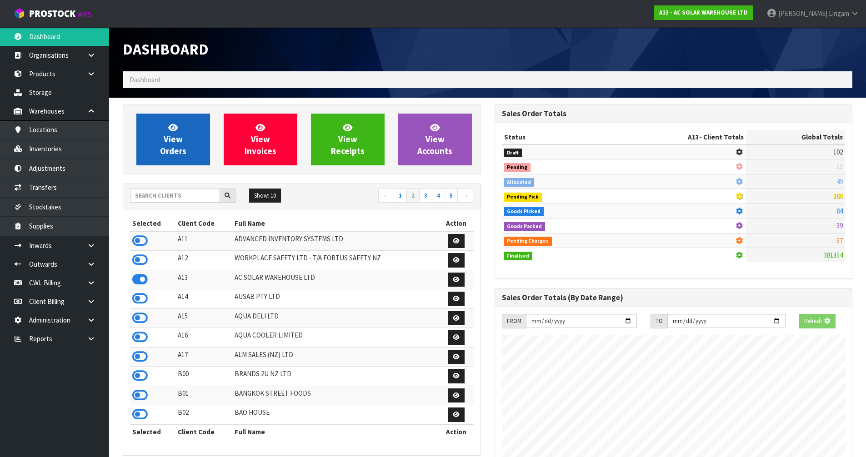
scroll to position [718, 371]
click at [180, 155] on span "View Orders" at bounding box center [173, 139] width 26 height 34
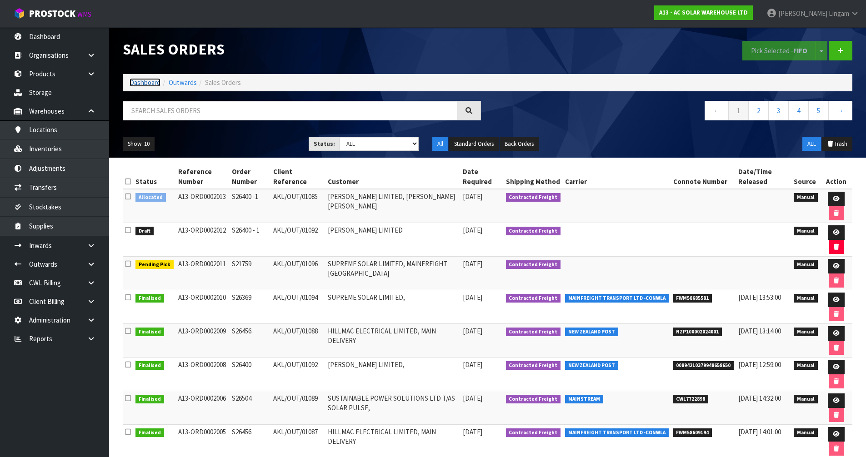
click at [144, 82] on link "Dashboard" at bounding box center [145, 82] width 31 height 9
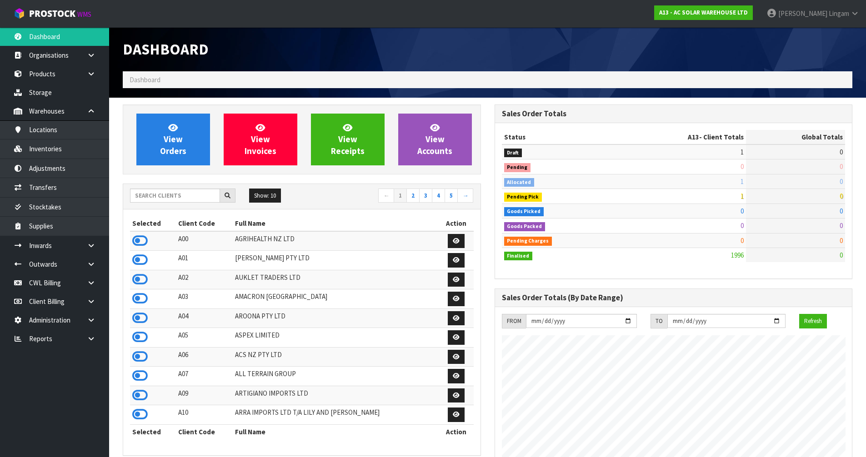
scroll to position [718, 371]
